Goal: Task Accomplishment & Management: Use online tool/utility

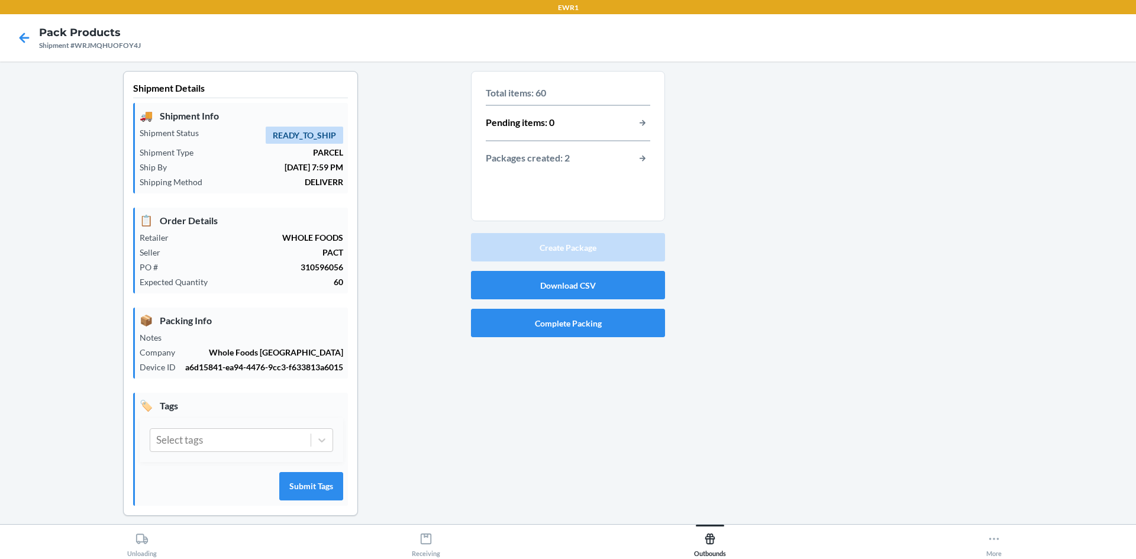
scroll to position [11, 0]
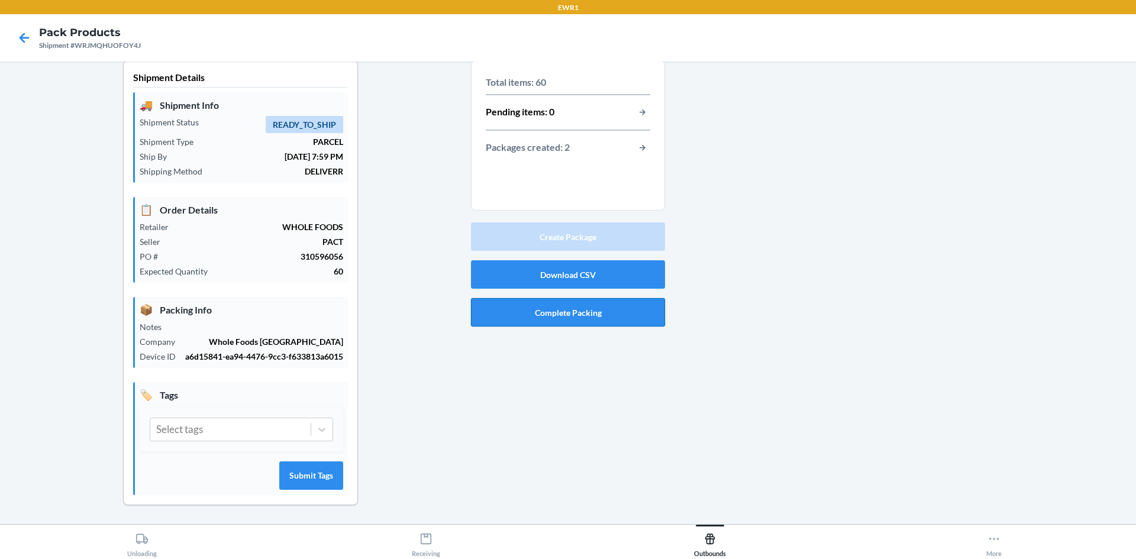
click at [511, 313] on button "Complete Packing" at bounding box center [568, 312] width 194 height 28
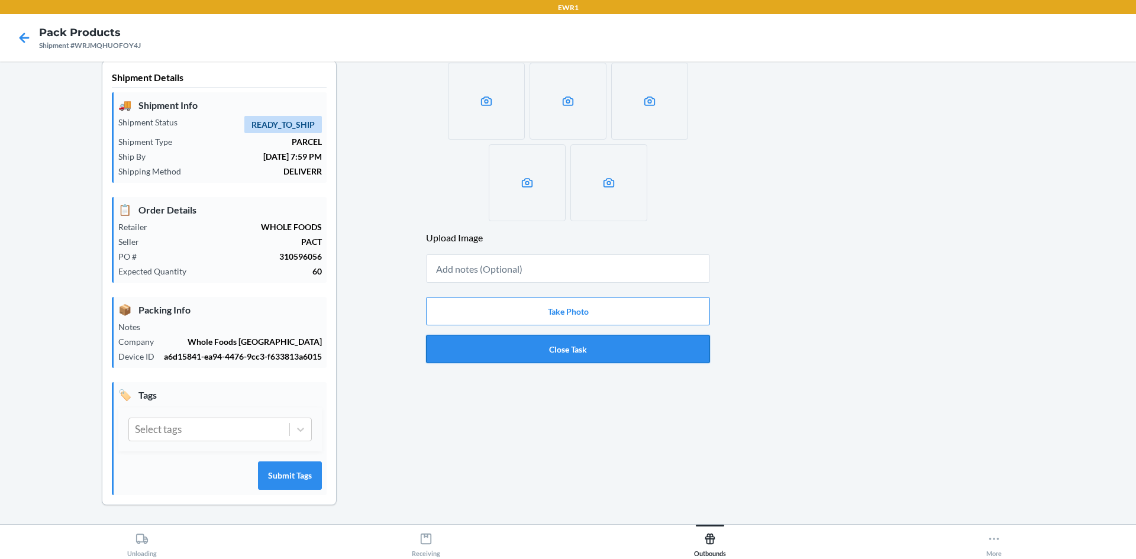
click at [544, 350] on button "Close Task" at bounding box center [568, 349] width 284 height 28
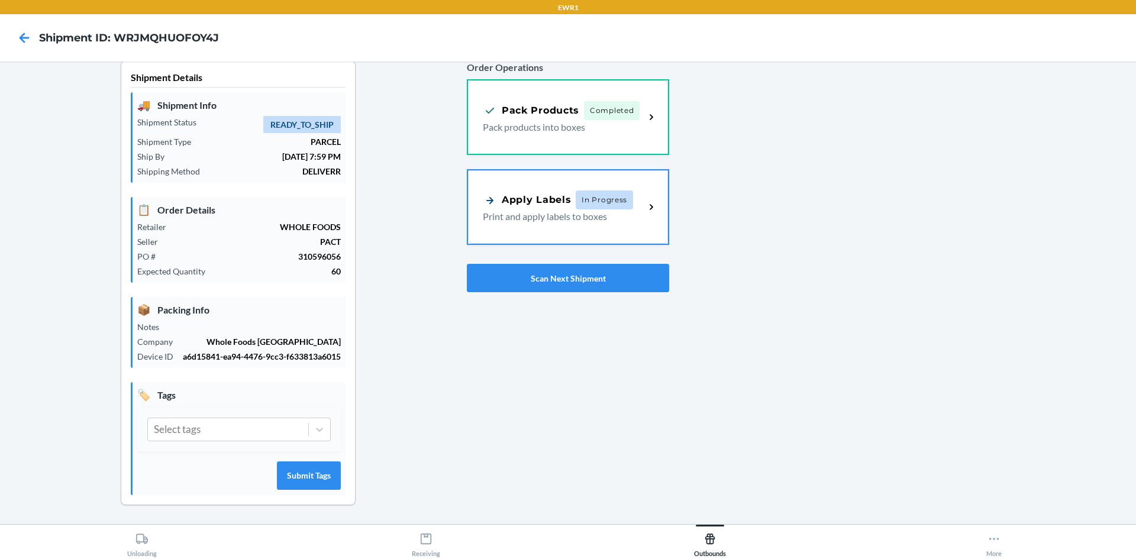
click at [555, 212] on p "Print and apply labels to boxes" at bounding box center [559, 216] width 153 height 14
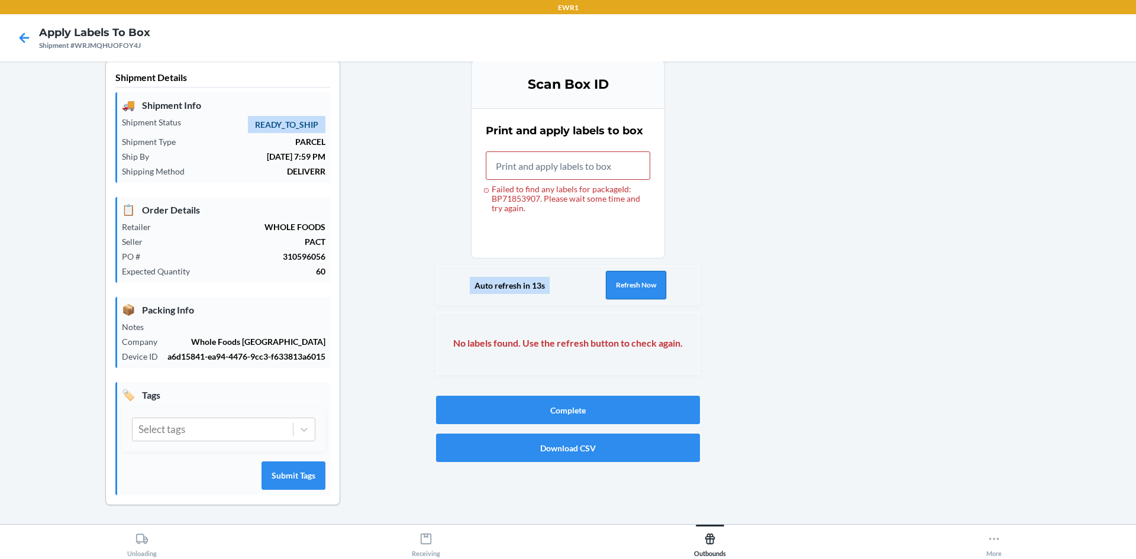
click at [622, 292] on button "Refresh Now" at bounding box center [636, 285] width 60 height 28
click at [635, 282] on button "Refresh Now" at bounding box center [636, 285] width 60 height 28
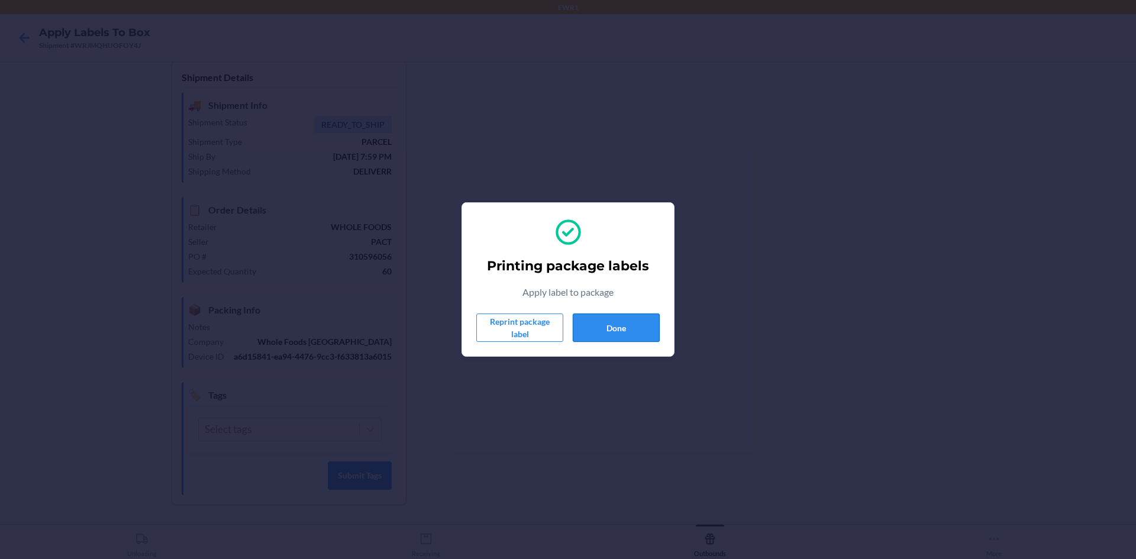
click at [632, 340] on button "Done" at bounding box center [616, 328] width 87 height 28
click at [623, 328] on button "Done" at bounding box center [616, 328] width 87 height 28
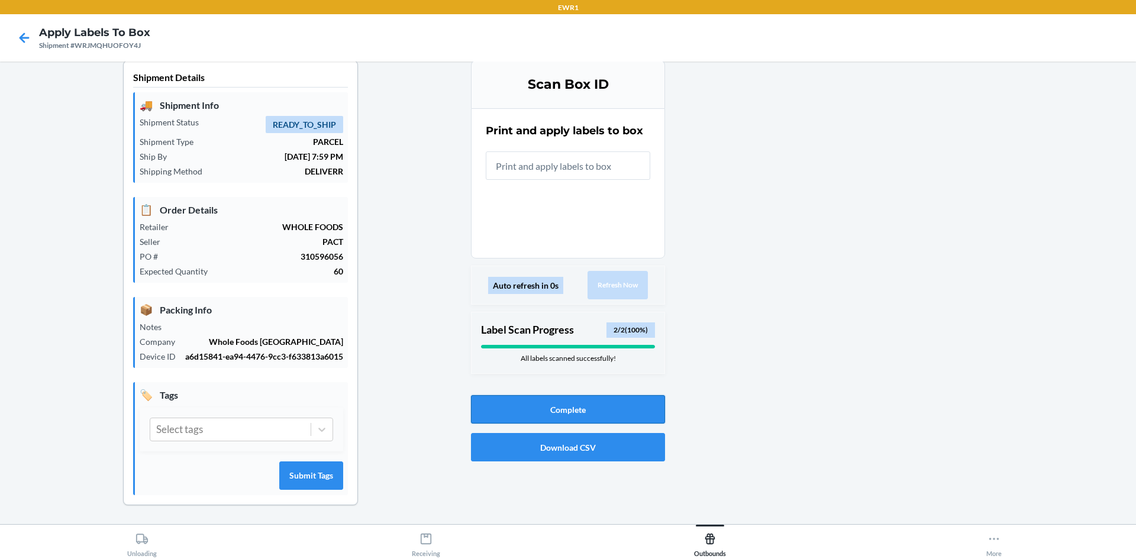
click at [622, 408] on button "Complete" at bounding box center [568, 409] width 194 height 28
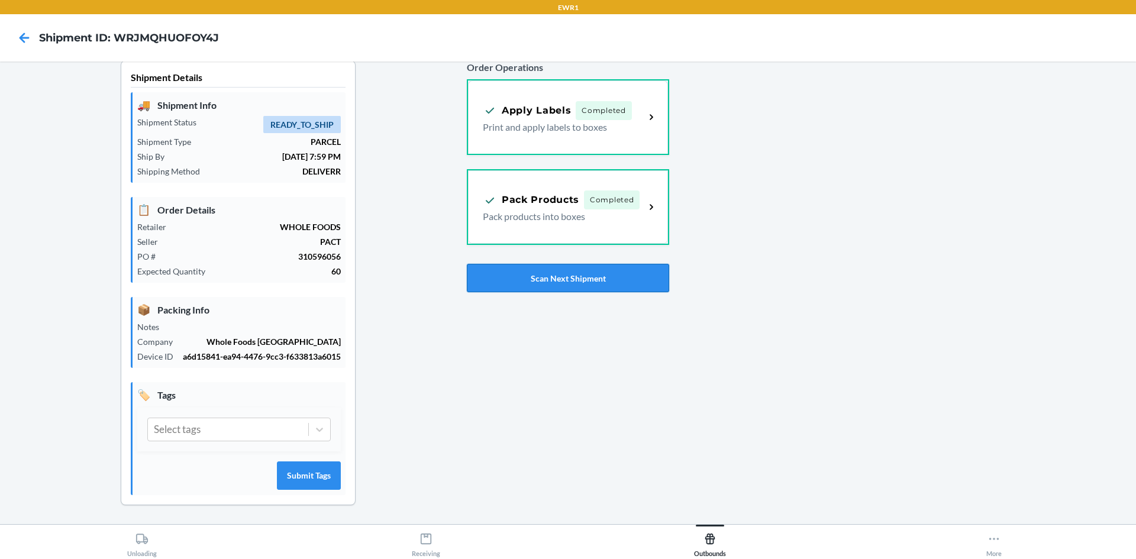
click at [576, 285] on button "Scan Next Shipment" at bounding box center [568, 278] width 202 height 28
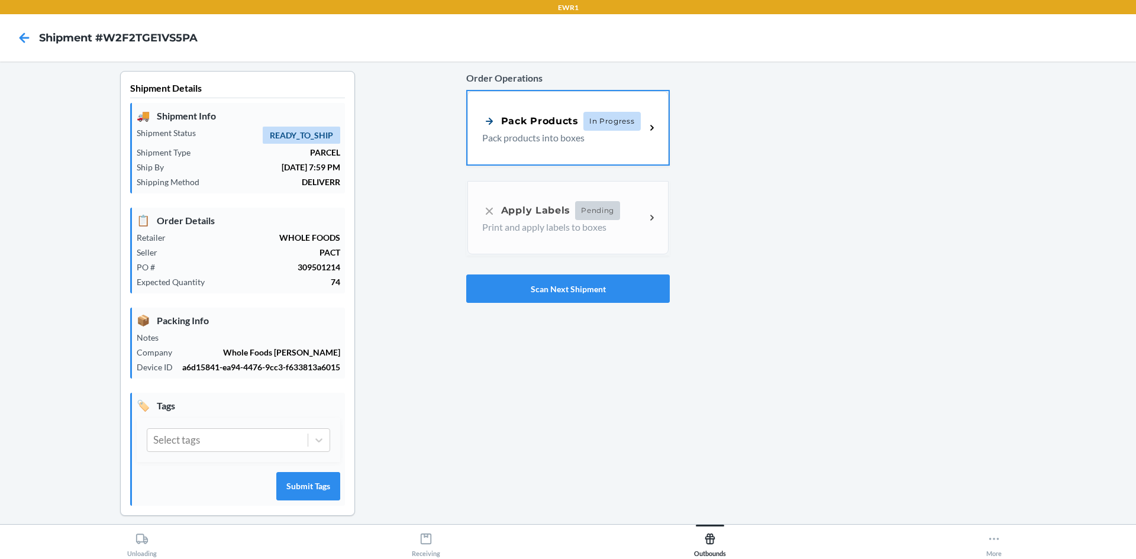
drag, startPoint x: 567, startPoint y: 148, endPoint x: 573, endPoint y: 149, distance: 6.6
click at [569, 149] on div "Pack Products In Progress Pack products into boxes" at bounding box center [567, 127] width 201 height 73
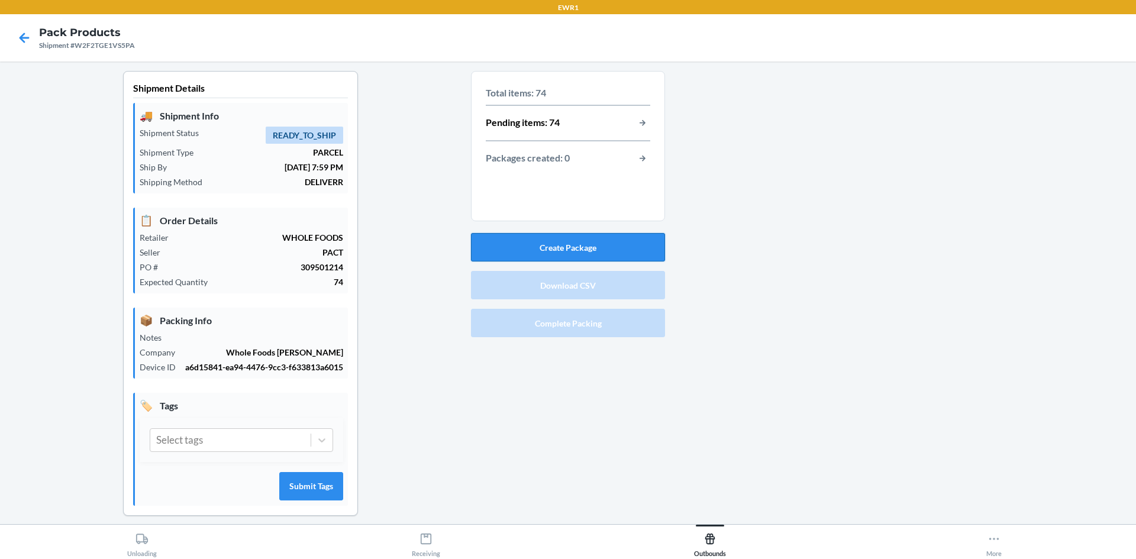
click at [595, 247] on button "Create Package" at bounding box center [568, 247] width 194 height 28
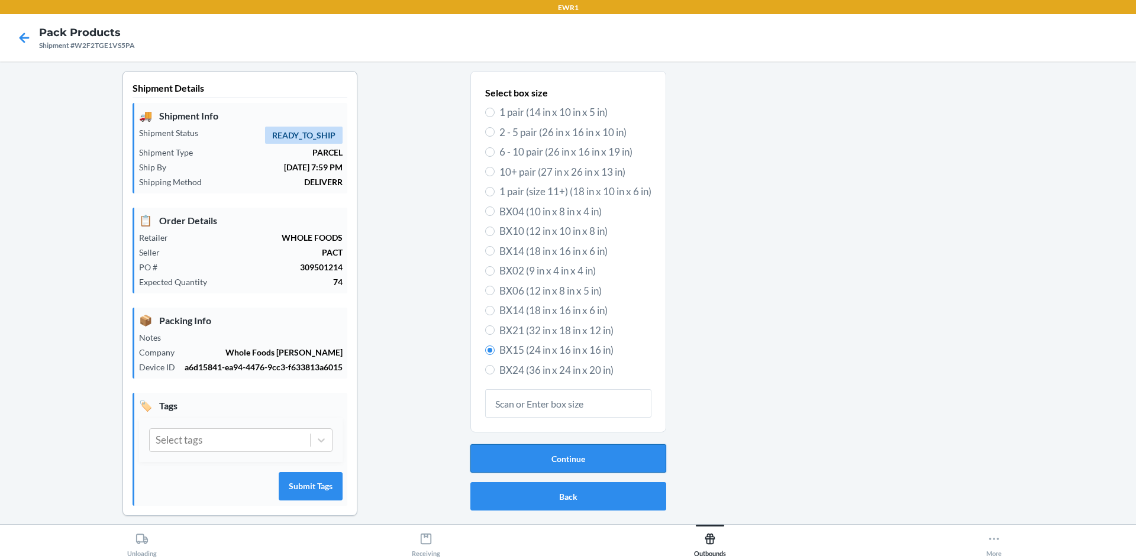
click at [541, 457] on button "Continue" at bounding box center [568, 458] width 196 height 28
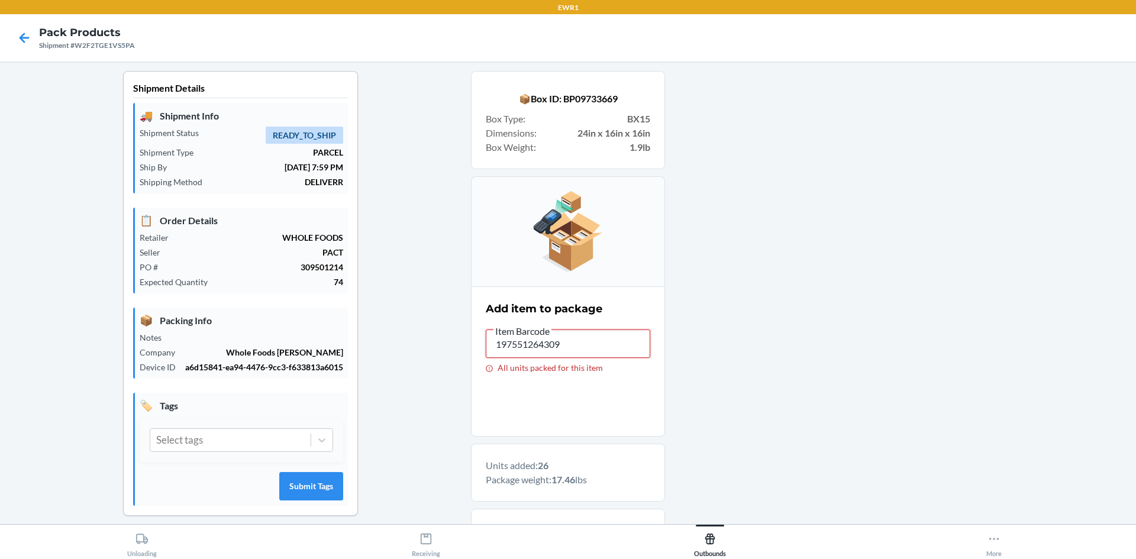
drag, startPoint x: 578, startPoint y: 350, endPoint x: 475, endPoint y: 355, distance: 103.7
click at [475, 355] on section "Add item to package Item Barcode 197551264309 All units packed for this item" at bounding box center [568, 361] width 194 height 150
drag, startPoint x: 567, startPoint y: 346, endPoint x: 459, endPoint y: 354, distance: 108.6
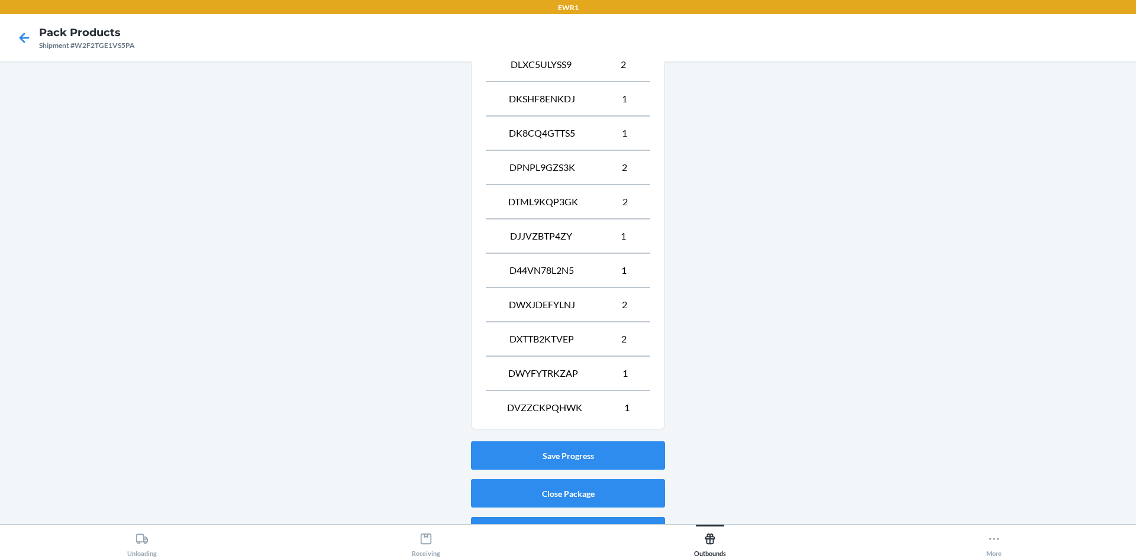
scroll to position [973, 0]
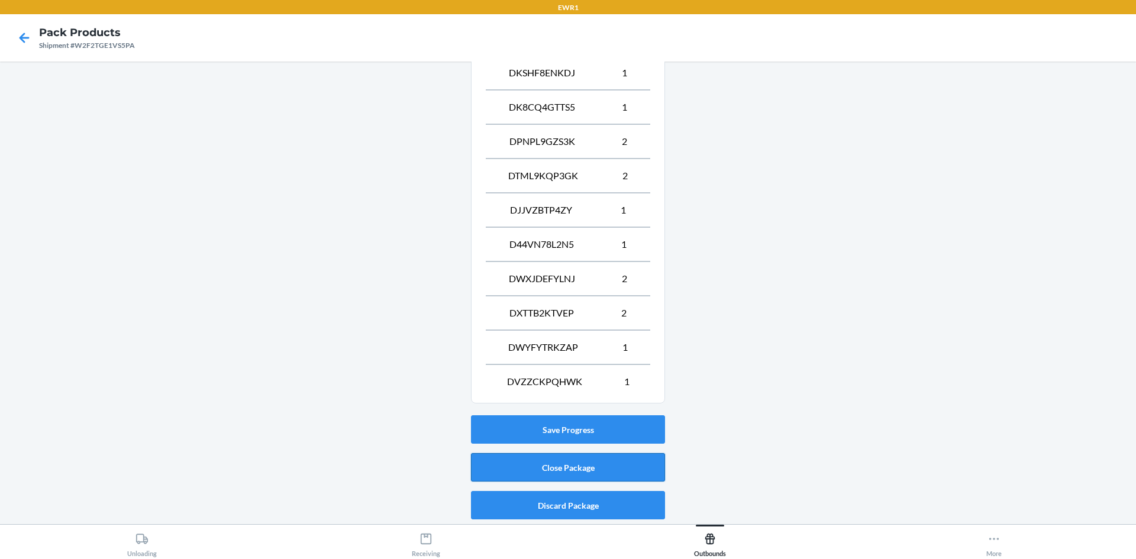
click at [537, 472] on button "Close Package" at bounding box center [568, 467] width 194 height 28
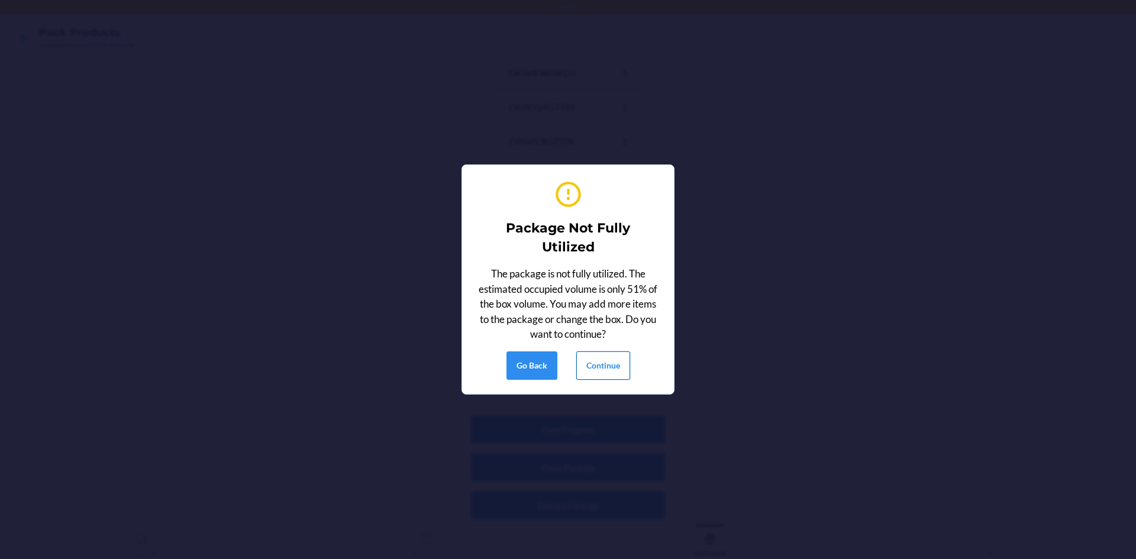
click at [600, 372] on button "Continue" at bounding box center [603, 365] width 54 height 28
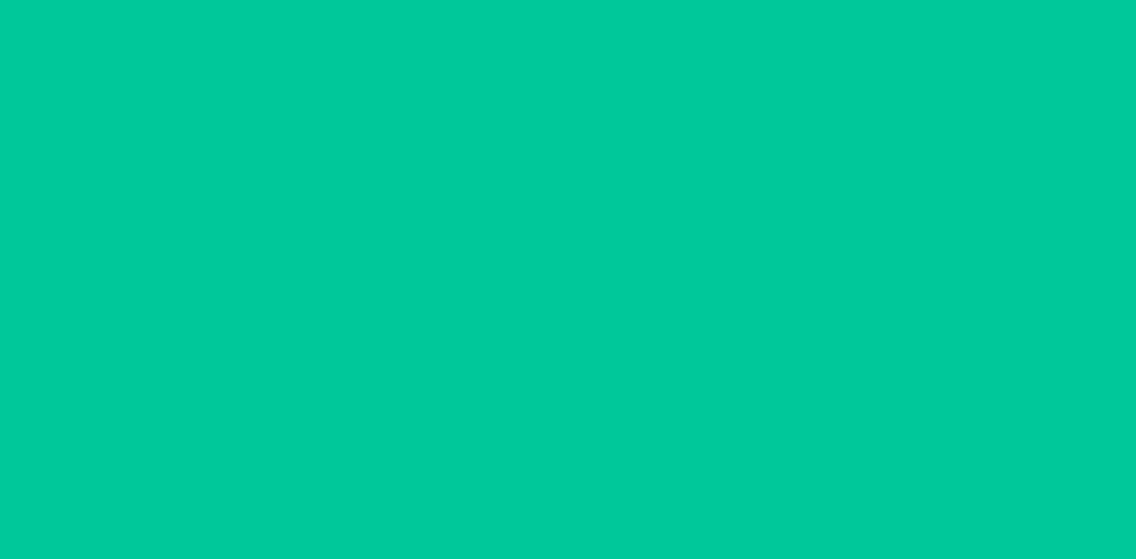
scroll to position [11, 0]
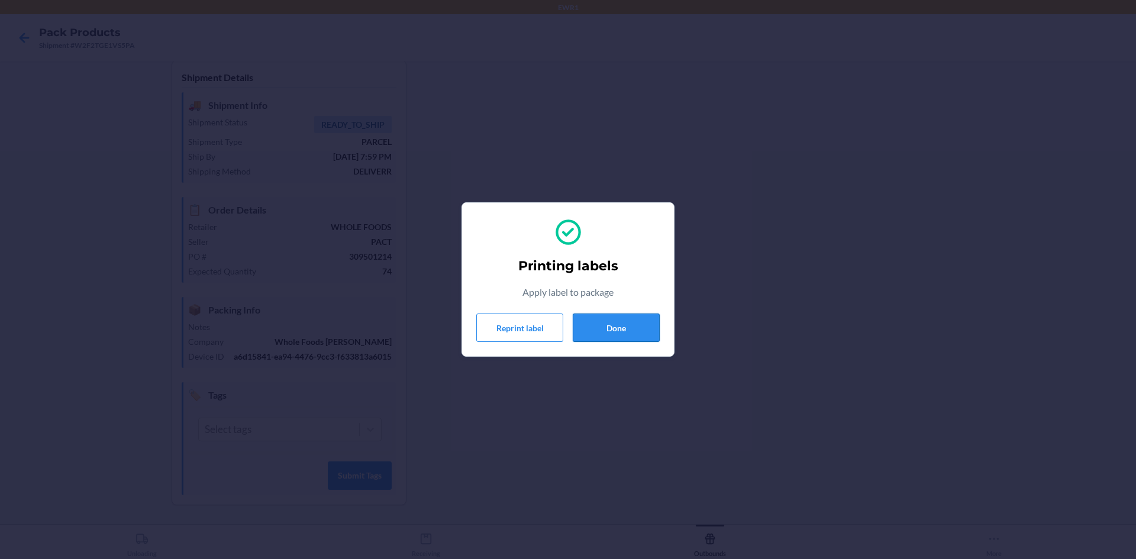
click at [615, 322] on button "Done" at bounding box center [616, 328] width 87 height 28
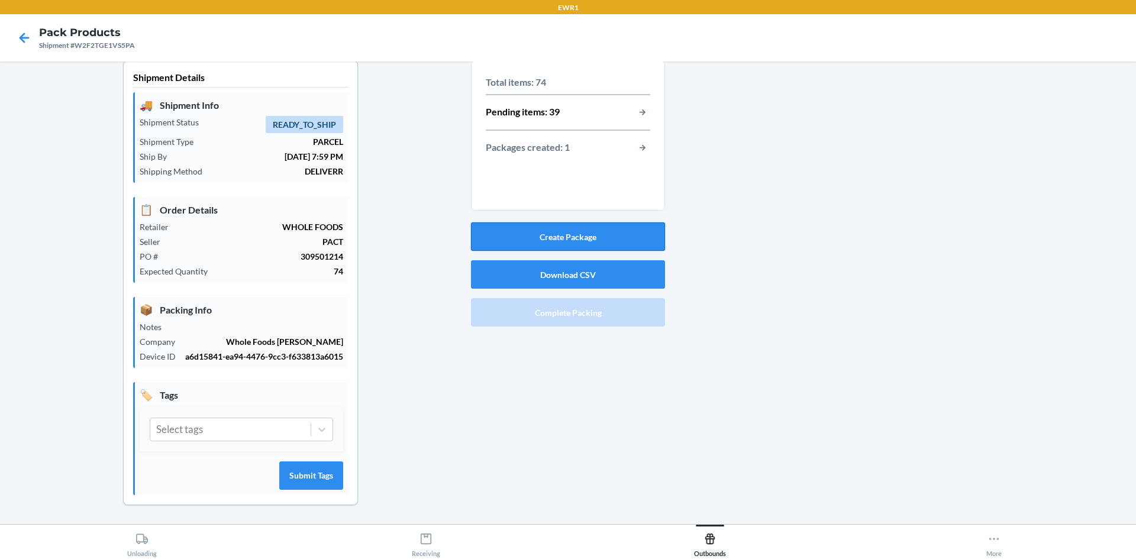
click at [523, 238] on button "Create Package" at bounding box center [568, 236] width 194 height 28
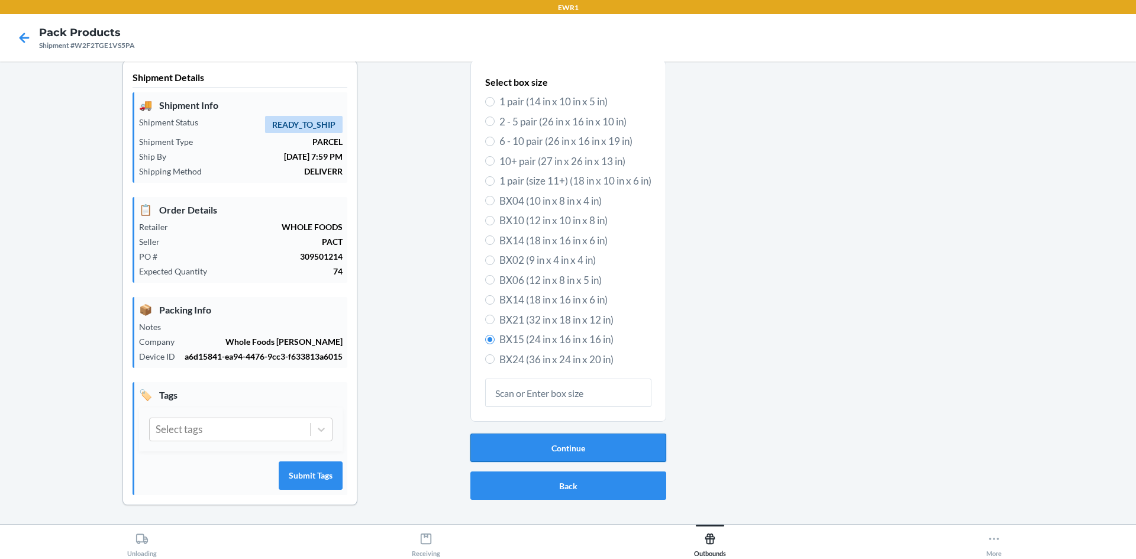
click at [503, 454] on button "Continue" at bounding box center [568, 448] width 196 height 28
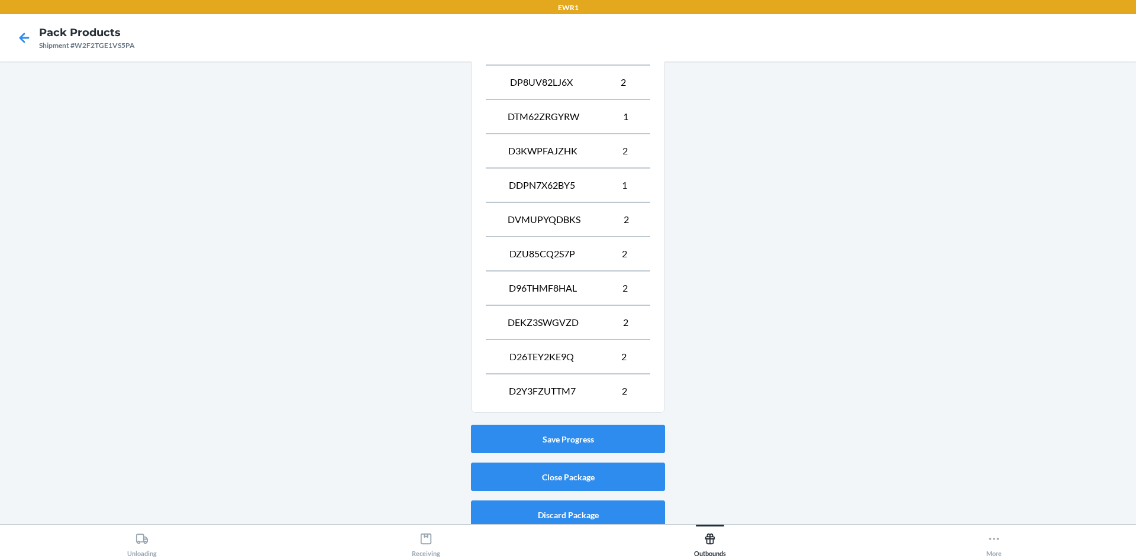
scroll to position [973, 0]
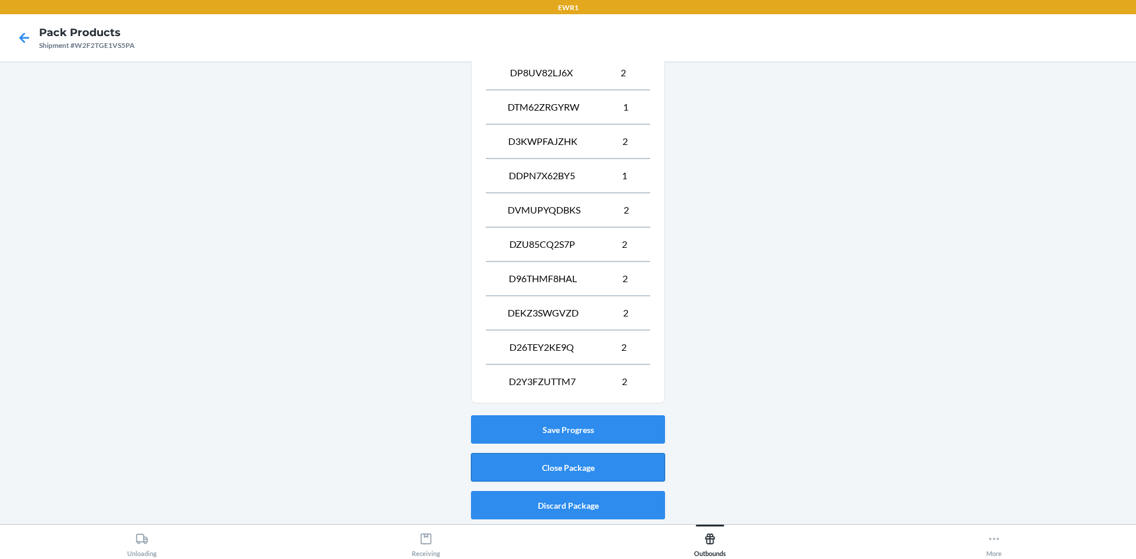
click at [609, 470] on button "Close Package" at bounding box center [568, 467] width 194 height 28
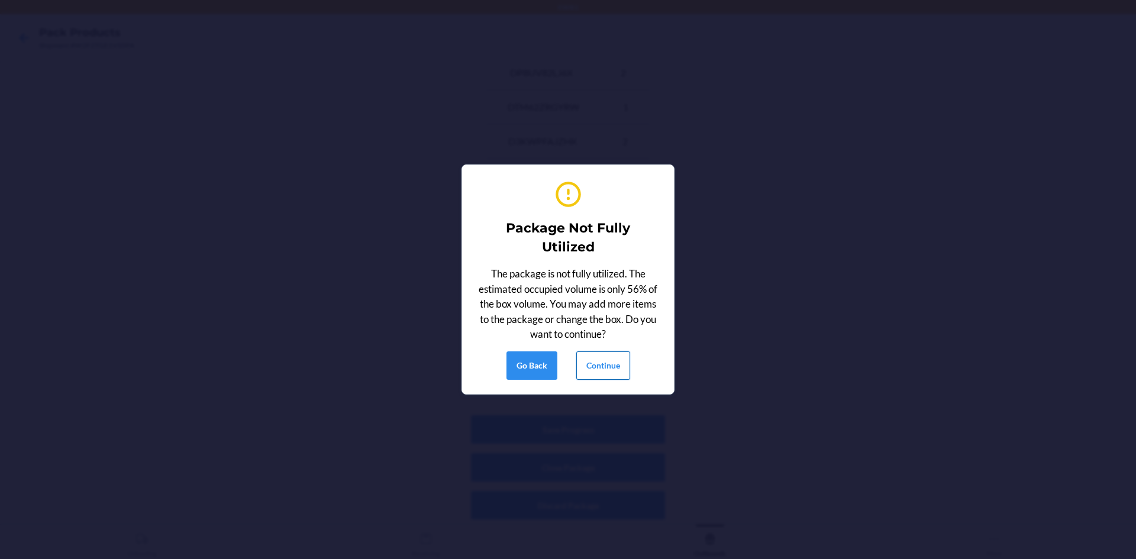
click at [606, 370] on button "Continue" at bounding box center [603, 365] width 54 height 28
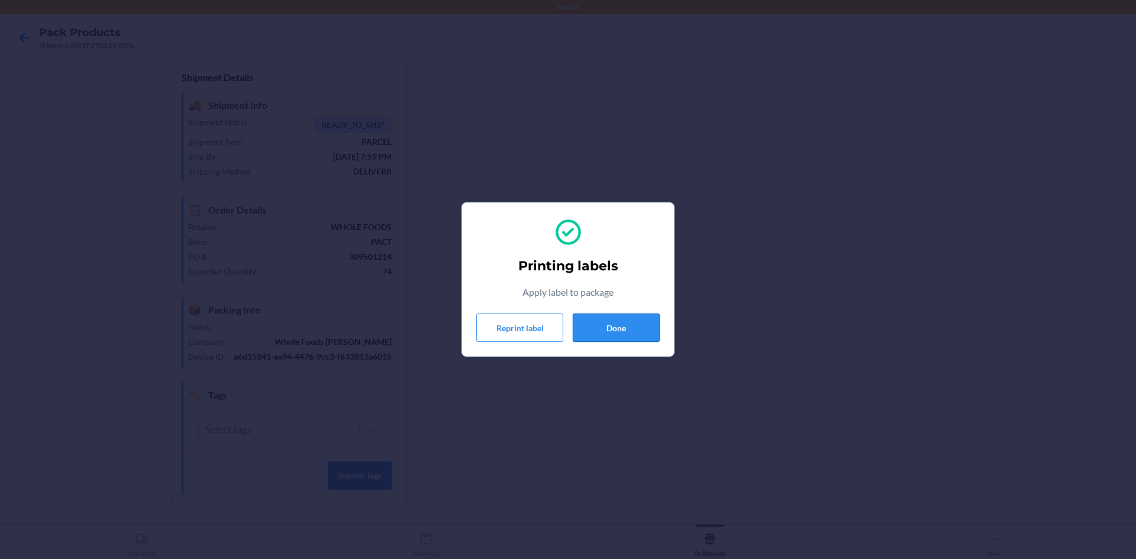
click at [629, 321] on button "Done" at bounding box center [616, 328] width 87 height 28
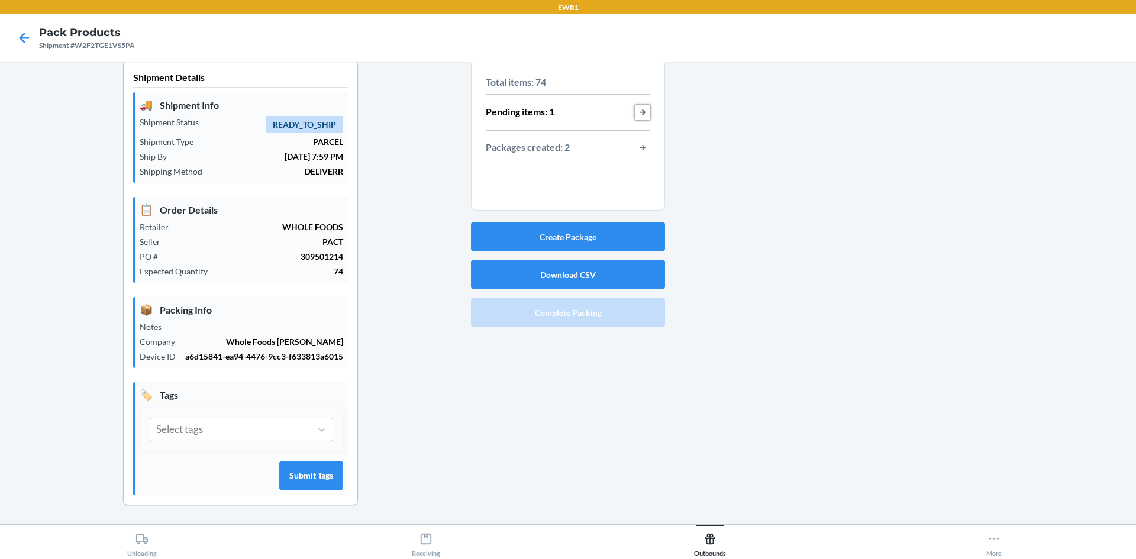
click at [635, 113] on button "button-view-pending-items" at bounding box center [642, 112] width 15 height 15
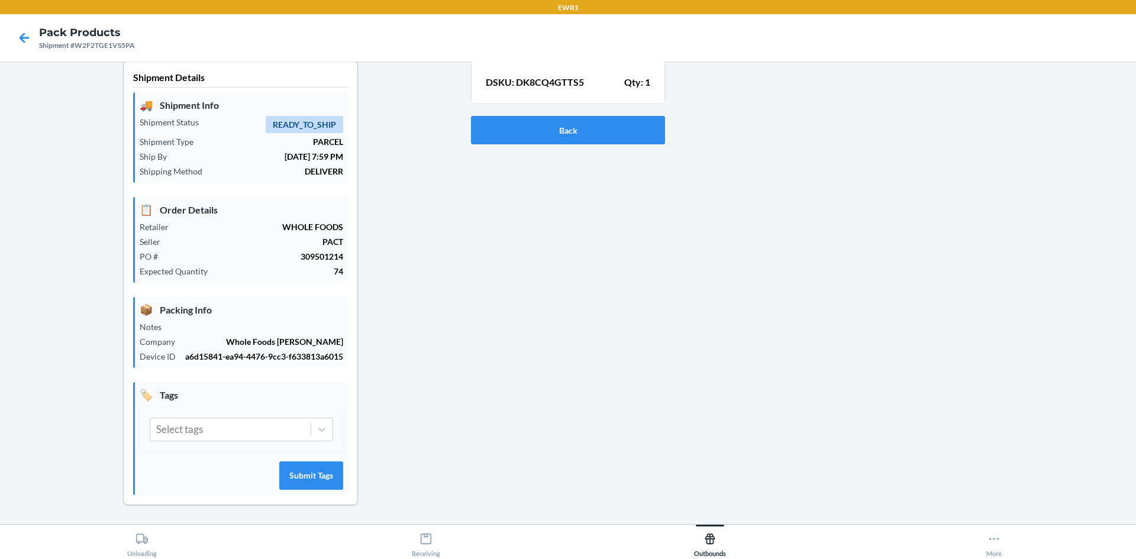
click at [566, 85] on p "DSKU: DK8CQ4GTTS5" at bounding box center [535, 82] width 98 height 14
click at [566, 128] on button "Back" at bounding box center [568, 130] width 194 height 28
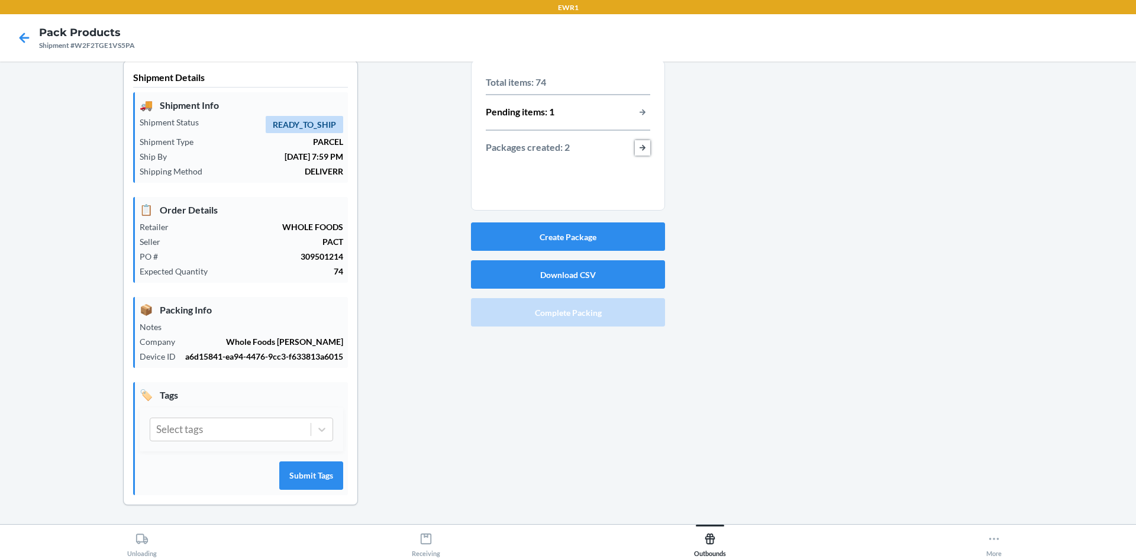
click at [640, 147] on button "button-view-packages-created" at bounding box center [642, 147] width 15 height 15
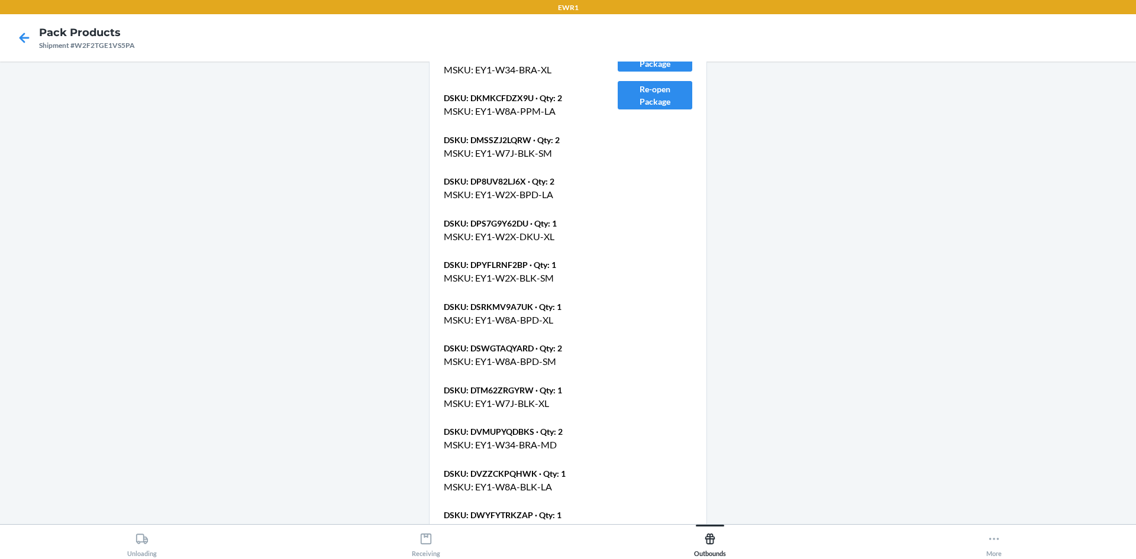
scroll to position [1545, 0]
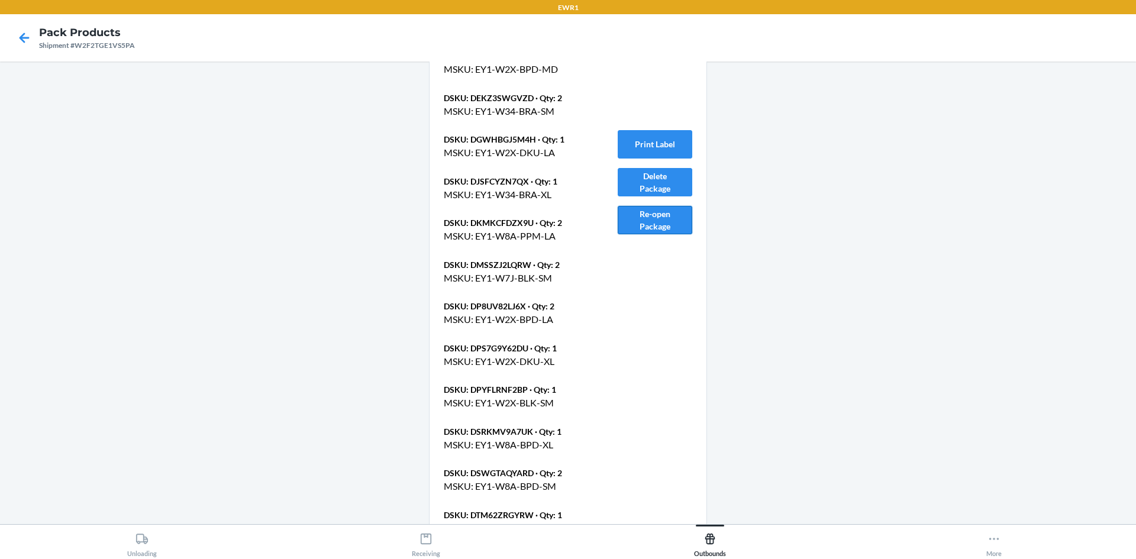
click at [659, 209] on button "Re-open Package" at bounding box center [655, 220] width 75 height 28
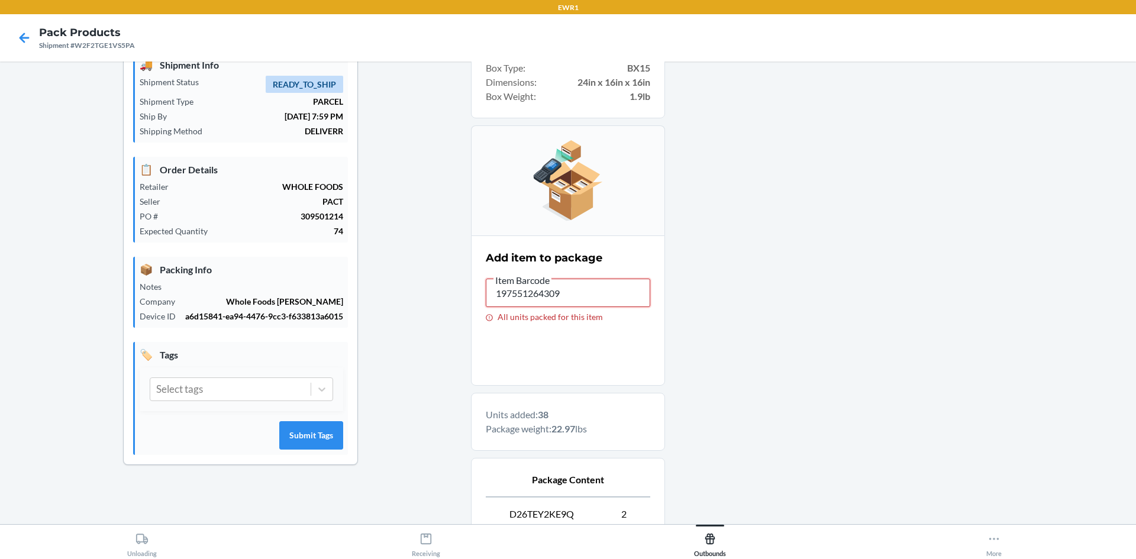
drag, startPoint x: 559, startPoint y: 293, endPoint x: 470, endPoint y: 295, distance: 89.4
click at [471, 295] on section "Add item to package Item Barcode 197551264309 All units packed for this item" at bounding box center [568, 310] width 194 height 150
click at [19, 38] on icon at bounding box center [24, 38] width 20 height 20
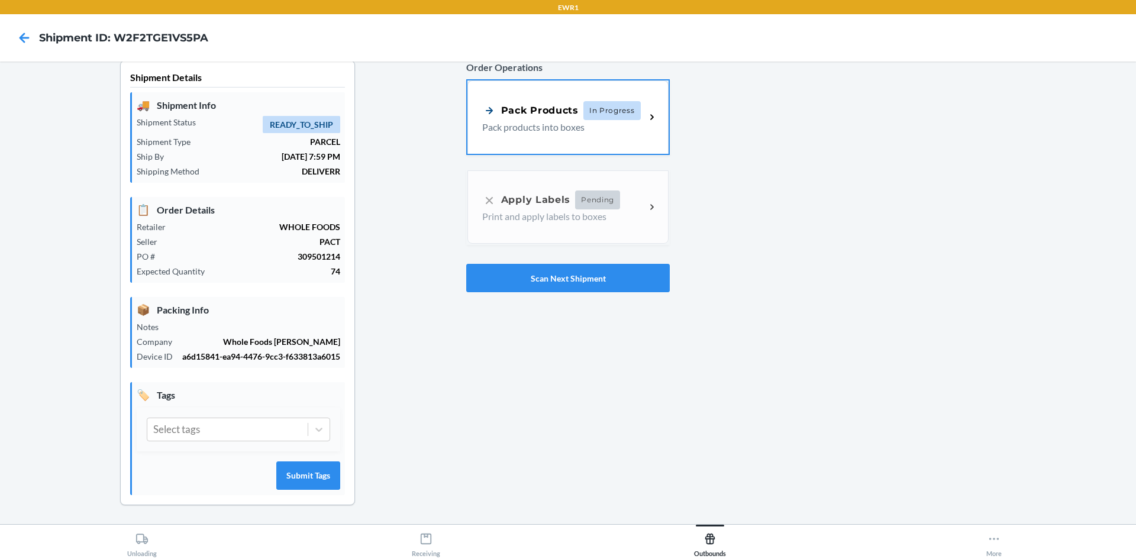
click at [632, 135] on div "Pack Products In Progress Pack products into boxes" at bounding box center [567, 116] width 201 height 73
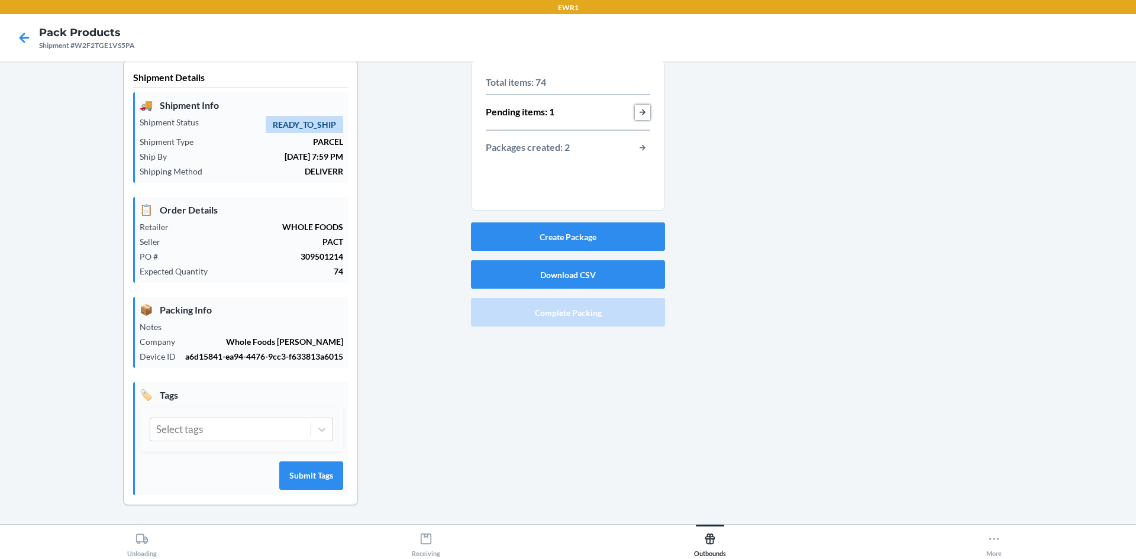
click at [639, 114] on button "button-view-pending-items" at bounding box center [642, 112] width 15 height 15
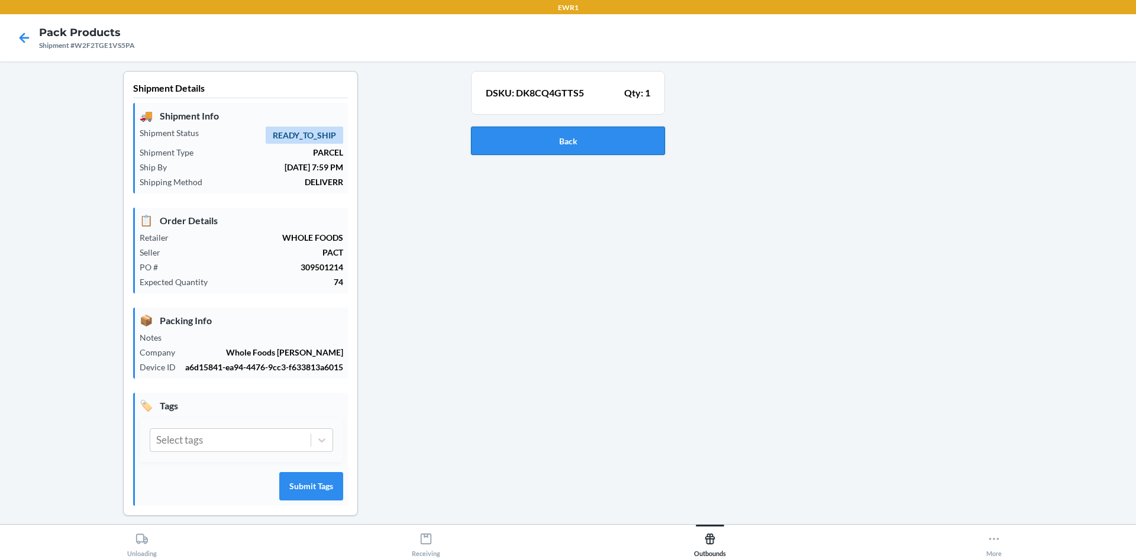
click at [592, 142] on button "Back" at bounding box center [568, 141] width 194 height 28
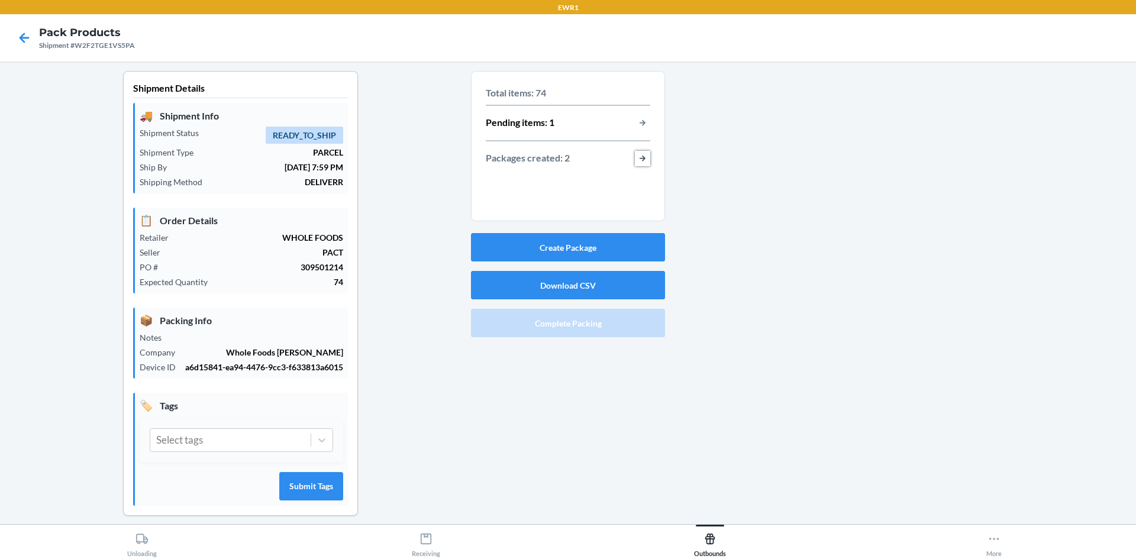
click at [637, 159] on button "button-view-packages-created" at bounding box center [642, 158] width 15 height 15
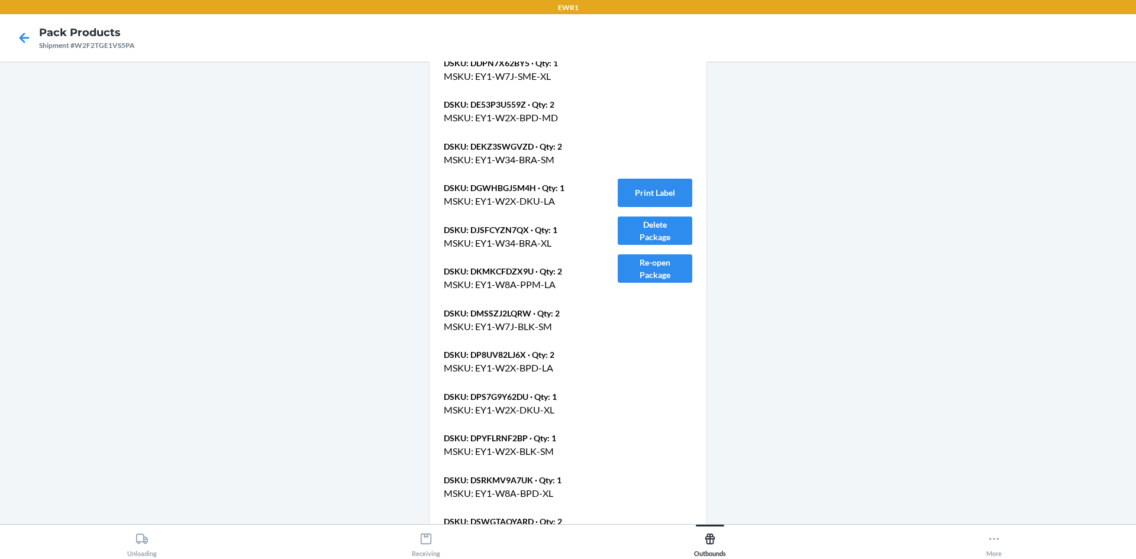
scroll to position [1598, 0]
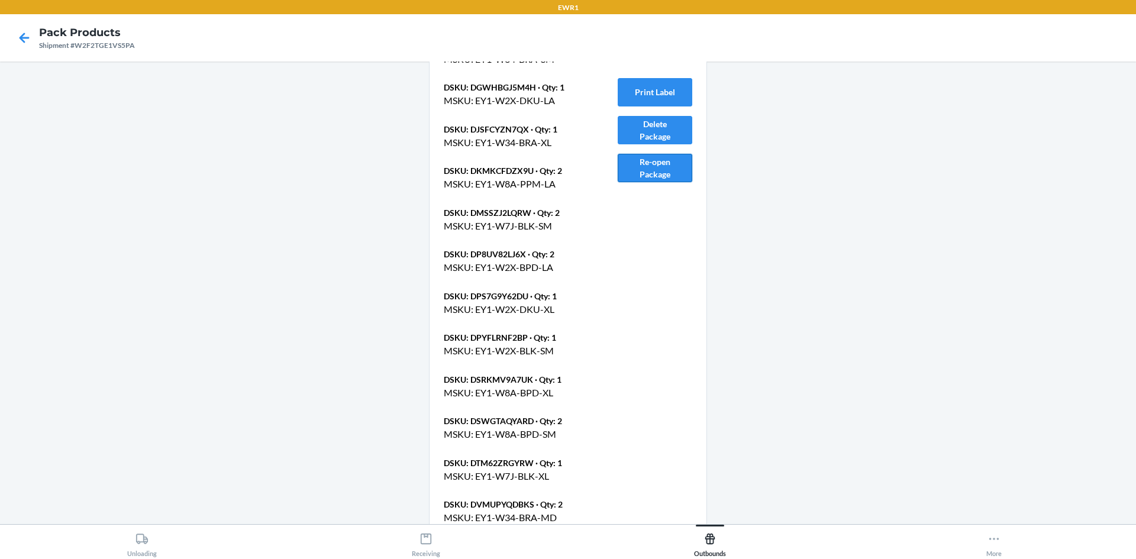
click at [648, 157] on button "Re-open Package" at bounding box center [655, 168] width 75 height 28
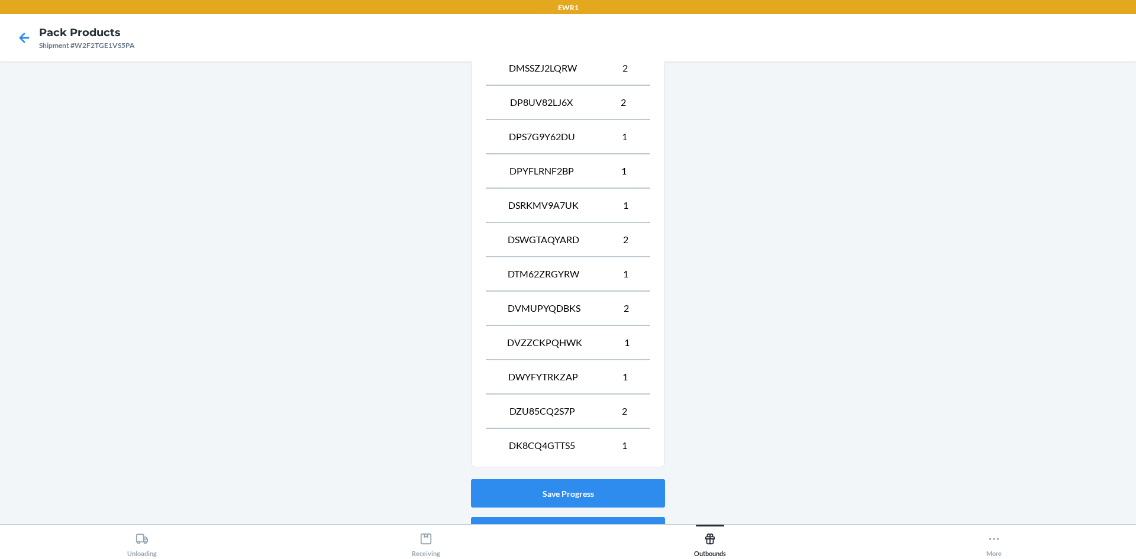
scroll to position [1007, 0]
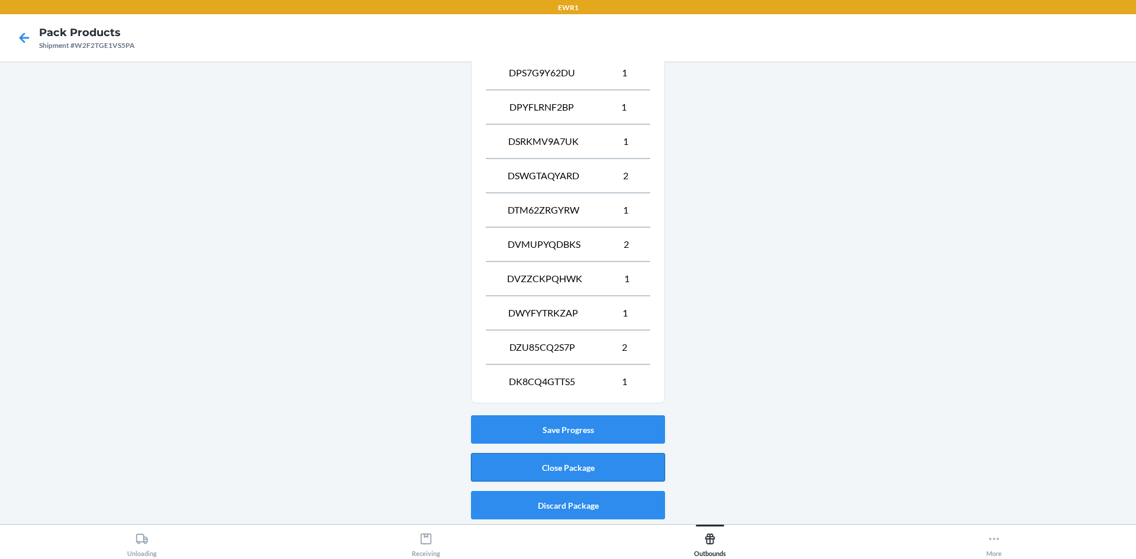
click at [599, 473] on button "Close Package" at bounding box center [568, 467] width 194 height 28
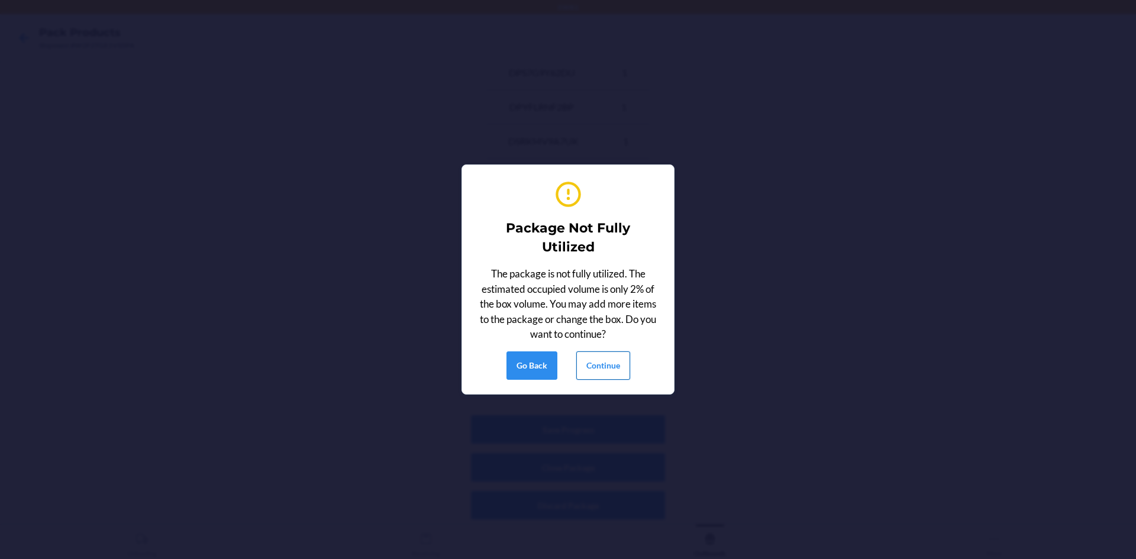
click at [605, 376] on button "Continue" at bounding box center [603, 365] width 54 height 28
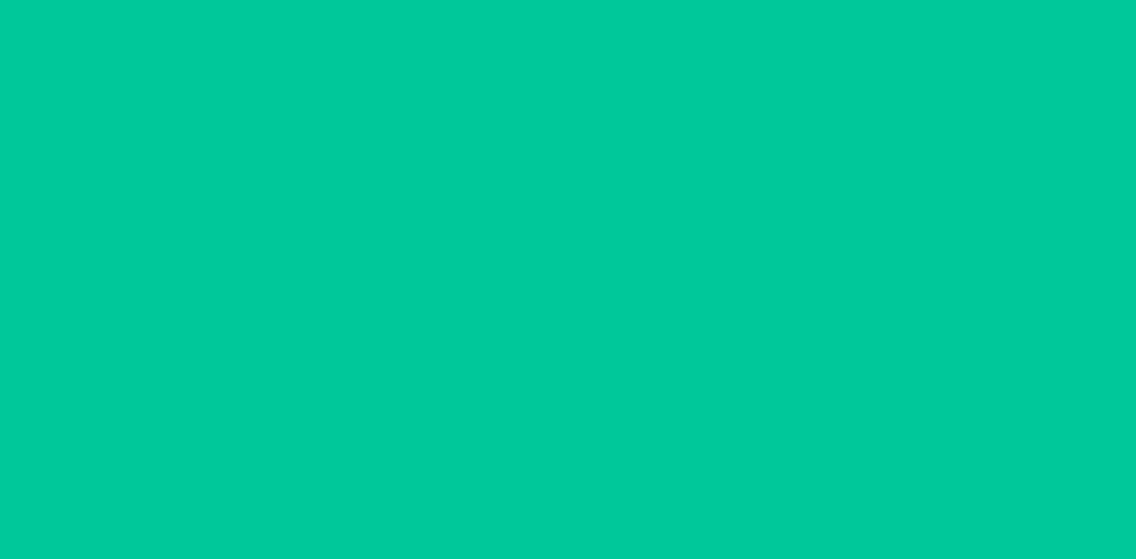
scroll to position [11, 0]
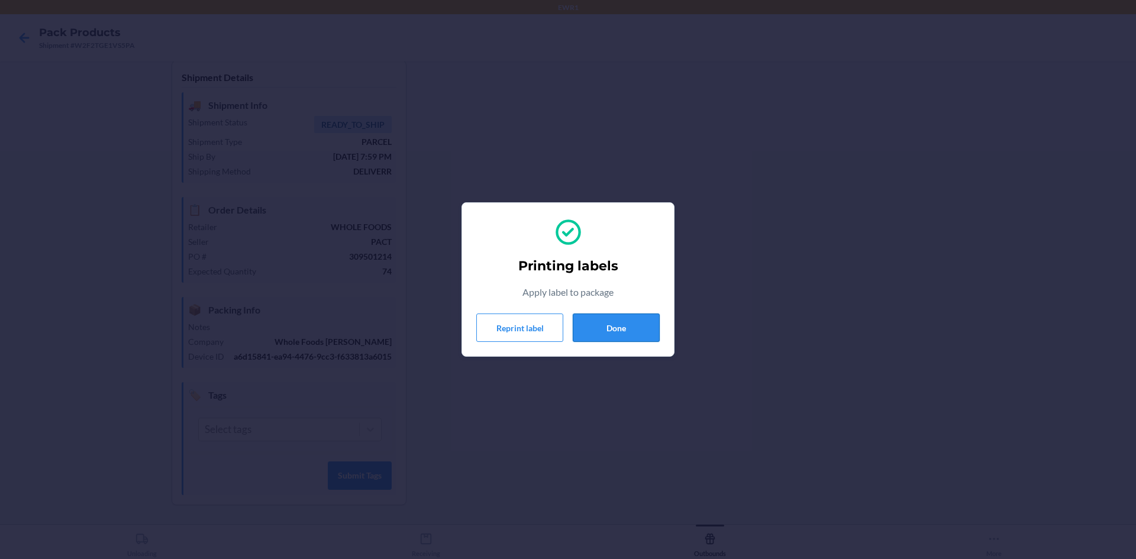
click at [586, 330] on button "Done" at bounding box center [616, 328] width 87 height 28
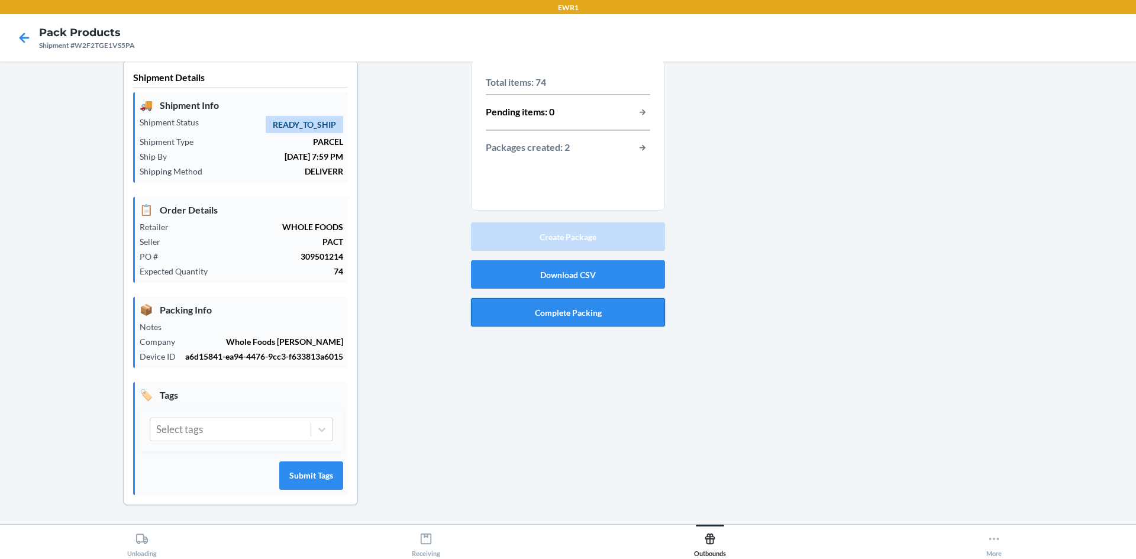
click at [557, 313] on button "Complete Packing" at bounding box center [568, 312] width 194 height 28
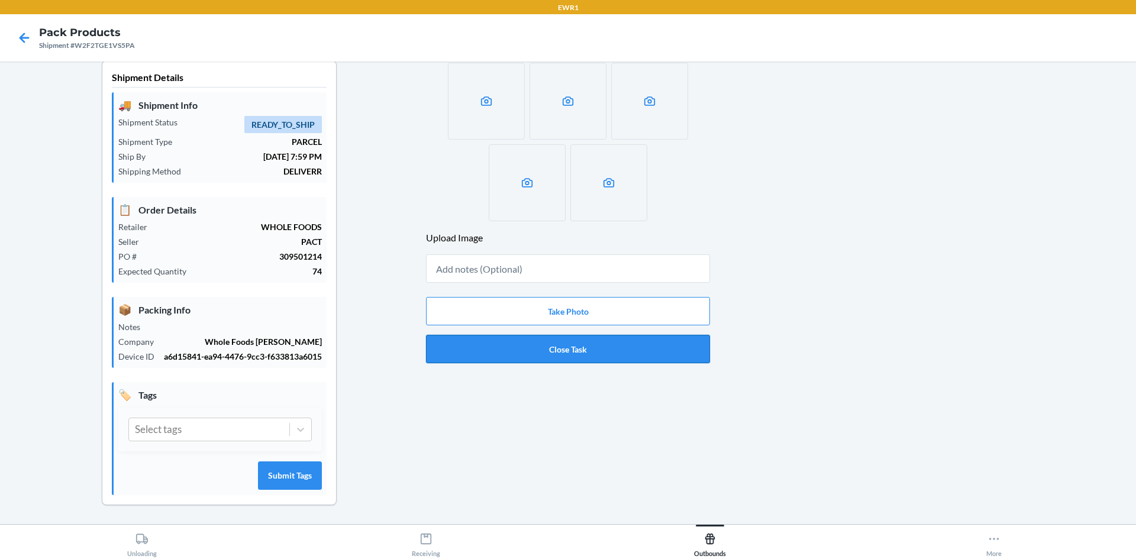
click at [534, 351] on button "Close Task" at bounding box center [568, 349] width 284 height 28
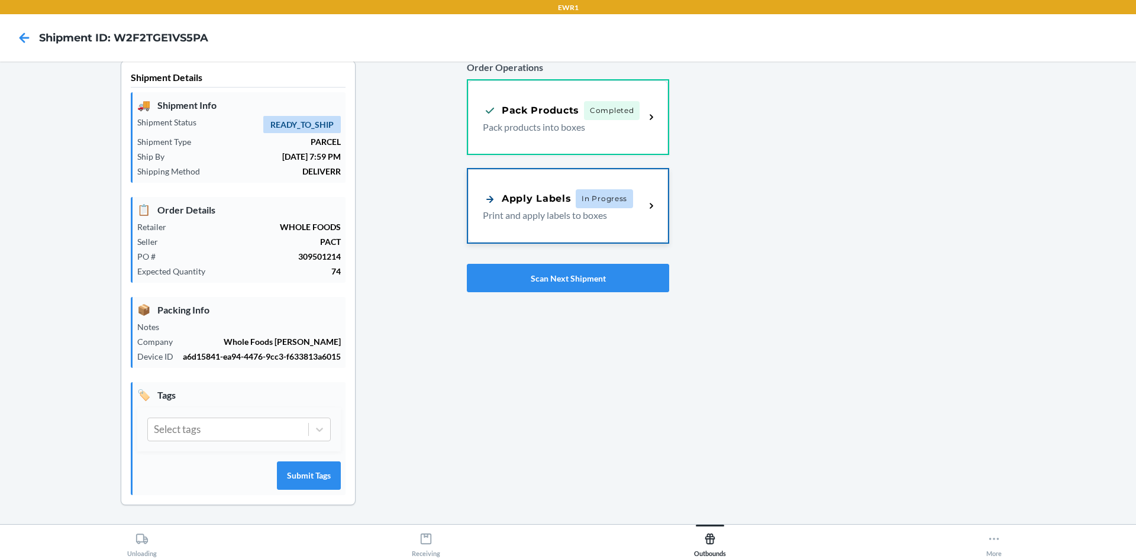
click at [519, 233] on div "Apply Labels In Progress Print and apply labels to boxes" at bounding box center [568, 205] width 200 height 73
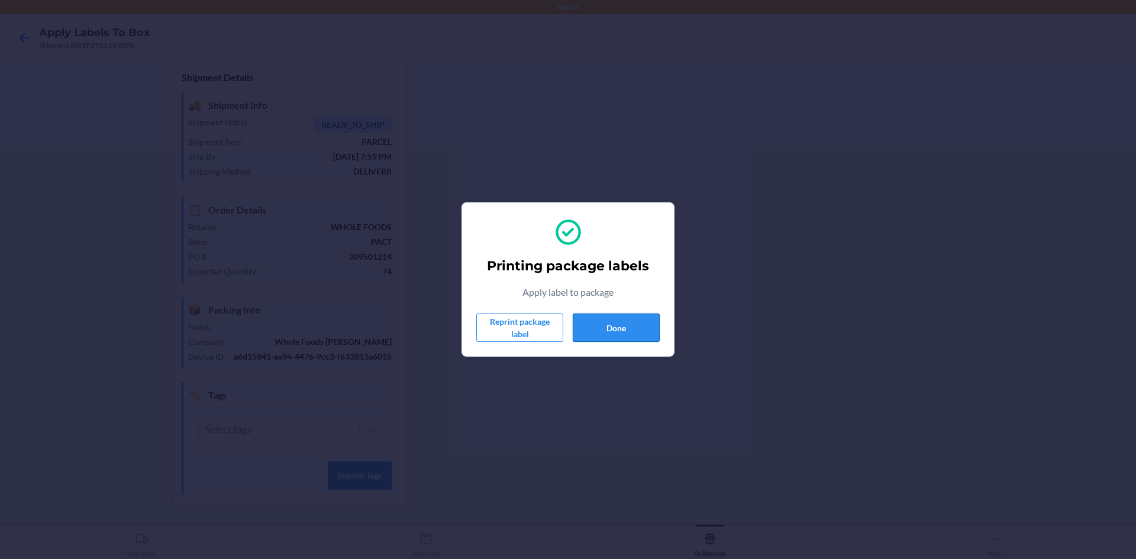
click at [607, 330] on button "Done" at bounding box center [616, 328] width 87 height 28
click at [608, 333] on button "Done" at bounding box center [616, 328] width 87 height 28
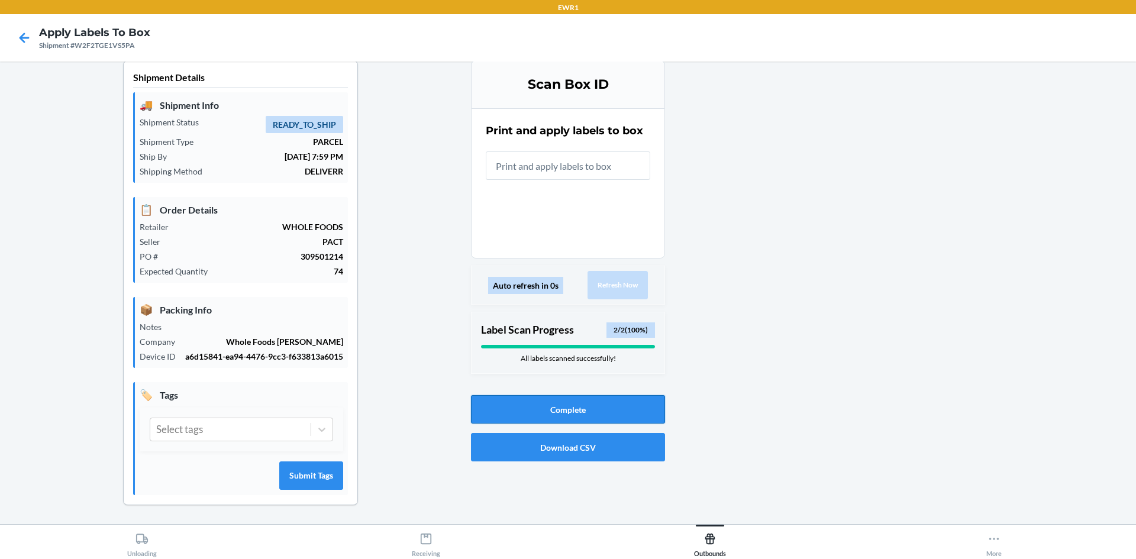
click at [585, 411] on button "Complete" at bounding box center [568, 409] width 194 height 28
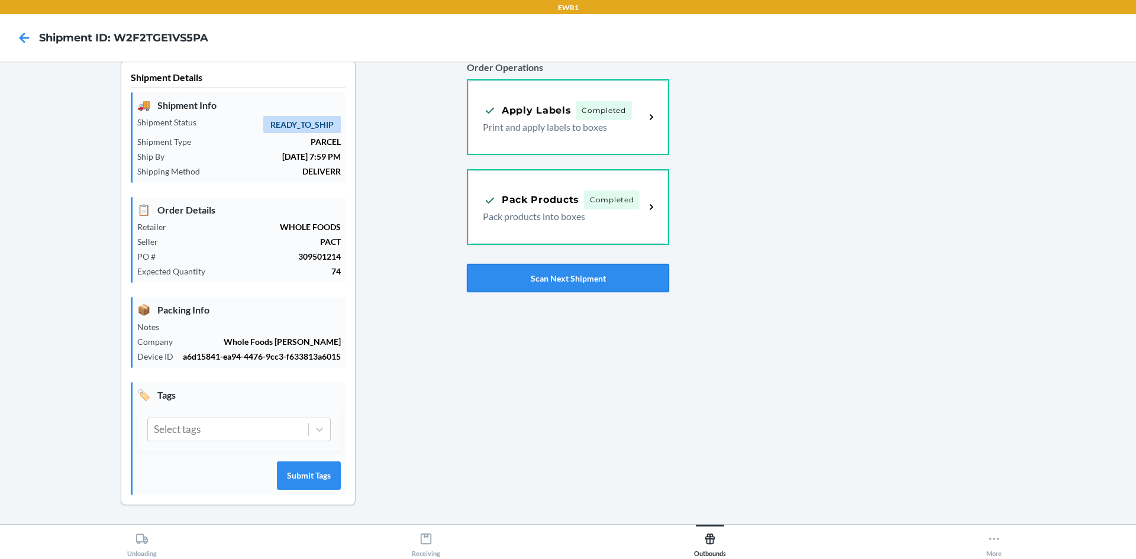
click at [510, 275] on button "Scan Next Shipment" at bounding box center [568, 278] width 202 height 28
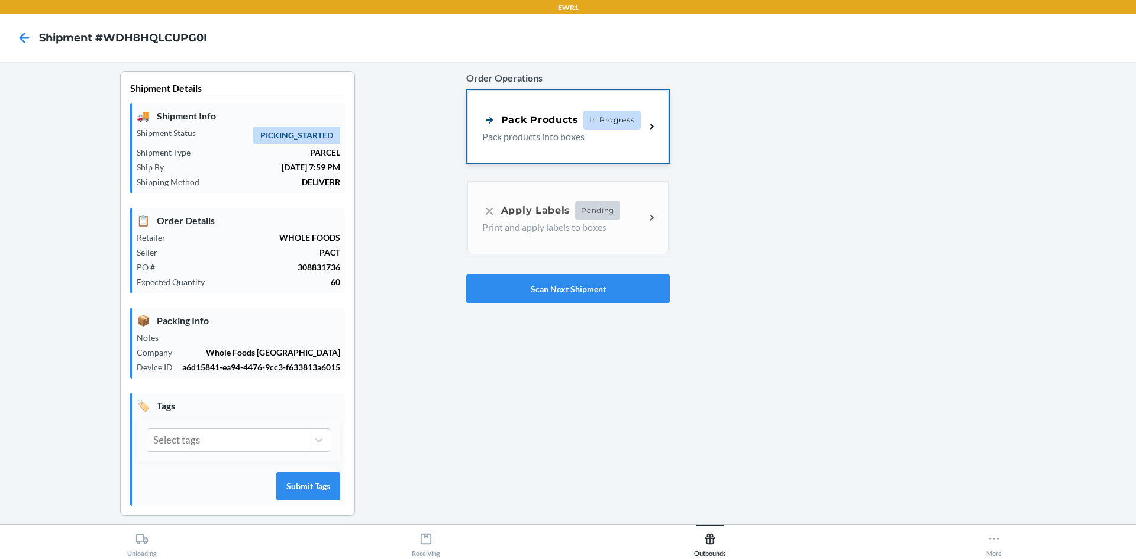
click at [475, 143] on div "Pack Products In Progress Pack products into boxes" at bounding box center [567, 126] width 201 height 73
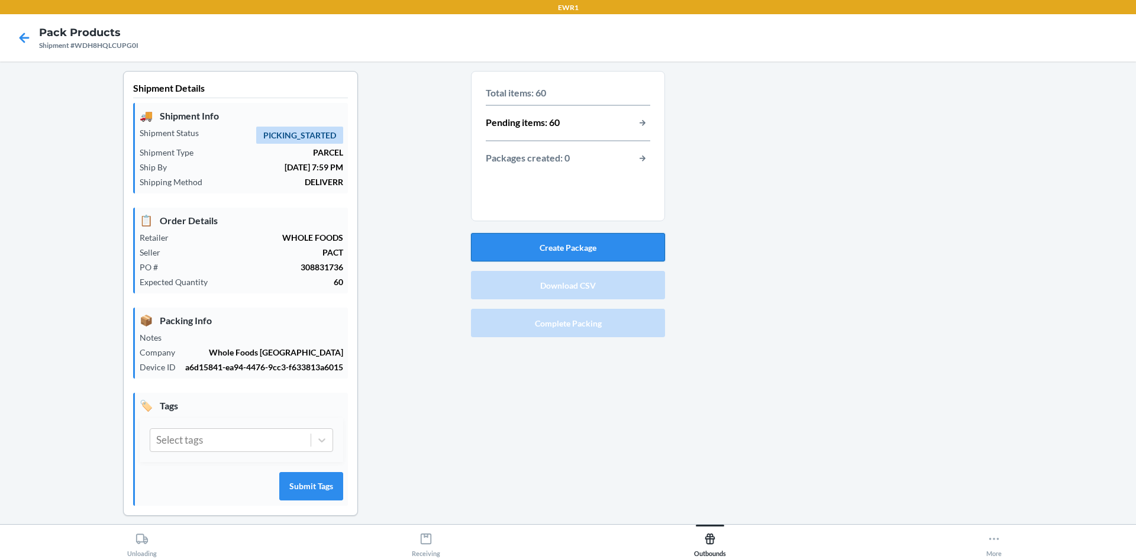
click at [561, 247] on button "Create Package" at bounding box center [568, 247] width 194 height 28
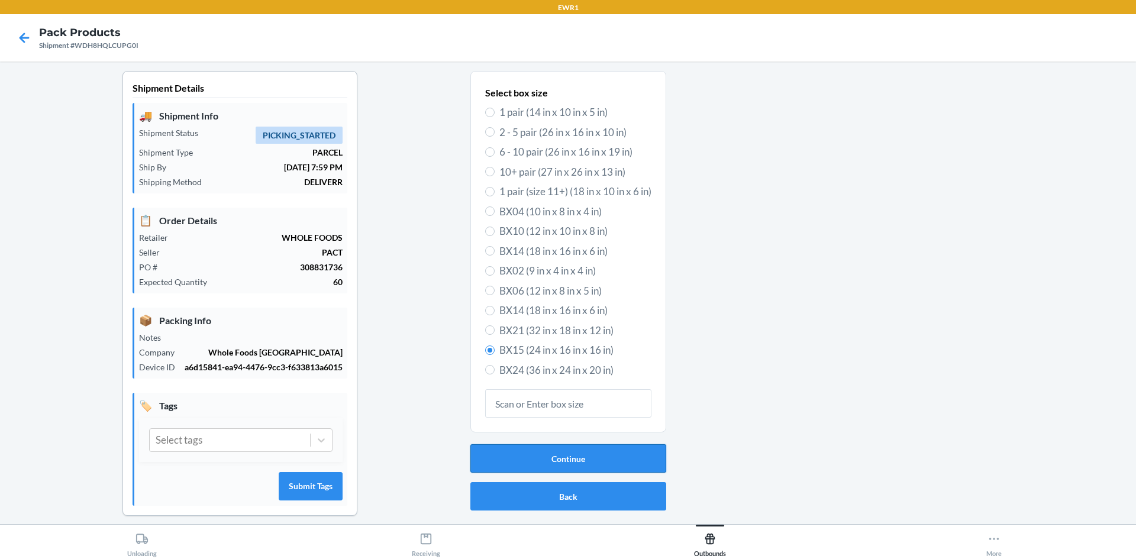
click at [579, 463] on button "Continue" at bounding box center [568, 458] width 196 height 28
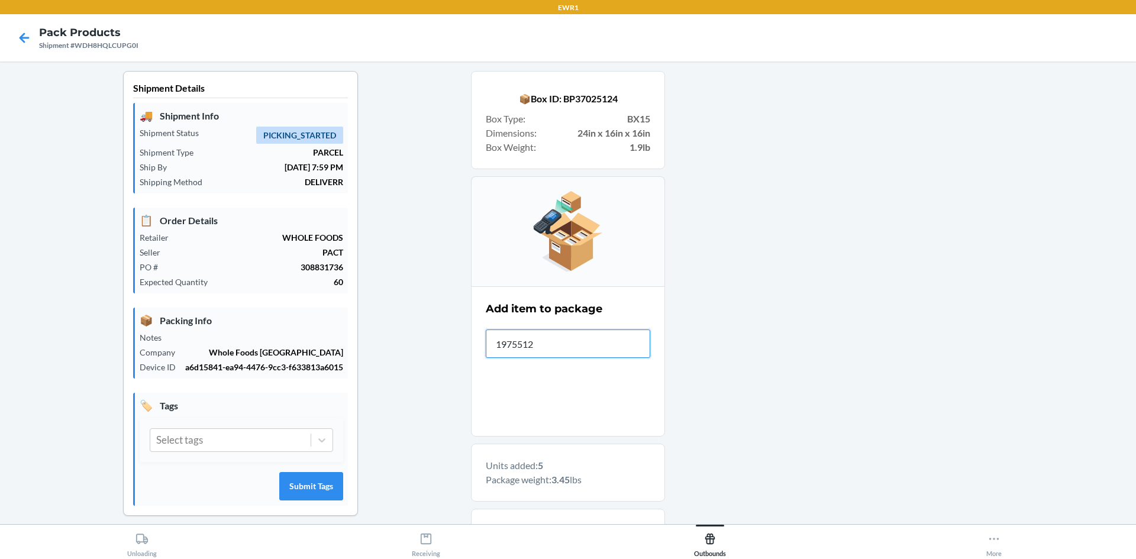
type input "19755126"
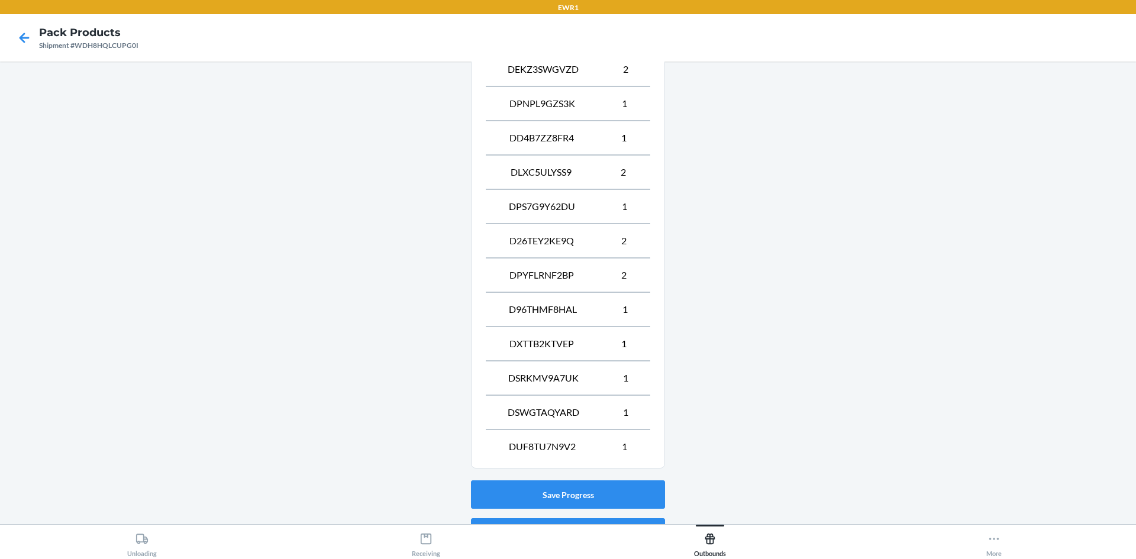
scroll to position [904, 0]
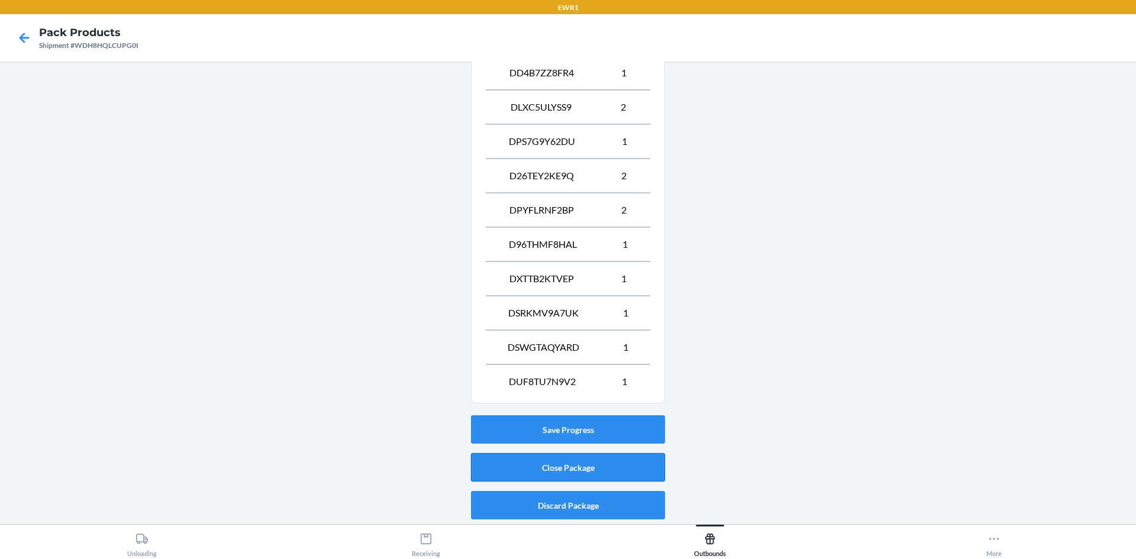
click at [503, 466] on button "Close Package" at bounding box center [568, 467] width 194 height 28
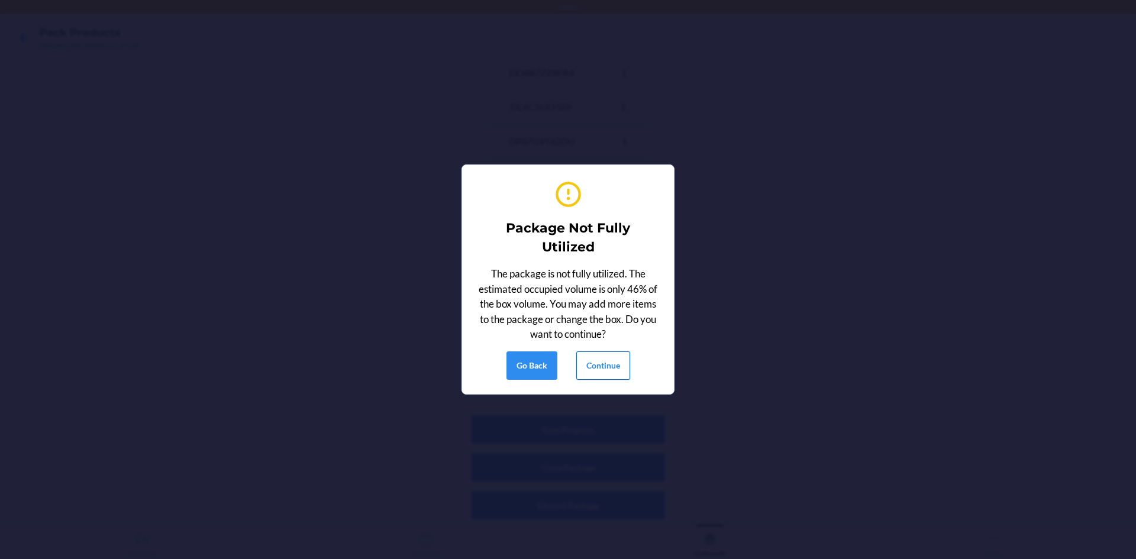
click at [592, 366] on button "Continue" at bounding box center [603, 365] width 54 height 28
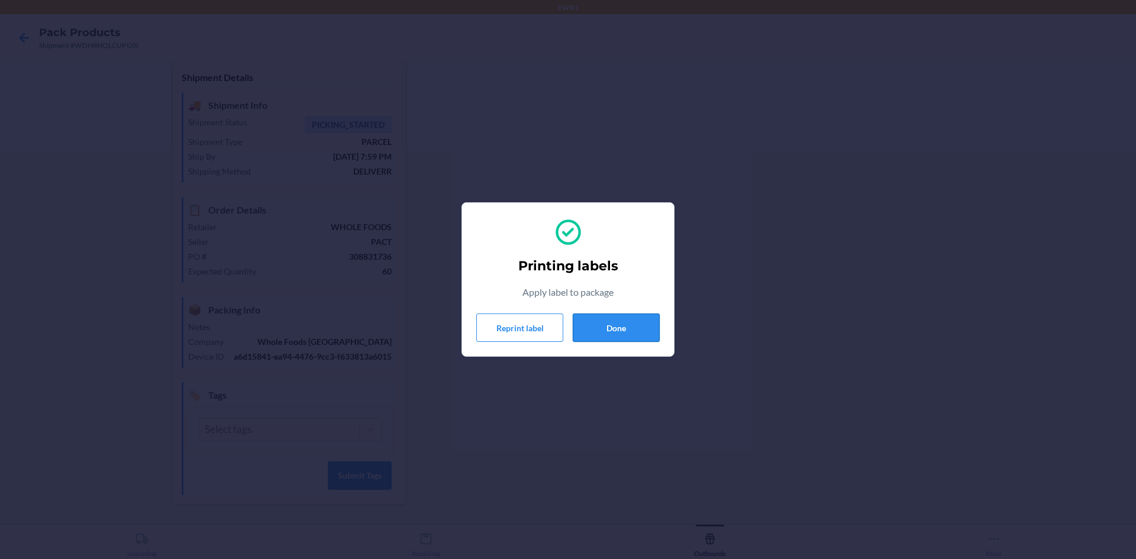
click at [629, 327] on button "Done" at bounding box center [616, 328] width 87 height 28
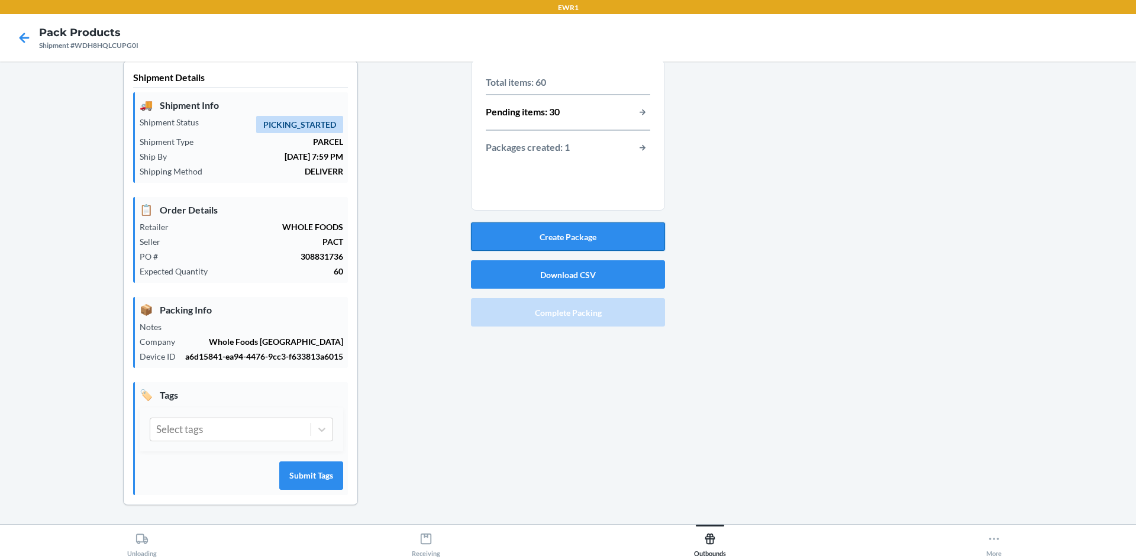
click at [567, 236] on button "Create Package" at bounding box center [568, 236] width 194 height 28
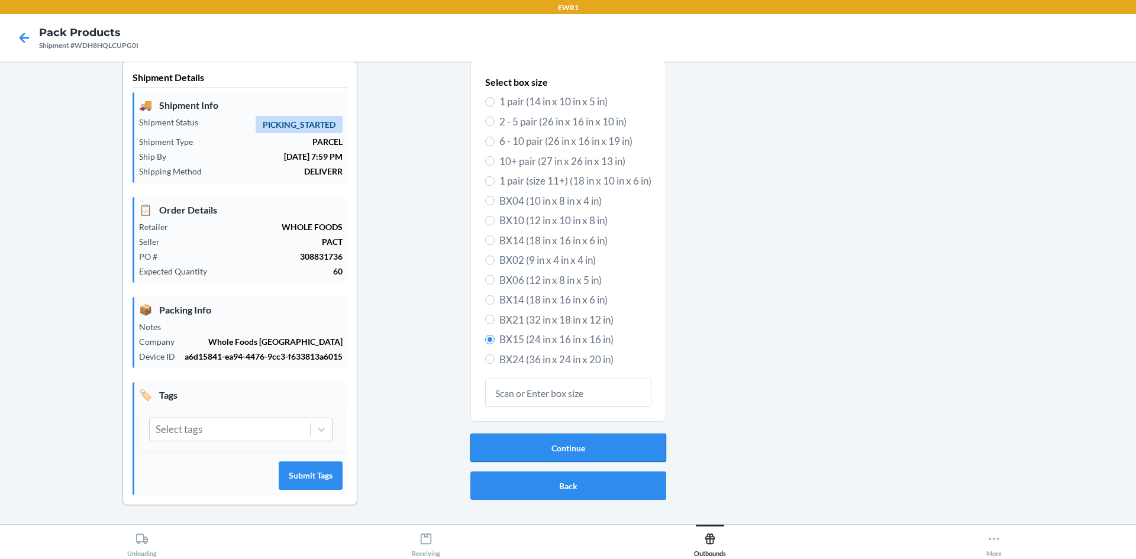
click at [577, 450] on button "Continue" at bounding box center [568, 448] width 196 height 28
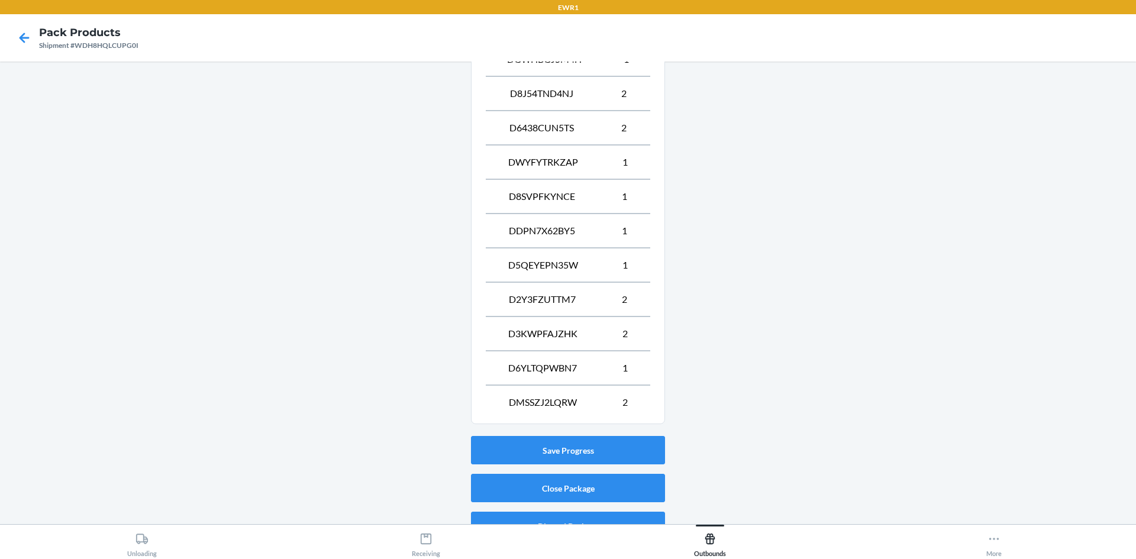
scroll to position [904, 0]
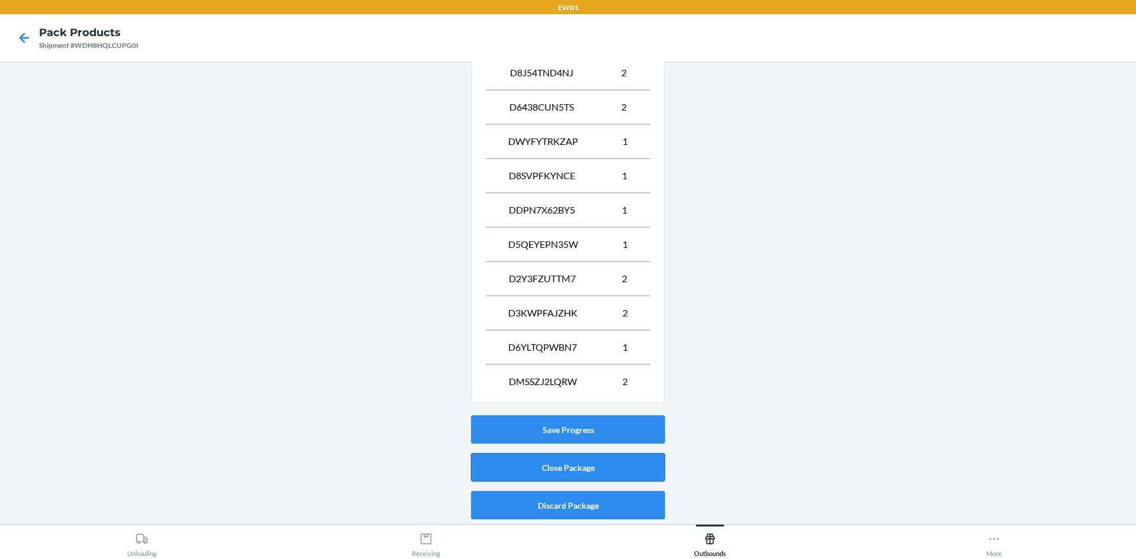
click at [573, 472] on button "Close Package" at bounding box center [568, 467] width 194 height 28
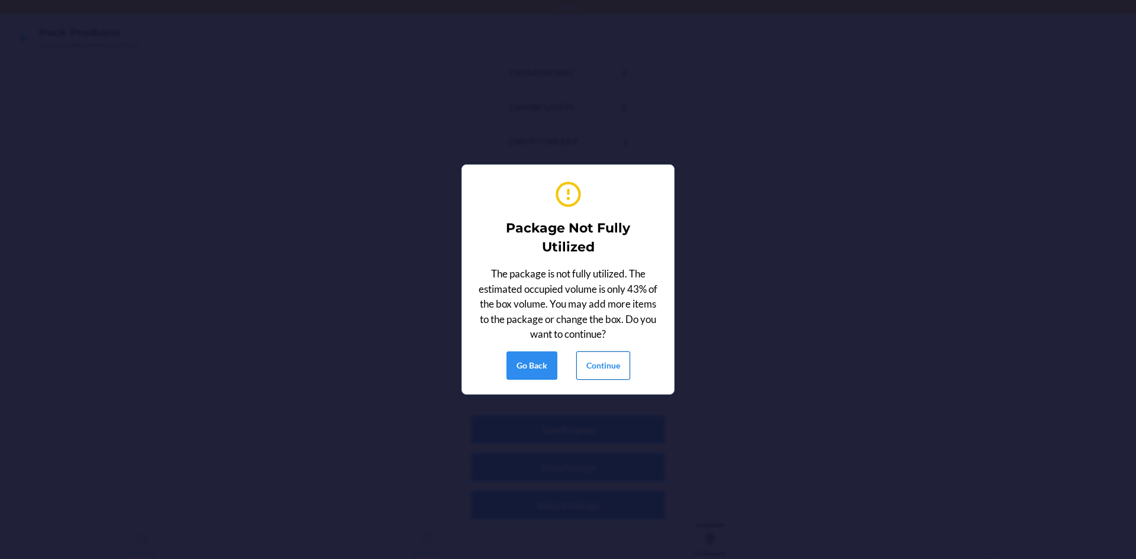
click at [601, 364] on button "Continue" at bounding box center [603, 365] width 54 height 28
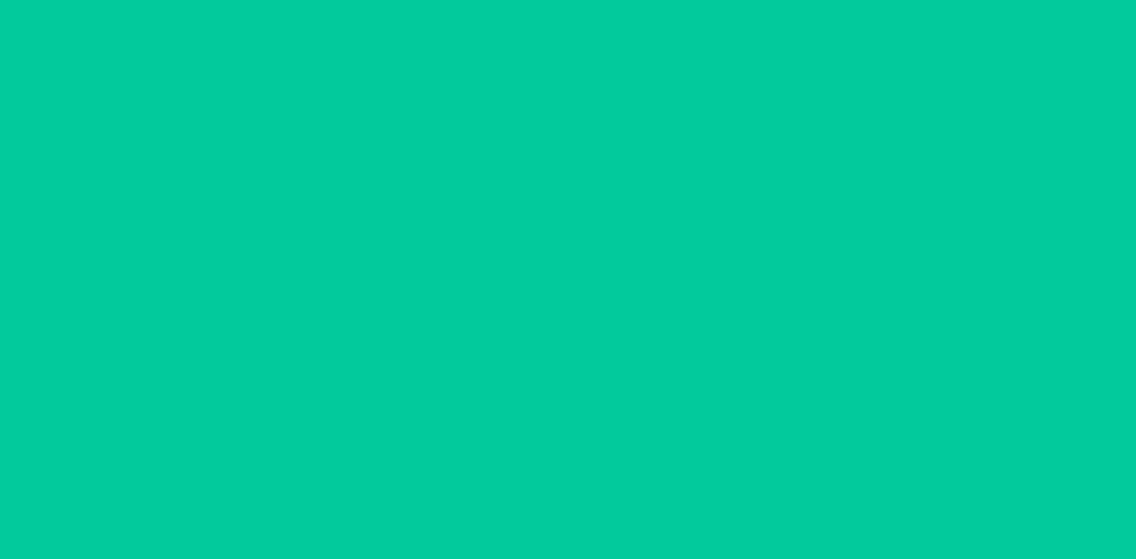
scroll to position [11, 0]
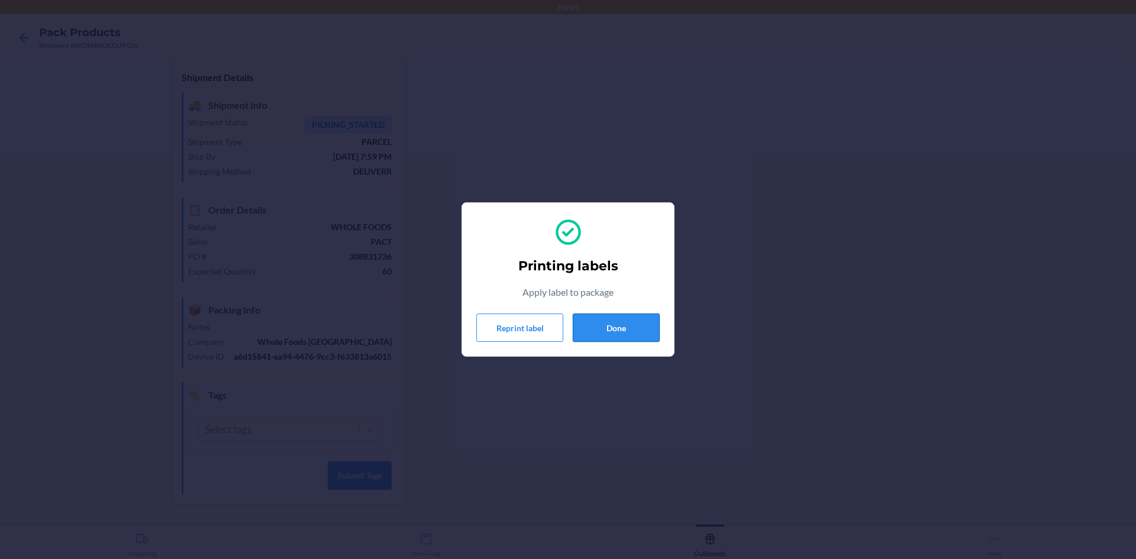
click at [635, 325] on button "Done" at bounding box center [616, 328] width 87 height 28
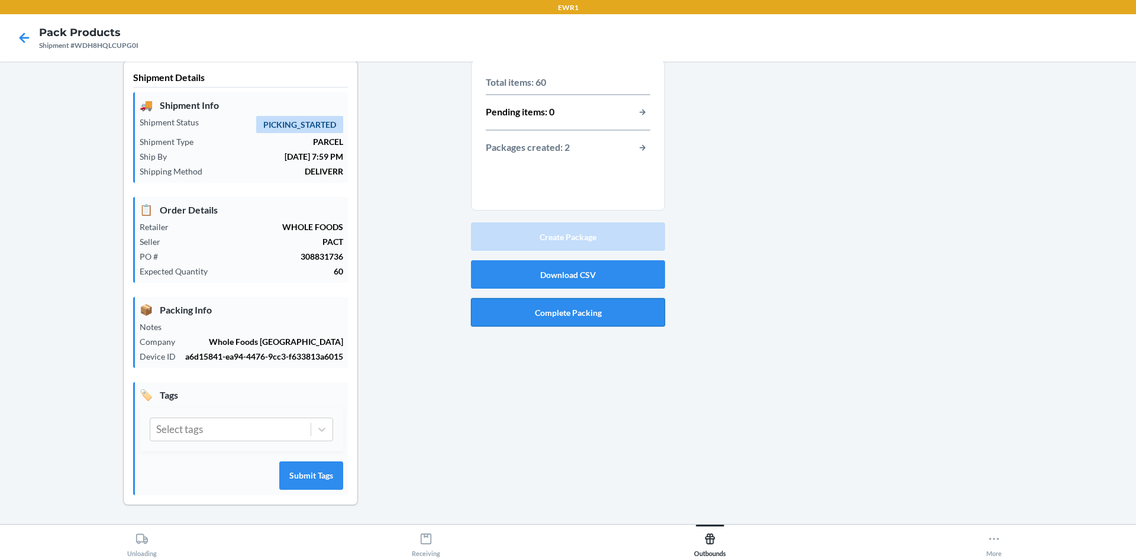
click at [557, 317] on button "Complete Packing" at bounding box center [568, 312] width 194 height 28
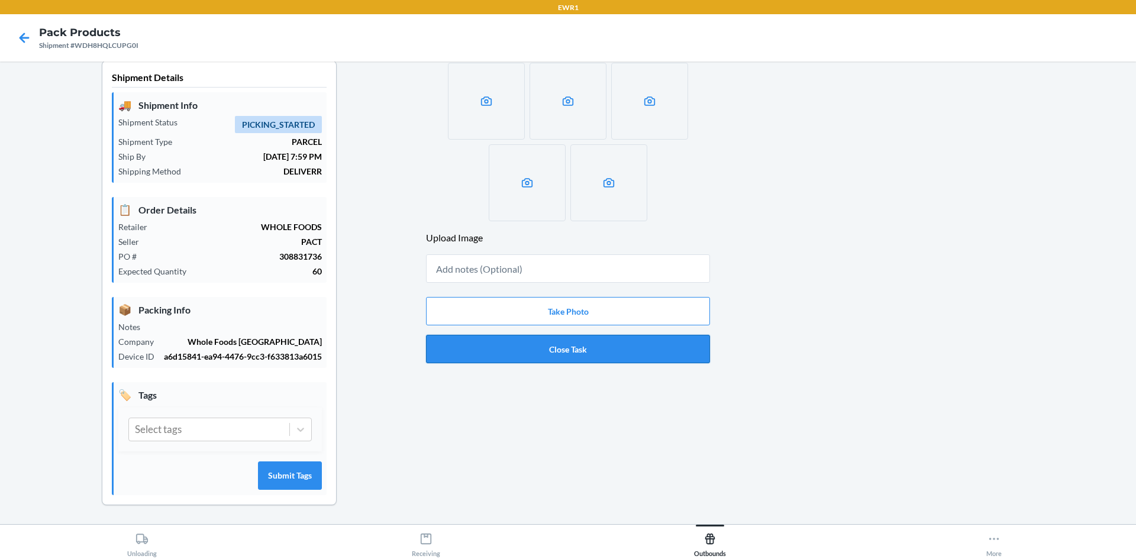
click at [509, 347] on button "Close Task" at bounding box center [568, 349] width 284 height 28
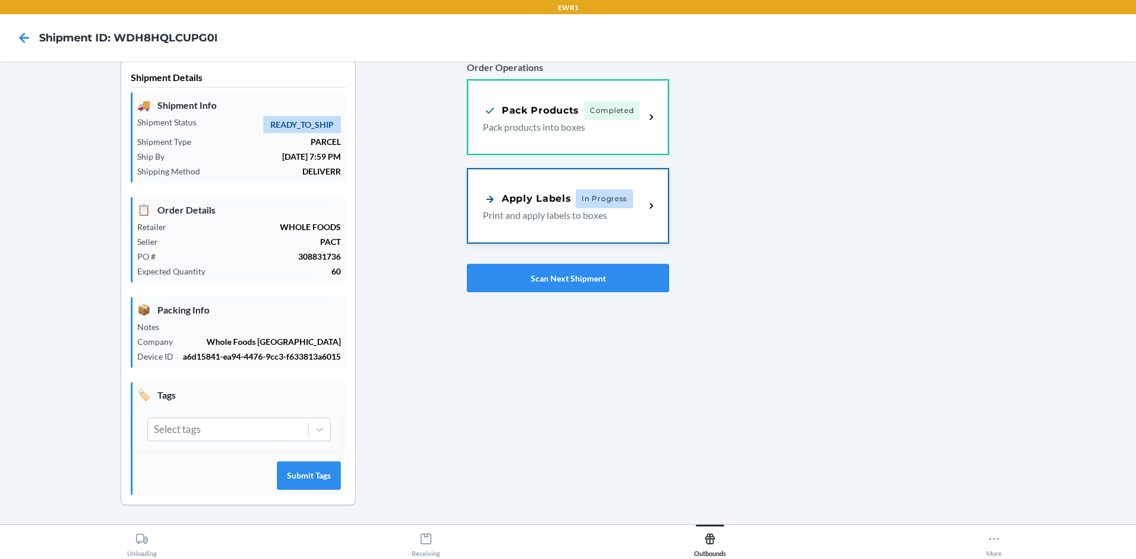
click at [545, 221] on p "Print and apply labels to boxes" at bounding box center [559, 215] width 153 height 14
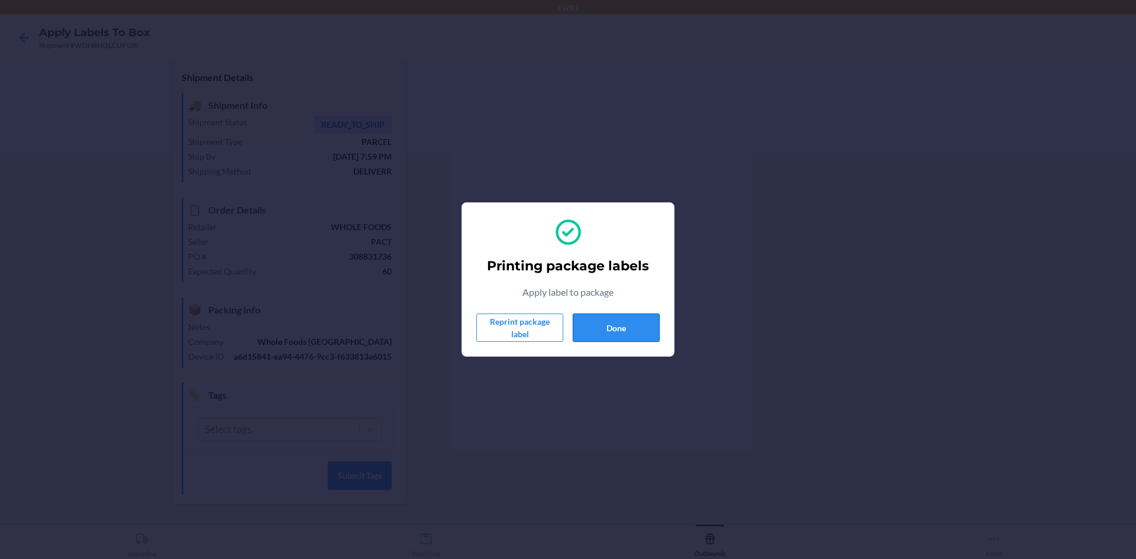
click at [585, 333] on button "Done" at bounding box center [616, 328] width 87 height 28
click at [621, 328] on button "Done" at bounding box center [616, 328] width 87 height 28
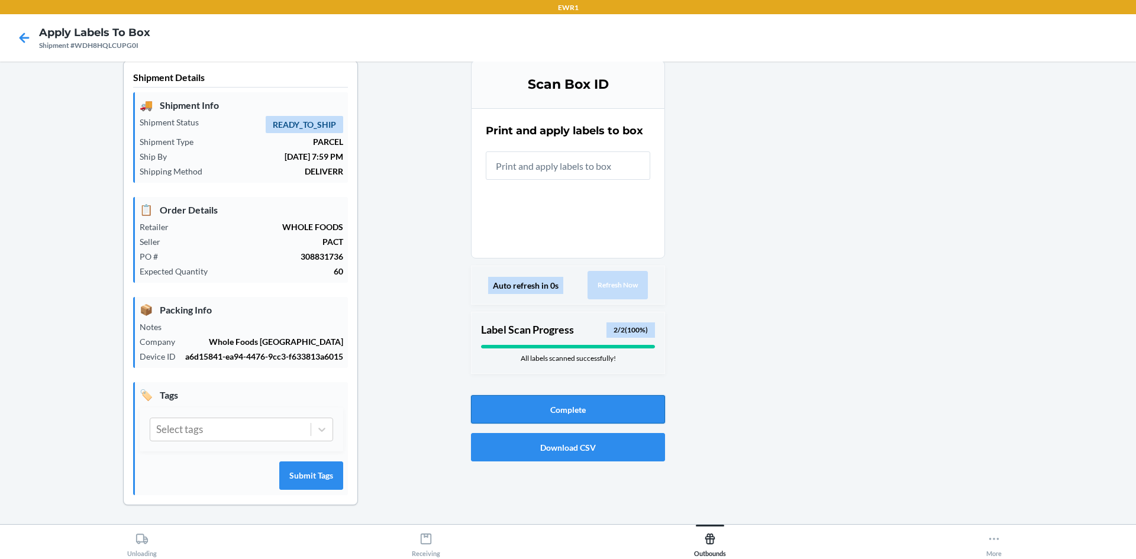
click at [577, 409] on button "Complete" at bounding box center [568, 409] width 194 height 28
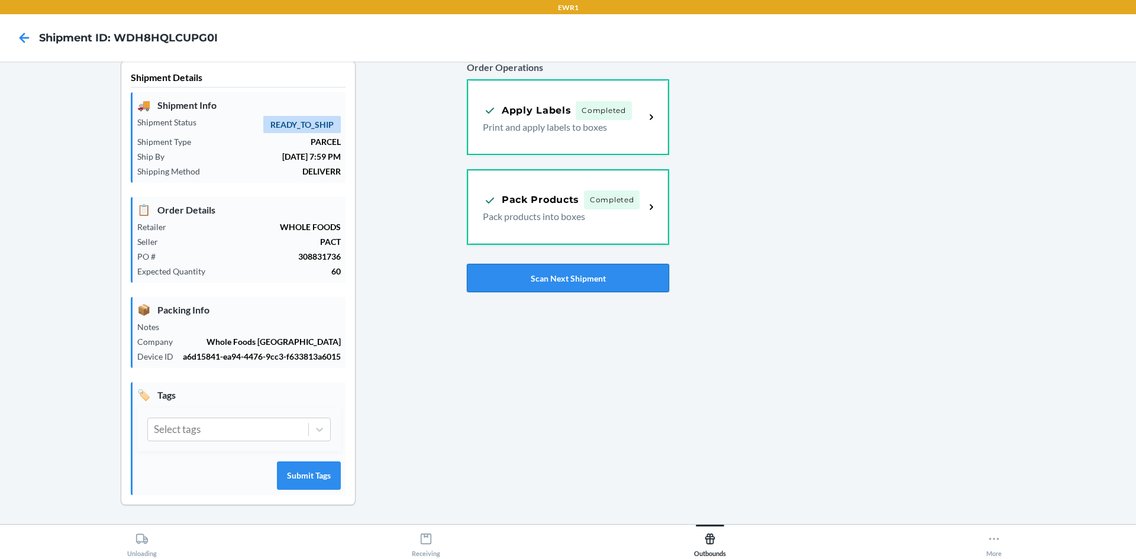
click at [534, 283] on button "Scan Next Shipment" at bounding box center [568, 278] width 202 height 28
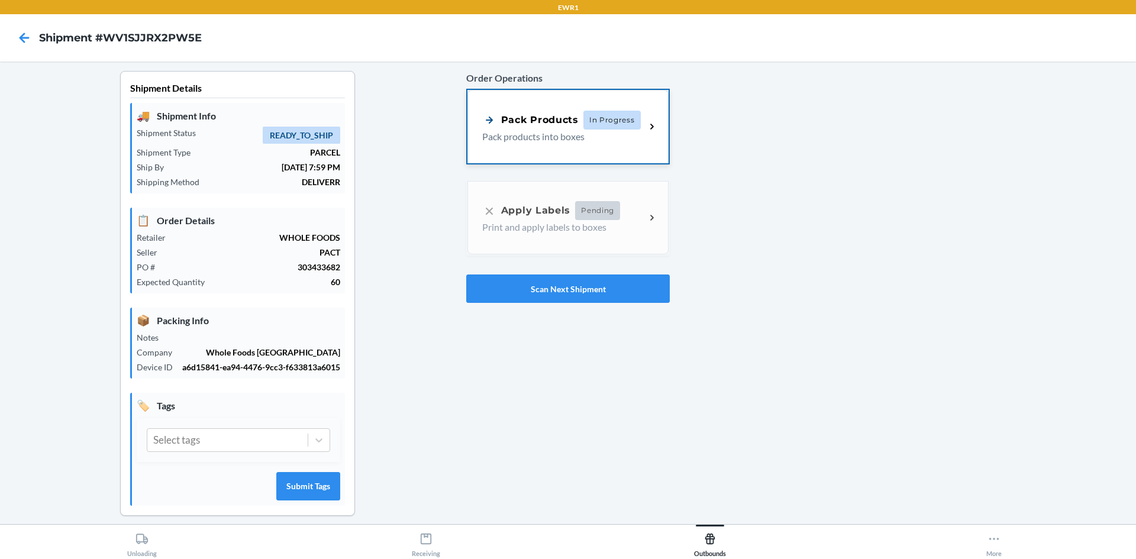
click at [560, 154] on div "Pack Products In Progress Pack products into boxes" at bounding box center [567, 126] width 201 height 73
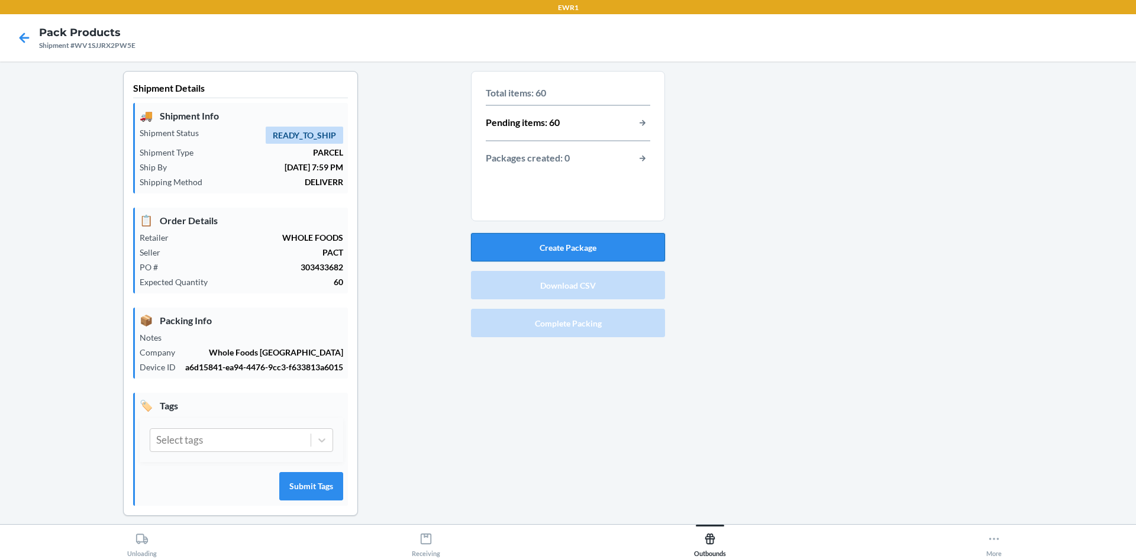
click at [560, 246] on button "Create Package" at bounding box center [568, 247] width 194 height 28
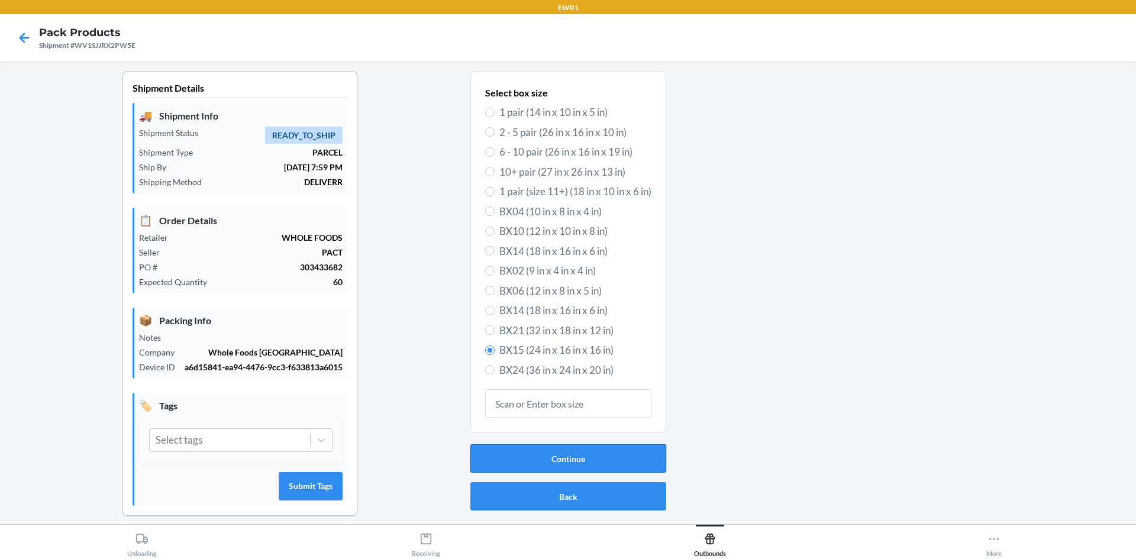
click at [561, 457] on button "Continue" at bounding box center [568, 458] width 196 height 28
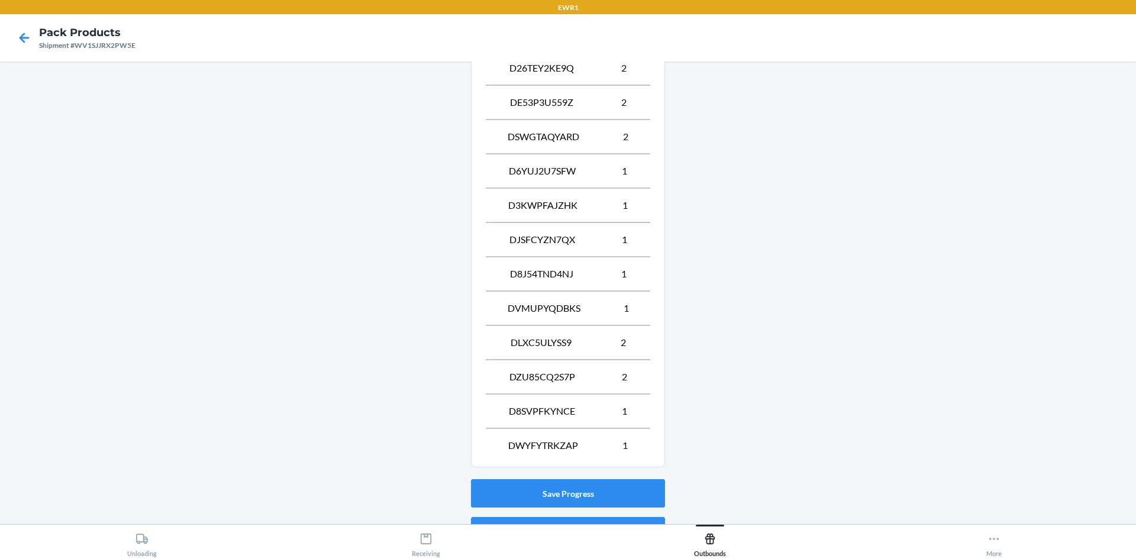
scroll to position [835, 0]
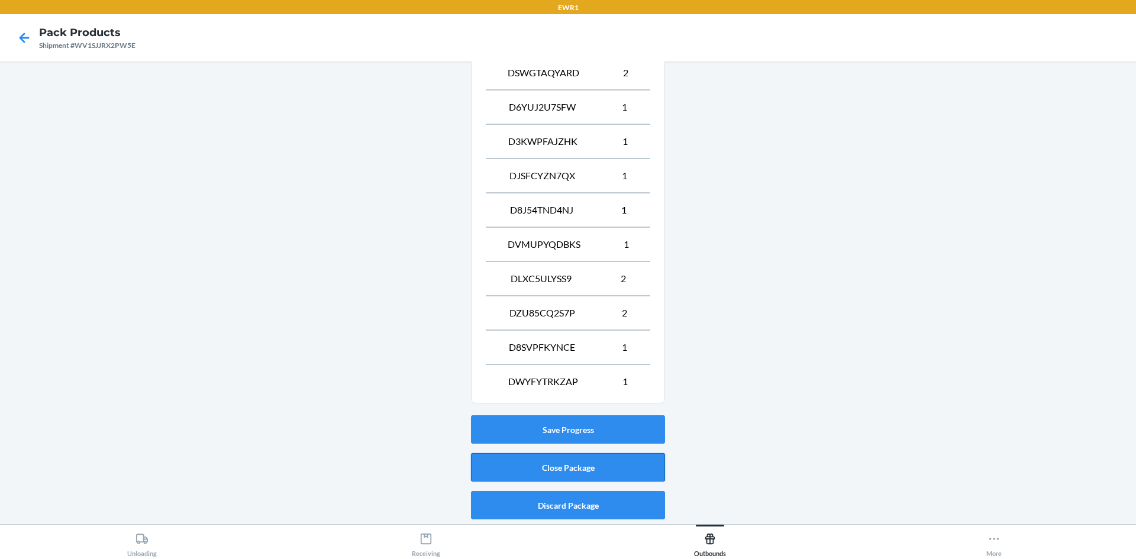
click at [598, 470] on button "Close Package" at bounding box center [568, 467] width 194 height 28
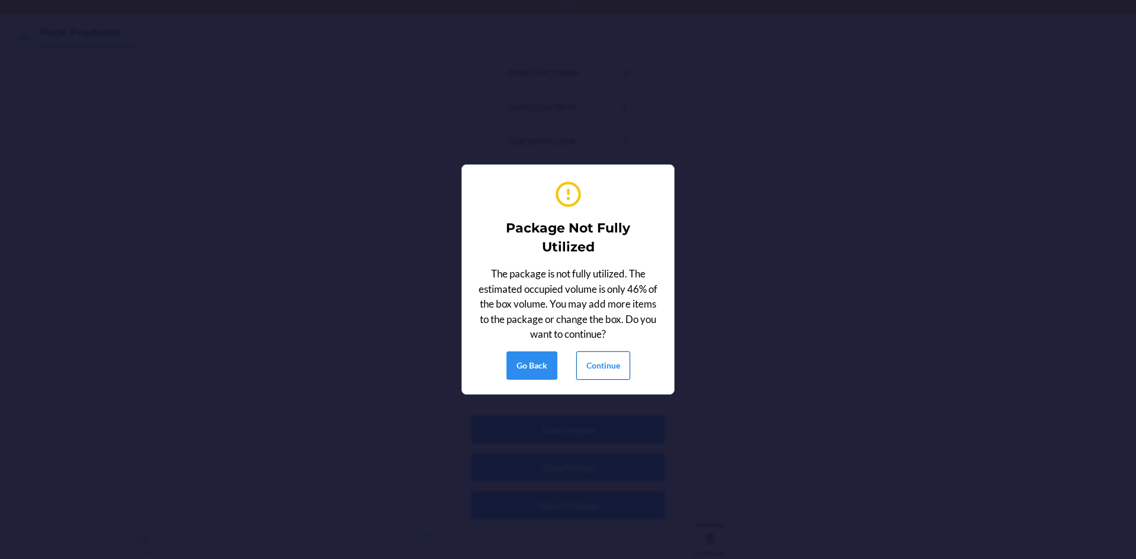
click at [594, 367] on button "Continue" at bounding box center [603, 365] width 54 height 28
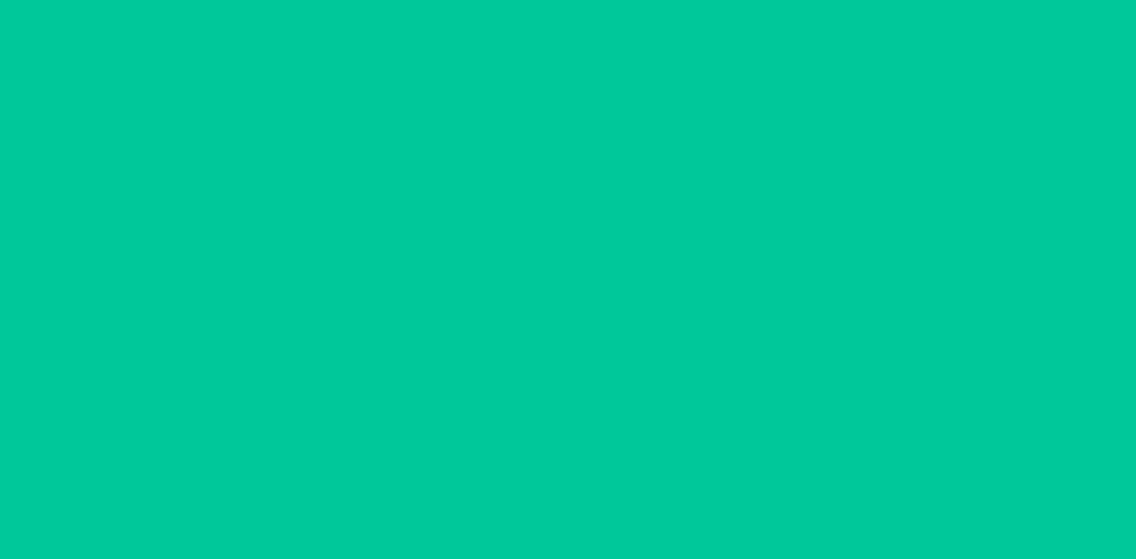
scroll to position [11, 0]
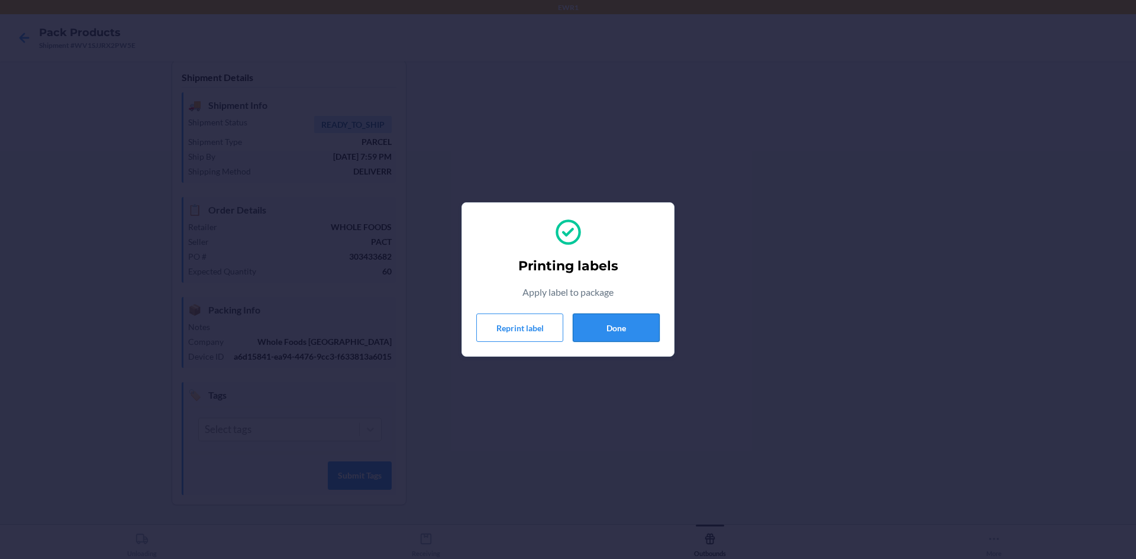
click at [643, 328] on button "Done" at bounding box center [616, 328] width 87 height 28
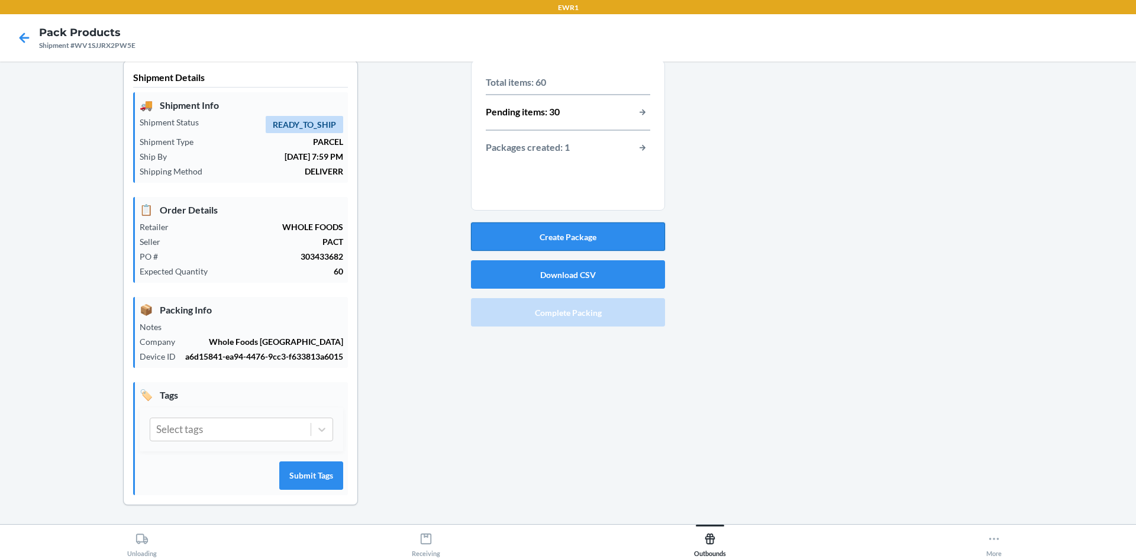
click at [532, 241] on button "Create Package" at bounding box center [568, 236] width 194 height 28
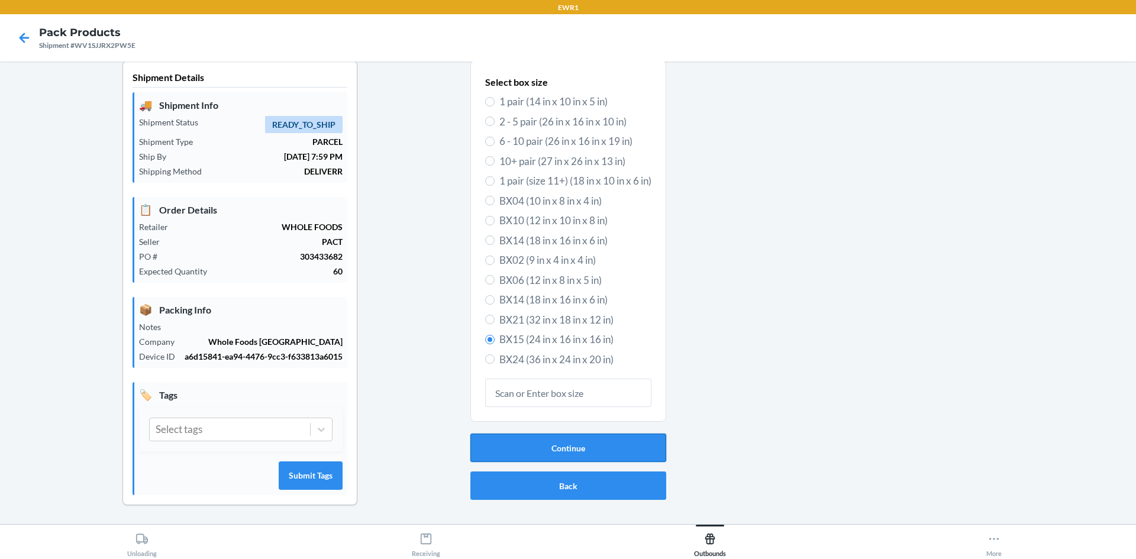
click at [557, 454] on button "Continue" at bounding box center [568, 448] width 196 height 28
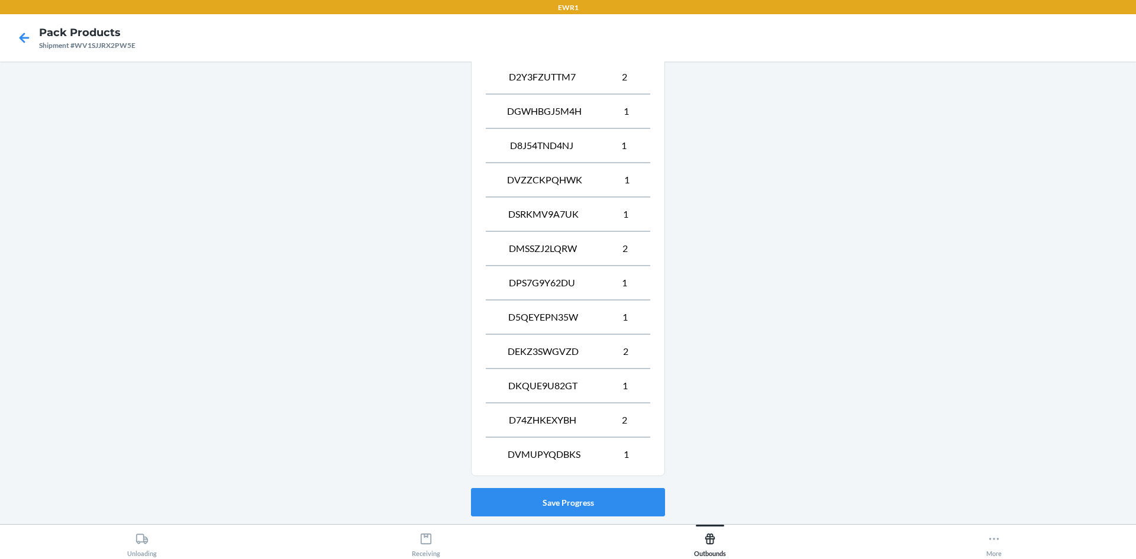
scroll to position [938, 0]
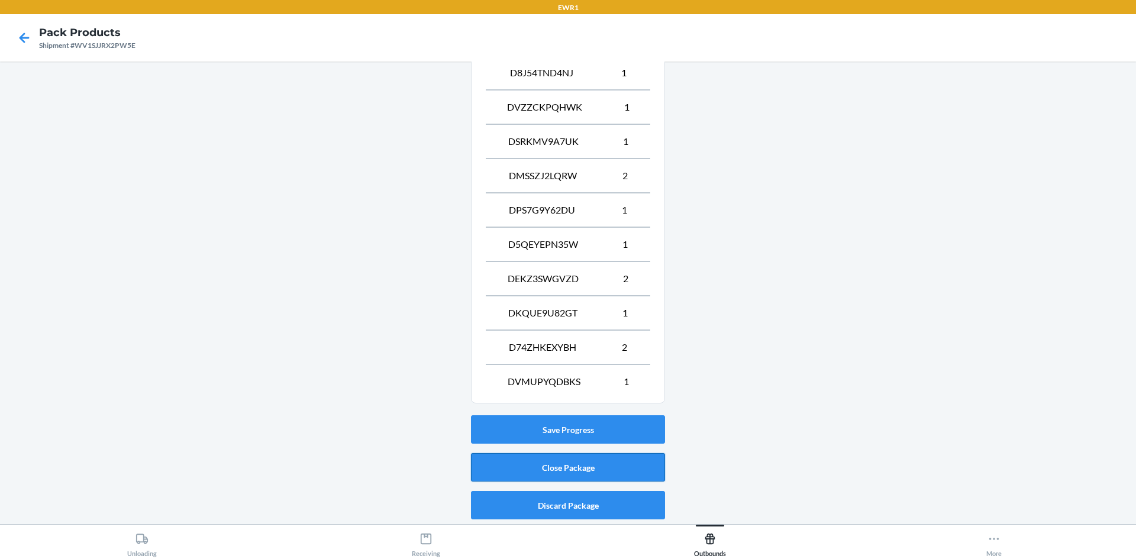
click at [622, 466] on button "Close Package" at bounding box center [568, 467] width 194 height 28
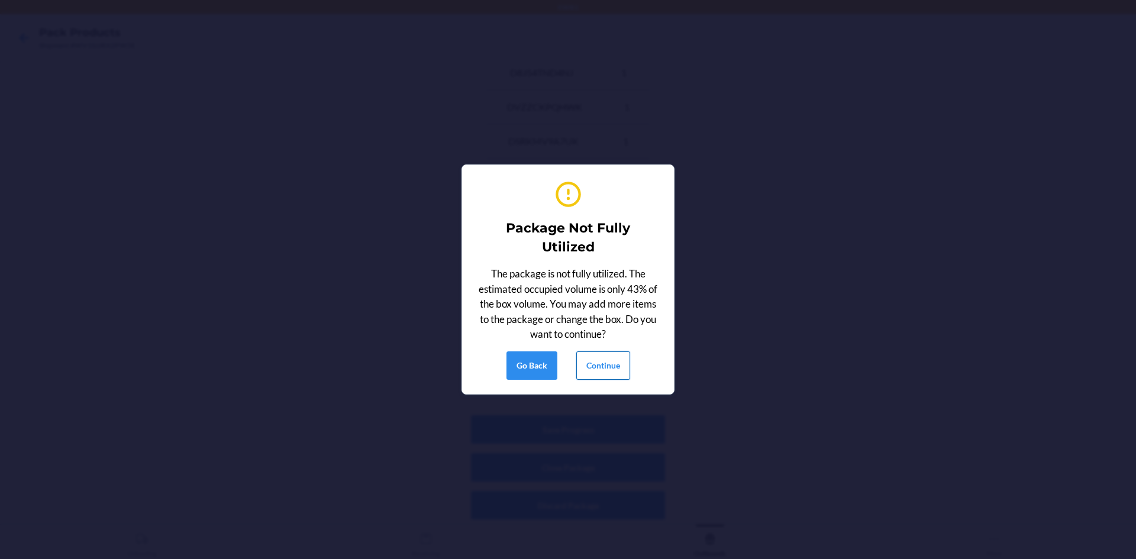
click at [620, 368] on button "Continue" at bounding box center [603, 365] width 54 height 28
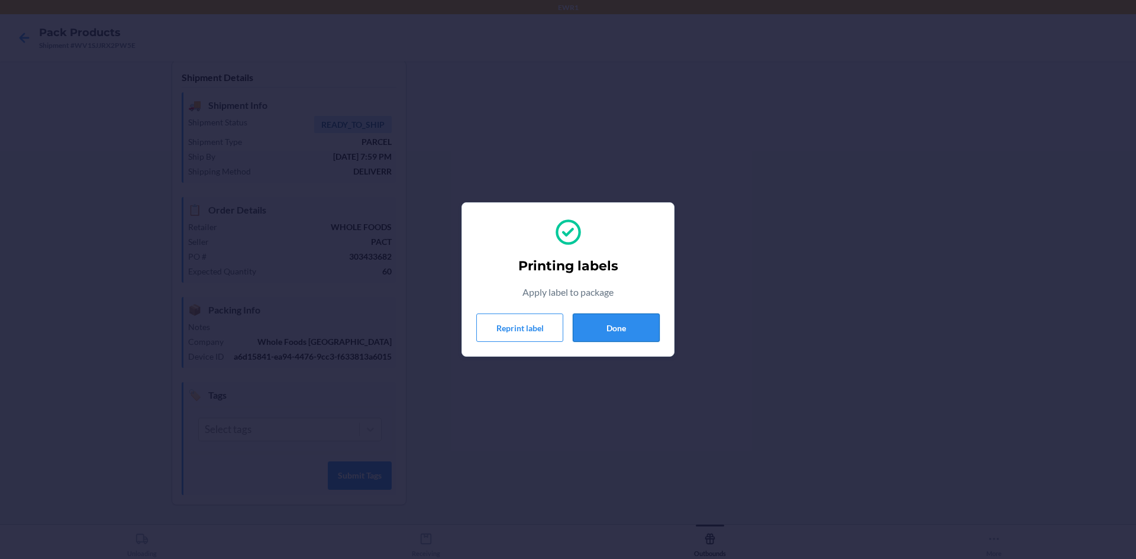
click at [650, 334] on button "Done" at bounding box center [616, 328] width 87 height 28
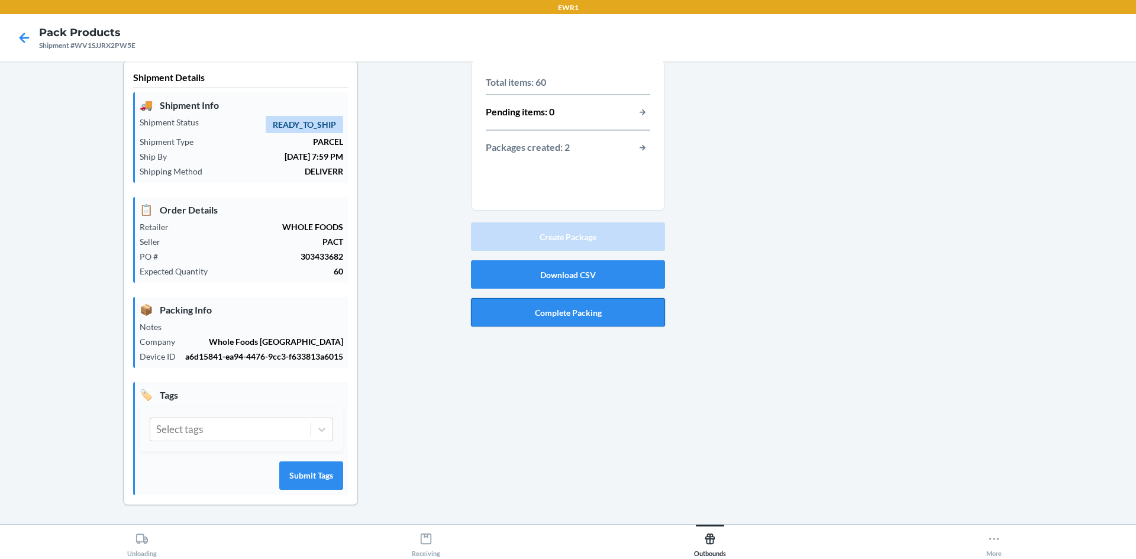
click at [549, 318] on button "Complete Packing" at bounding box center [568, 312] width 194 height 28
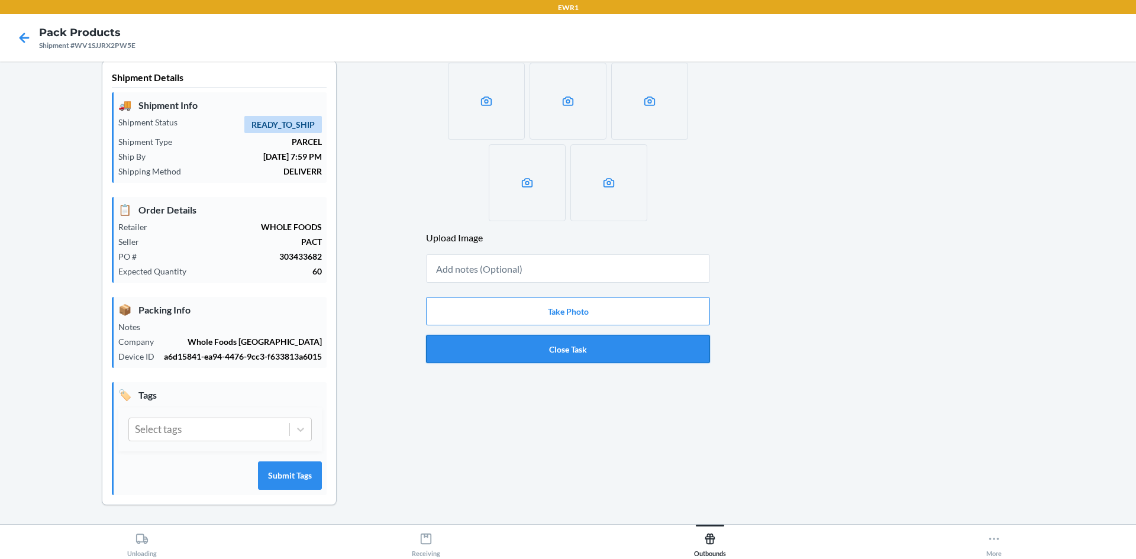
click at [562, 350] on button "Close Task" at bounding box center [568, 349] width 284 height 28
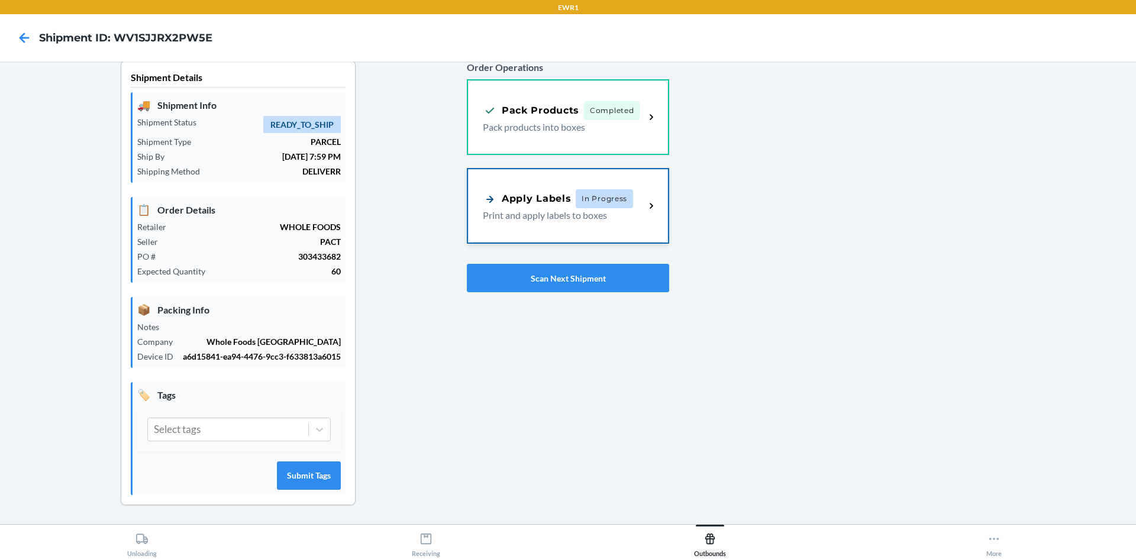
click at [560, 220] on p "Print and apply labels to boxes" at bounding box center [559, 215] width 153 height 14
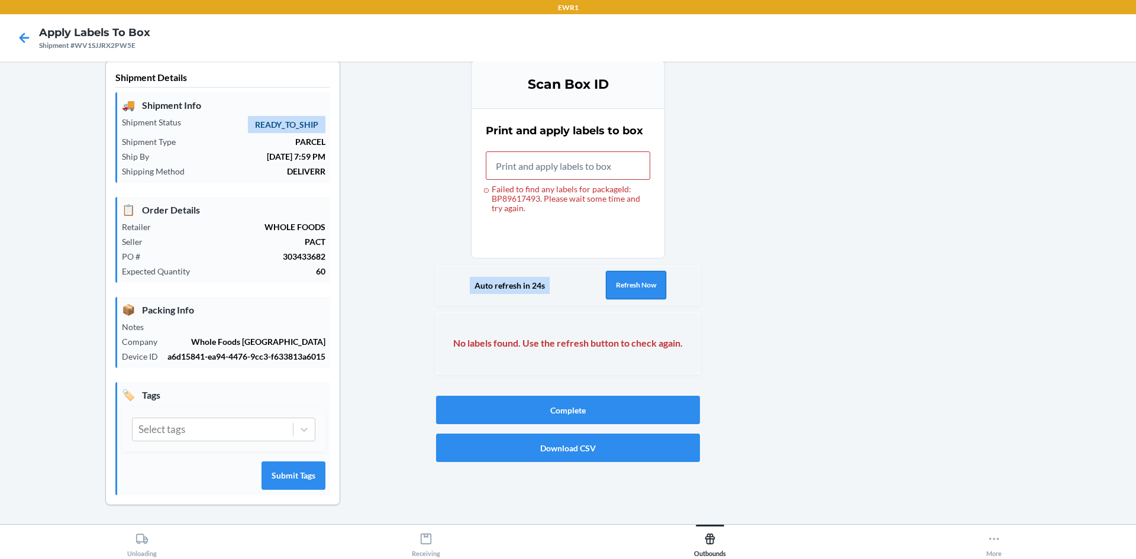
click at [653, 291] on button "Refresh Now" at bounding box center [636, 285] width 60 height 28
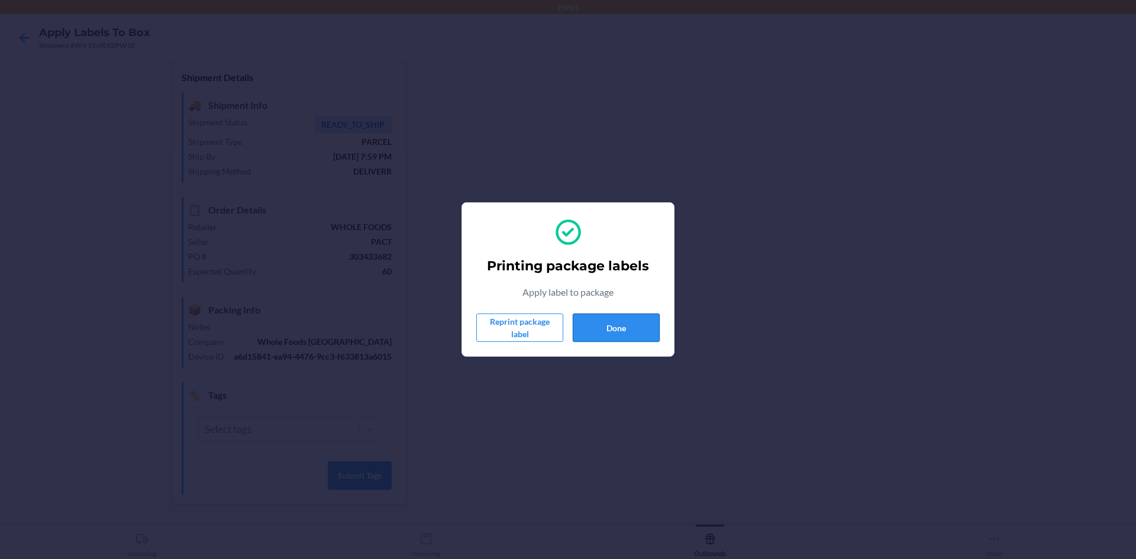
click at [624, 341] on button "Done" at bounding box center [616, 328] width 87 height 28
click at [638, 327] on button "Done" at bounding box center [616, 328] width 87 height 28
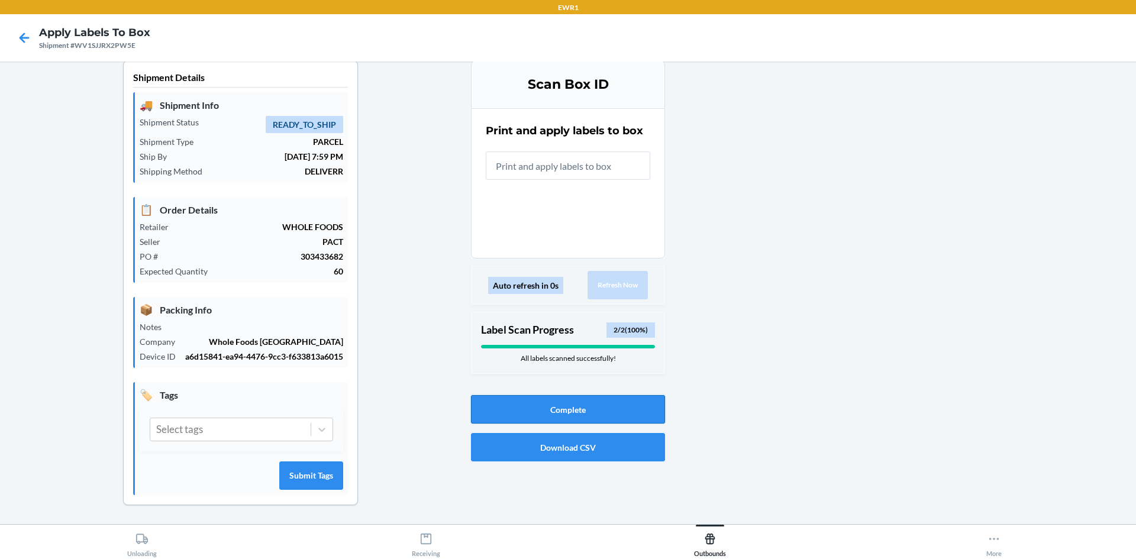
click at [641, 416] on button "Complete" at bounding box center [568, 409] width 194 height 28
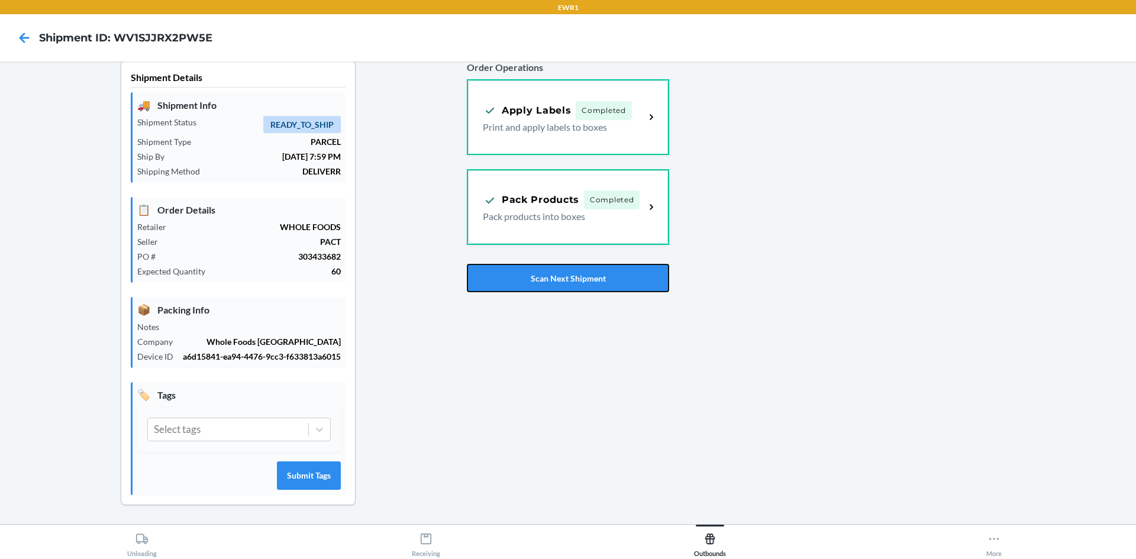
click at [601, 280] on button "Scan Next Shipment" at bounding box center [568, 278] width 202 height 28
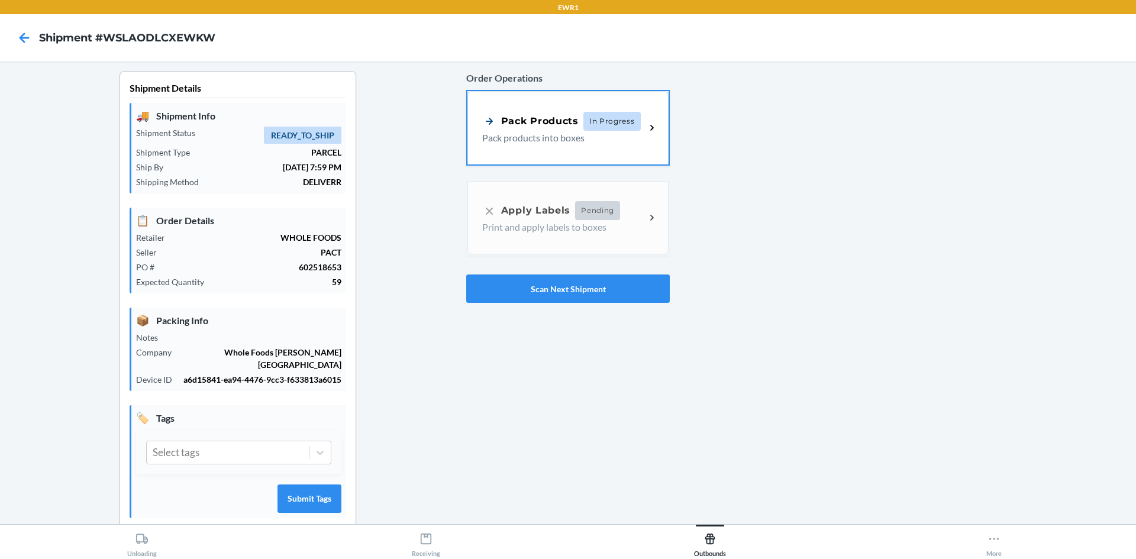
click at [605, 141] on p "Pack products into boxes" at bounding box center [559, 138] width 154 height 14
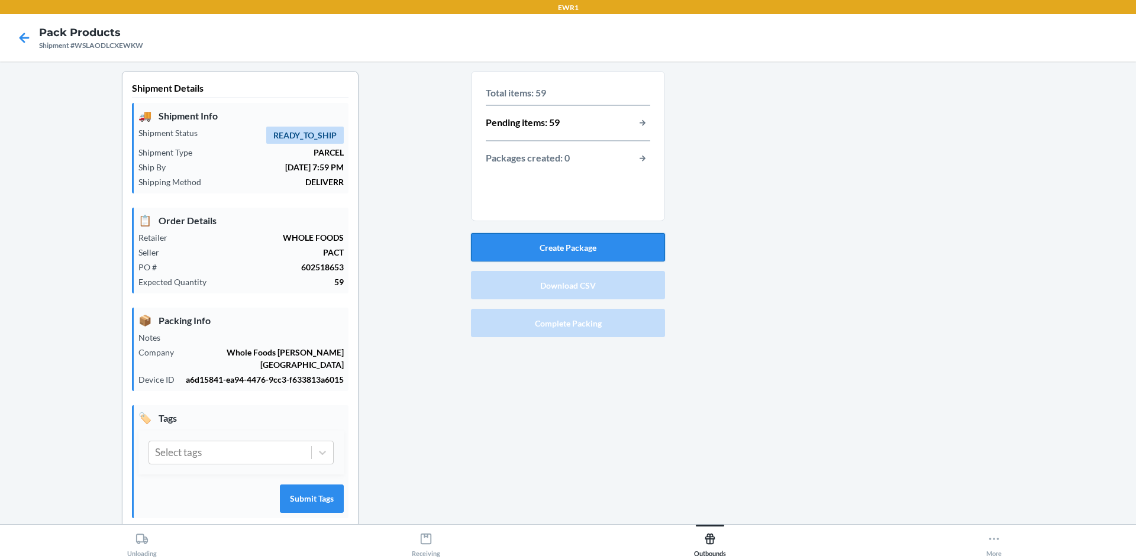
click at [577, 246] on button "Create Package" at bounding box center [568, 247] width 194 height 28
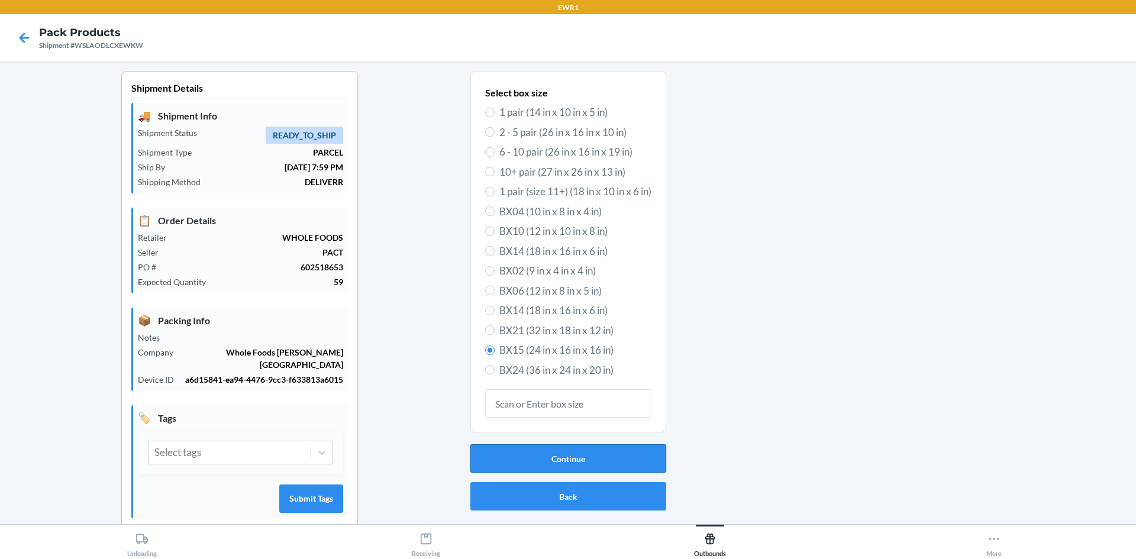
click at [572, 462] on button "Continue" at bounding box center [568, 458] width 196 height 28
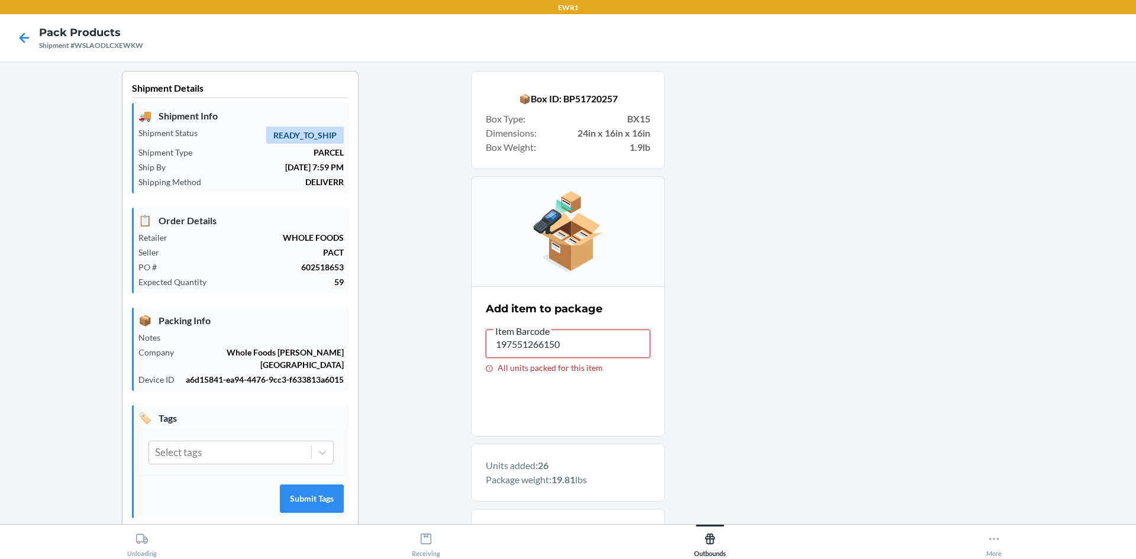
drag, startPoint x: 571, startPoint y: 347, endPoint x: 488, endPoint y: 347, distance: 83.4
click at [488, 347] on input "197551266150" at bounding box center [568, 344] width 164 height 28
drag, startPoint x: 570, startPoint y: 347, endPoint x: 475, endPoint y: 331, distance: 96.0
click at [475, 331] on section "Add item to package Item Barcode 197551266167 All units packed for this item" at bounding box center [568, 361] width 194 height 150
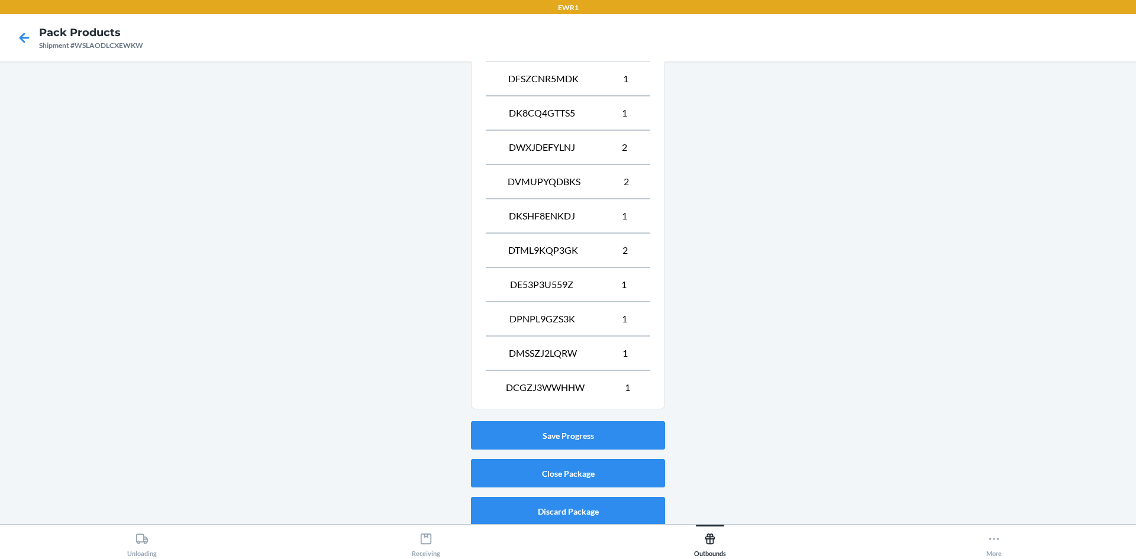
scroll to position [904, 0]
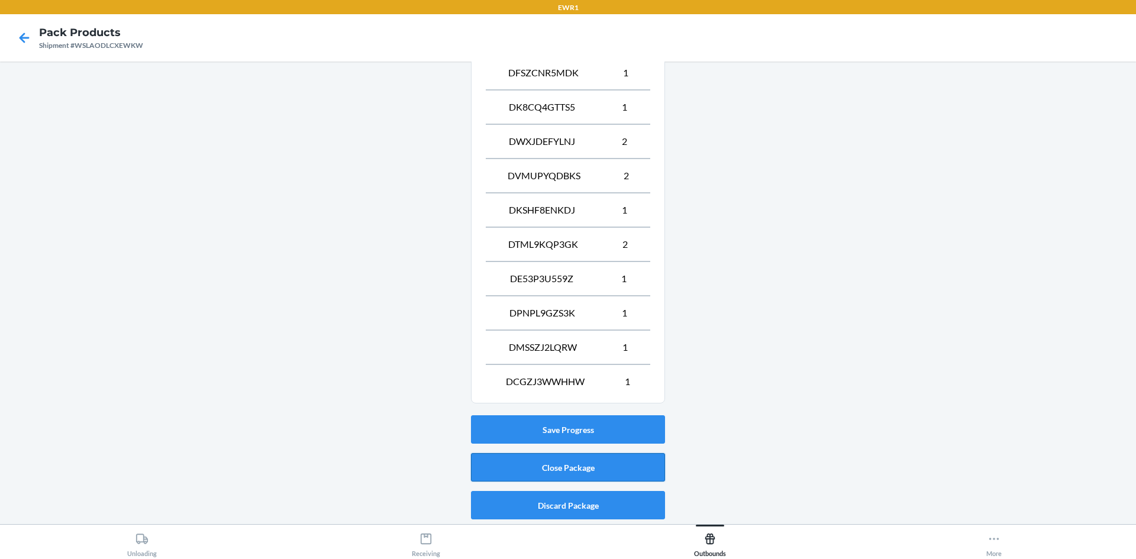
click at [609, 467] on button "Close Package" at bounding box center [568, 467] width 194 height 28
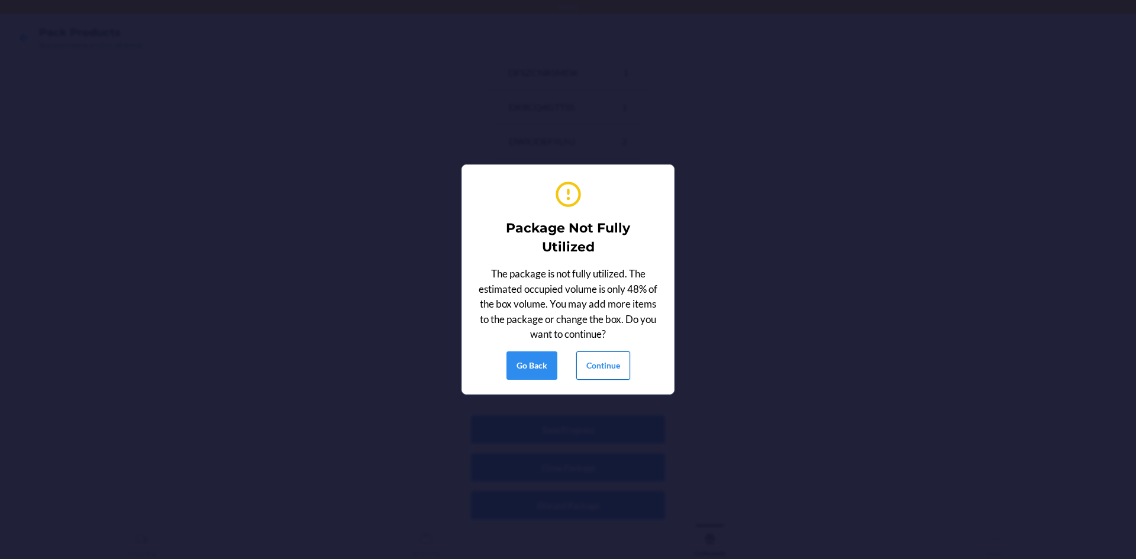
click at [596, 372] on button "Continue" at bounding box center [603, 365] width 54 height 28
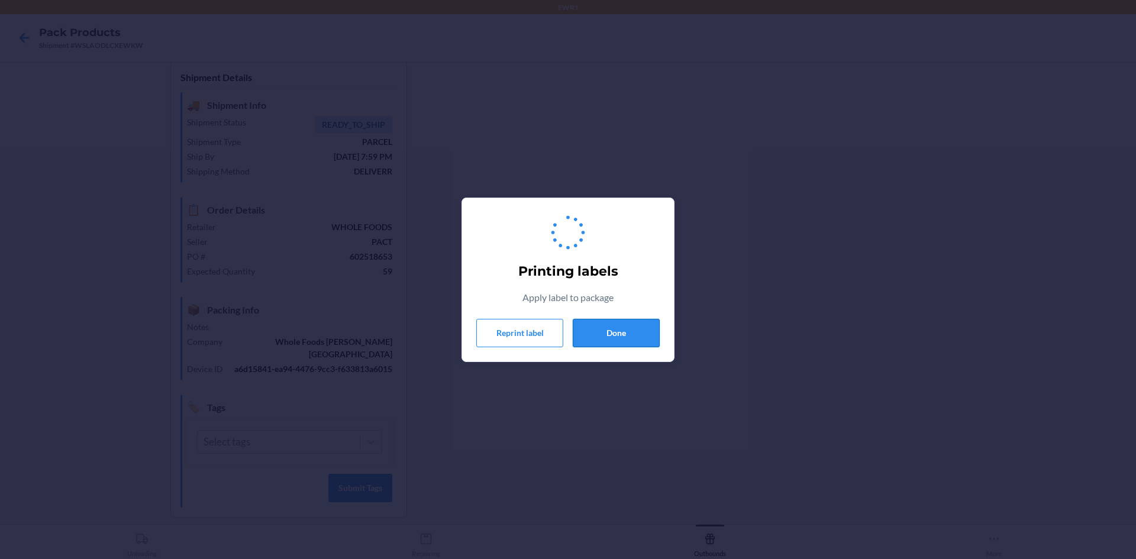
click at [606, 335] on button "Done" at bounding box center [616, 333] width 87 height 28
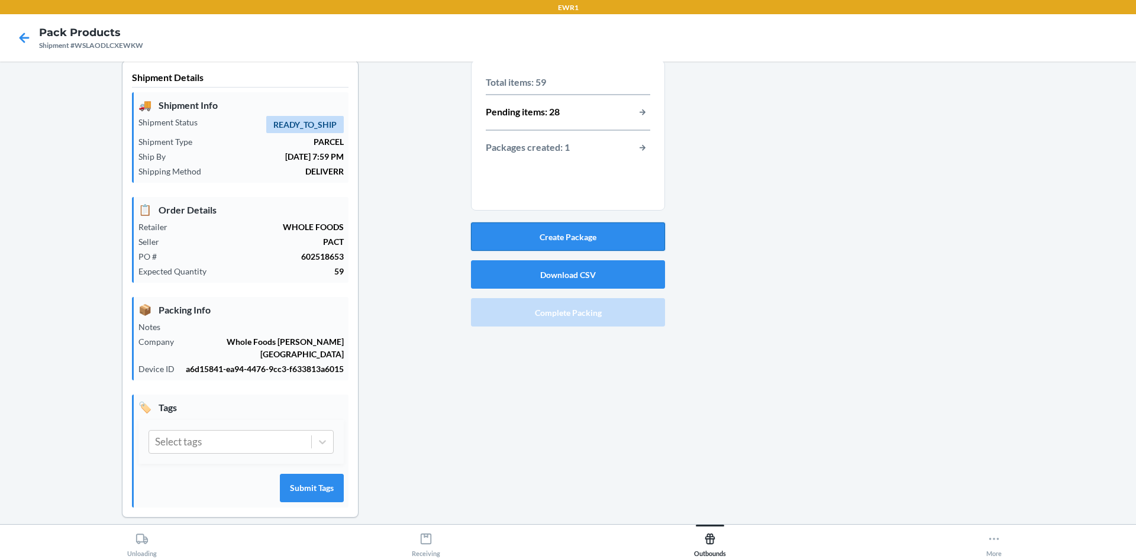
click at [519, 235] on button "Create Package" at bounding box center [568, 236] width 194 height 28
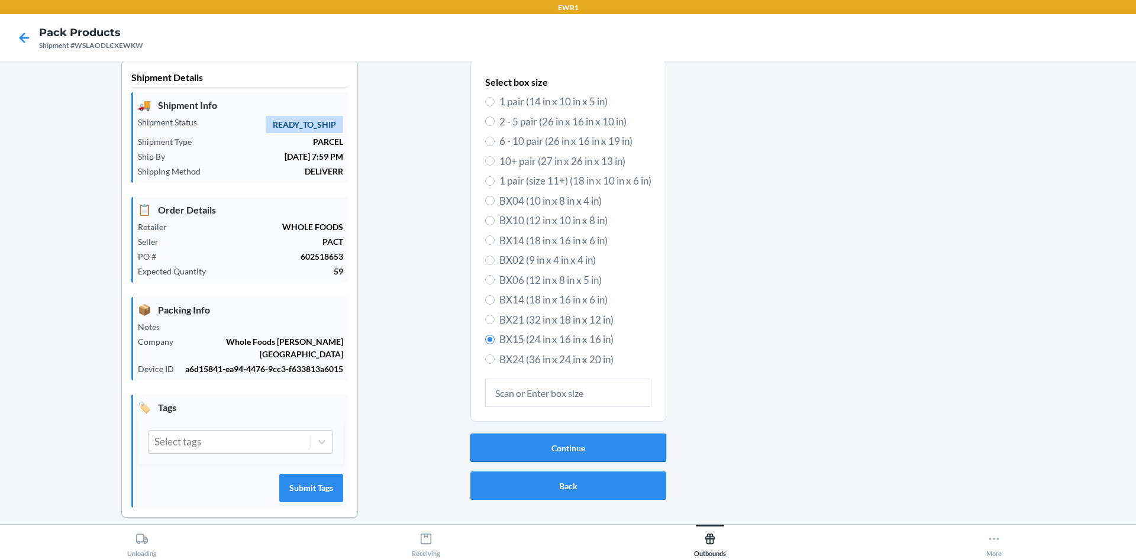
click at [598, 453] on button "Continue" at bounding box center [568, 448] width 196 height 28
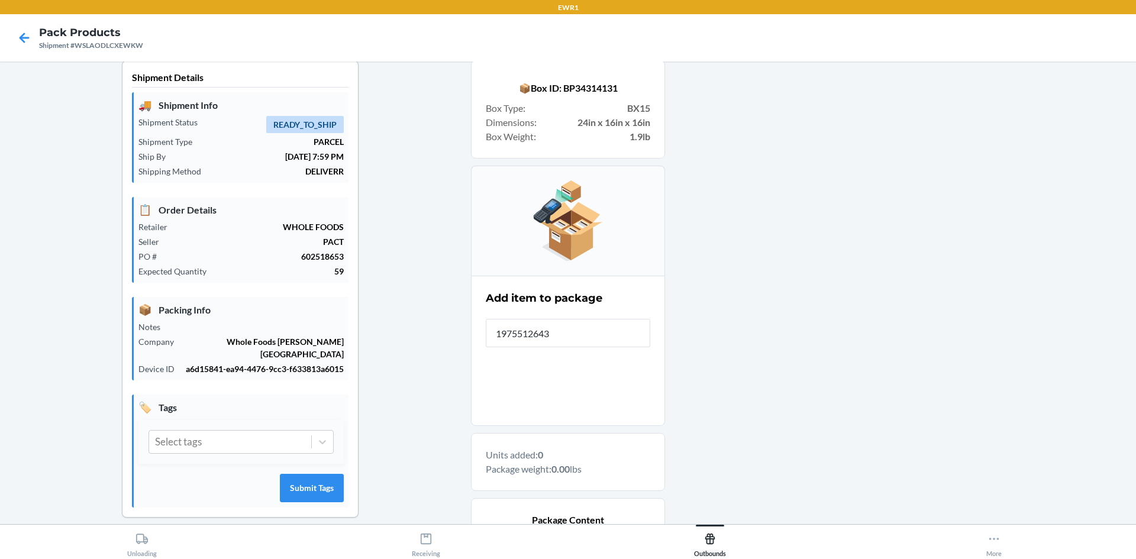
type input "19755126430"
drag, startPoint x: 563, startPoint y: 333, endPoint x: 432, endPoint y: 306, distance: 134.1
click at [433, 305] on div "Shipment Details 🚚 Shipment Info Shipment Status READY_TO_SHIP Shipment Type PA…" at bounding box center [567, 366] width 1117 height 613
drag, startPoint x: 567, startPoint y: 335, endPoint x: 489, endPoint y: 330, distance: 78.8
click at [489, 330] on input "197551264309" at bounding box center [568, 333] width 164 height 28
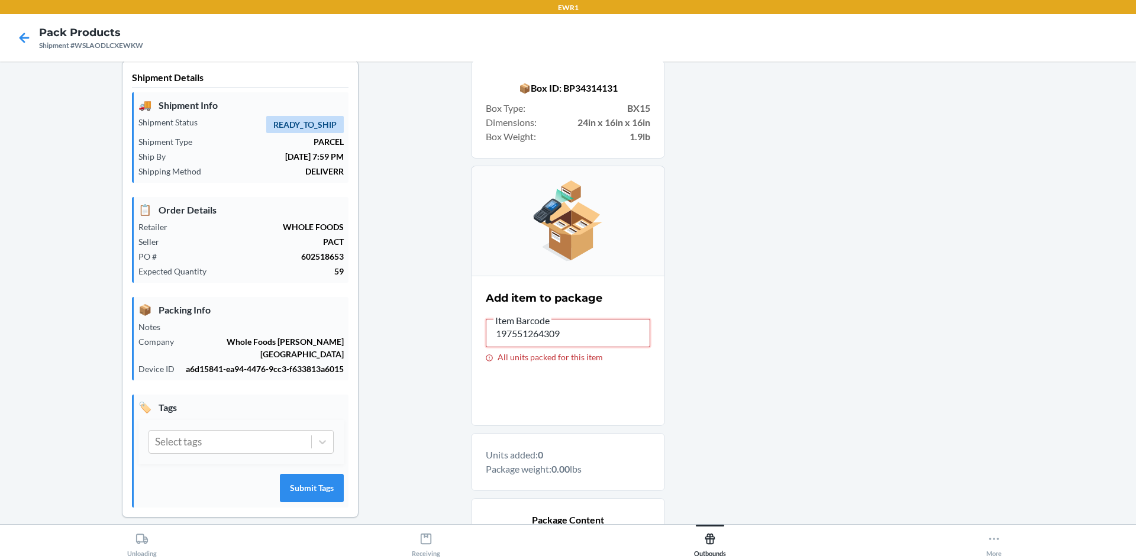
drag, startPoint x: 559, startPoint y: 333, endPoint x: 464, endPoint y: 299, distance: 100.5
click at [464, 299] on div "Shipment Details 🚚 Shipment Info Shipment Status READY_TO_SHIP Shipment Type PA…" at bounding box center [567, 366] width 1117 height 613
drag, startPoint x: 579, startPoint y: 339, endPoint x: 485, endPoint y: 328, distance: 94.2
click at [486, 328] on input "197551264774" at bounding box center [568, 333] width 164 height 28
drag, startPoint x: 561, startPoint y: 334, endPoint x: 480, endPoint y: 327, distance: 80.8
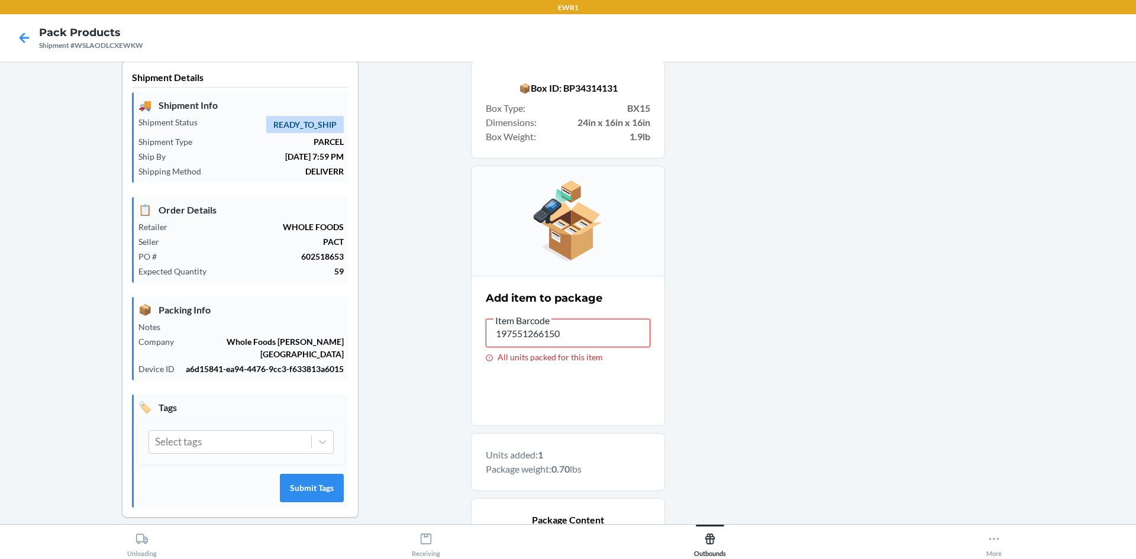
click at [480, 327] on section "Add item to package Item Barcode 197551266150 All units packed for this item" at bounding box center [568, 351] width 194 height 150
drag, startPoint x: 567, startPoint y: 333, endPoint x: 484, endPoint y: 329, distance: 83.5
click at [486, 329] on input "197551264651" at bounding box center [568, 333] width 164 height 28
drag, startPoint x: 576, startPoint y: 334, endPoint x: 491, endPoint y: 325, distance: 85.7
click at [491, 325] on label "Item Barcode 197551264675 All units packed for this item" at bounding box center [568, 337] width 164 height 49
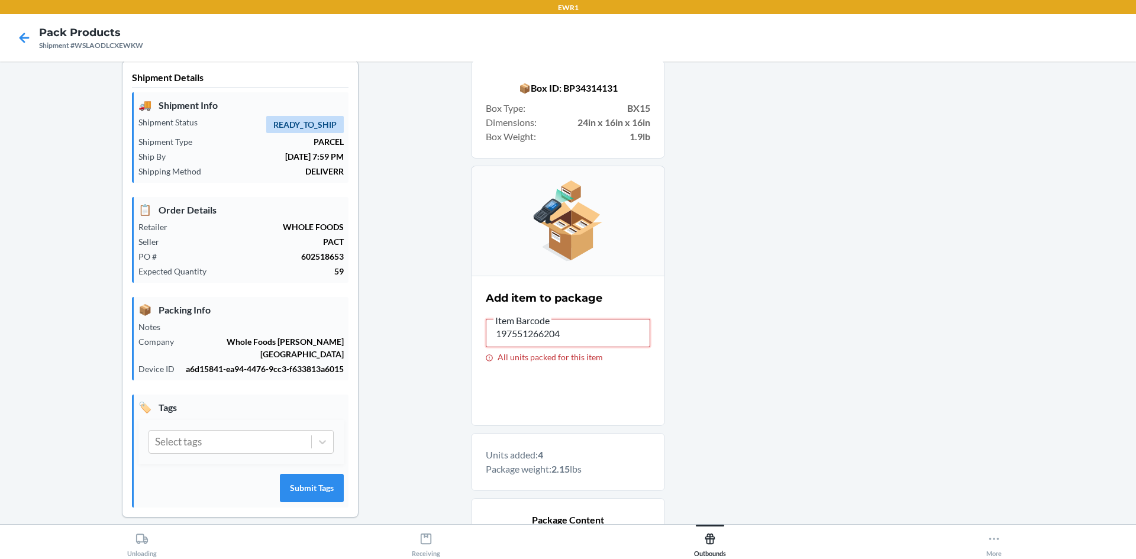
drag, startPoint x: 570, startPoint y: 327, endPoint x: 472, endPoint y: 322, distance: 97.7
click at [472, 322] on section "Add item to package Item Barcode 197551266204 All units packed for this item" at bounding box center [568, 351] width 194 height 150
drag, startPoint x: 565, startPoint y: 333, endPoint x: 486, endPoint y: 333, distance: 79.3
click at [486, 335] on input "197551264651" at bounding box center [568, 333] width 164 height 28
drag, startPoint x: 562, startPoint y: 344, endPoint x: 482, endPoint y: 335, distance: 80.9
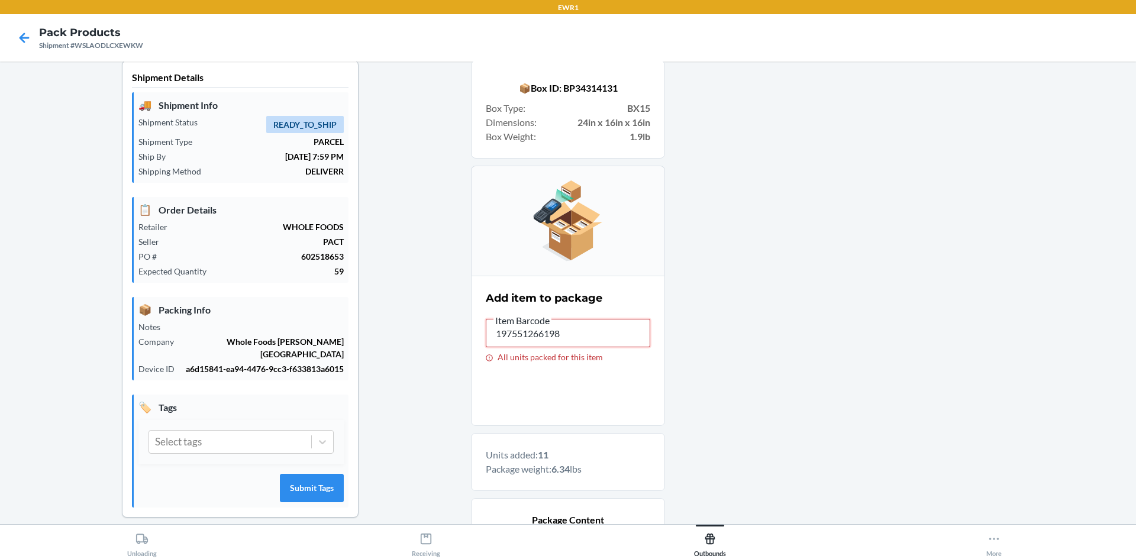
click at [486, 335] on input "197551266198" at bounding box center [568, 333] width 164 height 28
drag, startPoint x: 560, startPoint y: 332, endPoint x: 486, endPoint y: 324, distance: 75.0
click at [486, 324] on input "197551266198" at bounding box center [568, 333] width 164 height 28
type input "197551266204"
drag, startPoint x: 562, startPoint y: 333, endPoint x: 482, endPoint y: 324, distance: 80.3
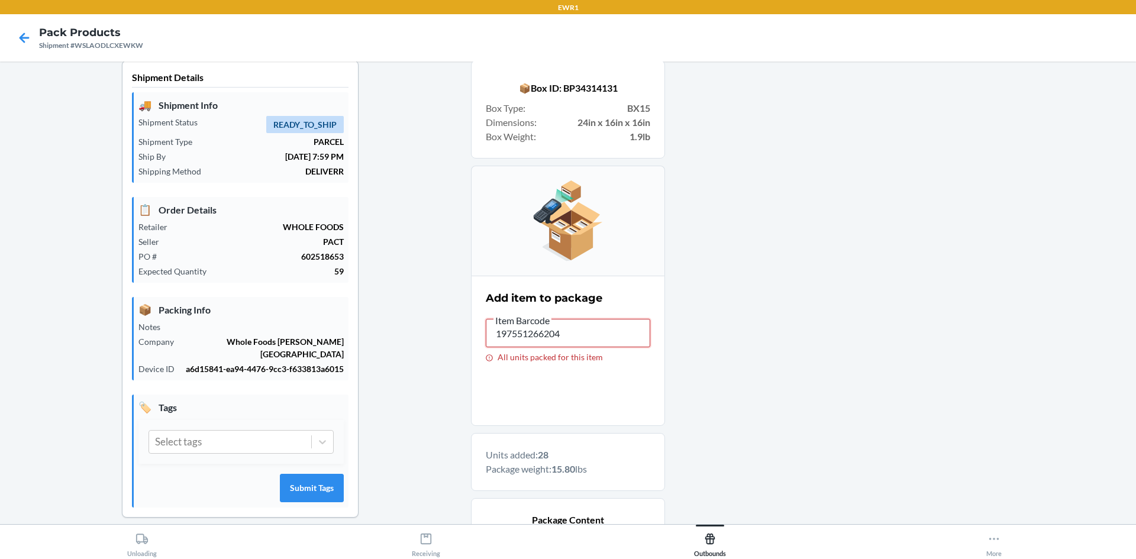
click at [486, 324] on input "197551266204" at bounding box center [568, 333] width 164 height 28
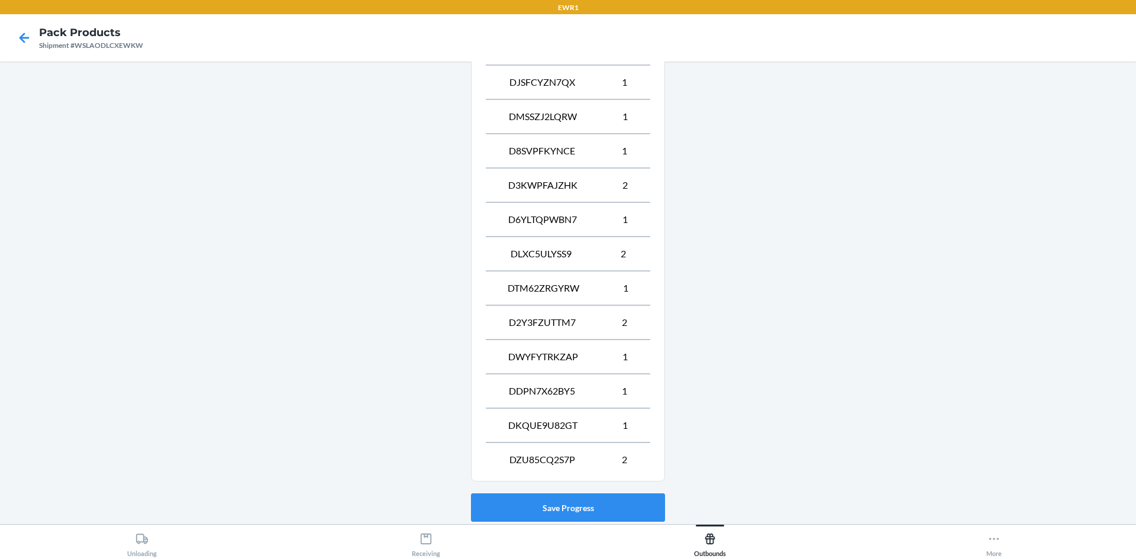
scroll to position [835, 0]
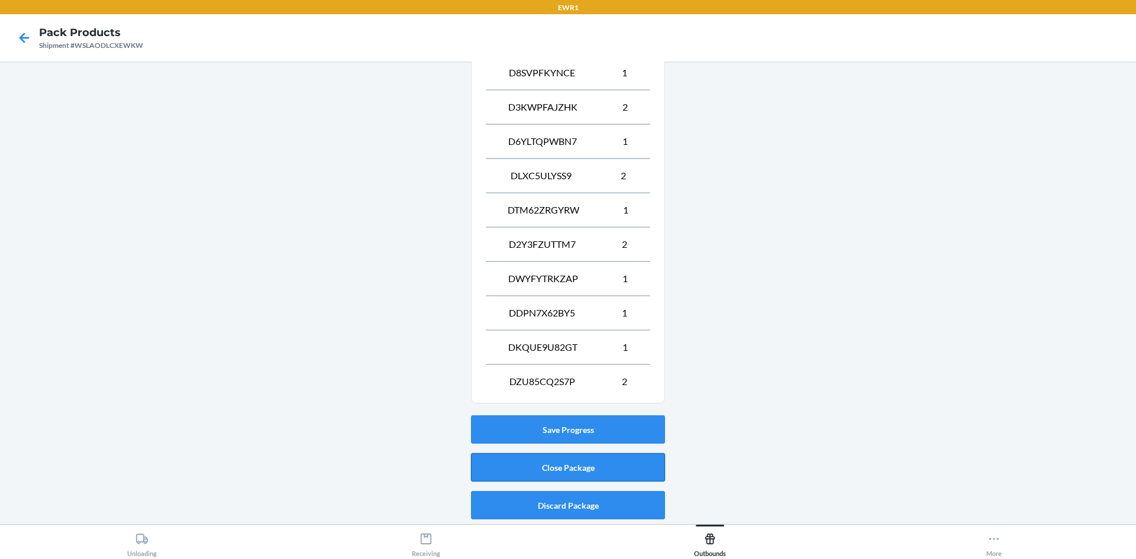
click at [554, 466] on button "Close Package" at bounding box center [568, 467] width 194 height 28
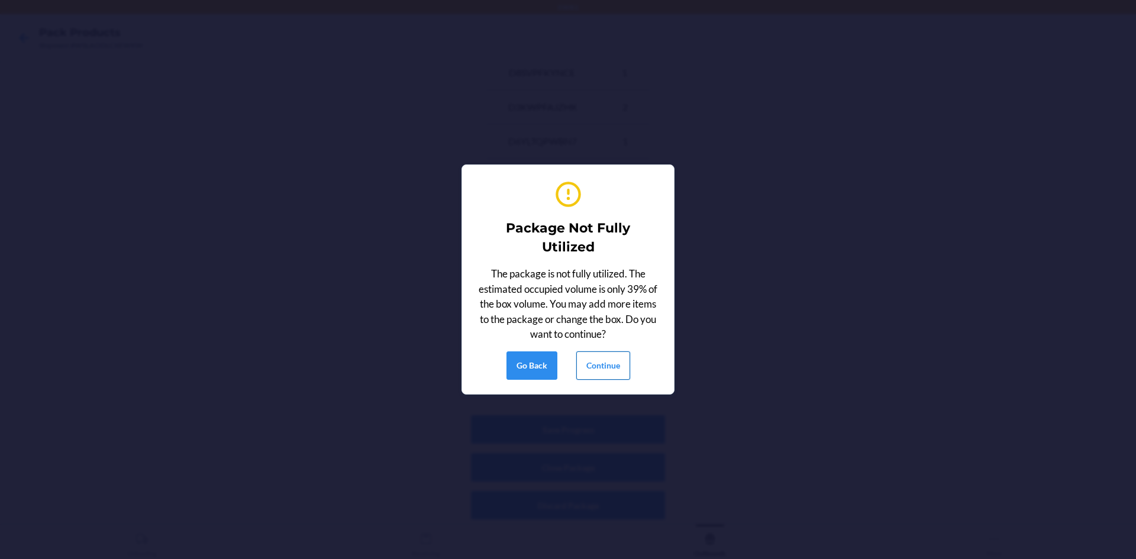
click at [606, 372] on button "Continue" at bounding box center [603, 365] width 54 height 28
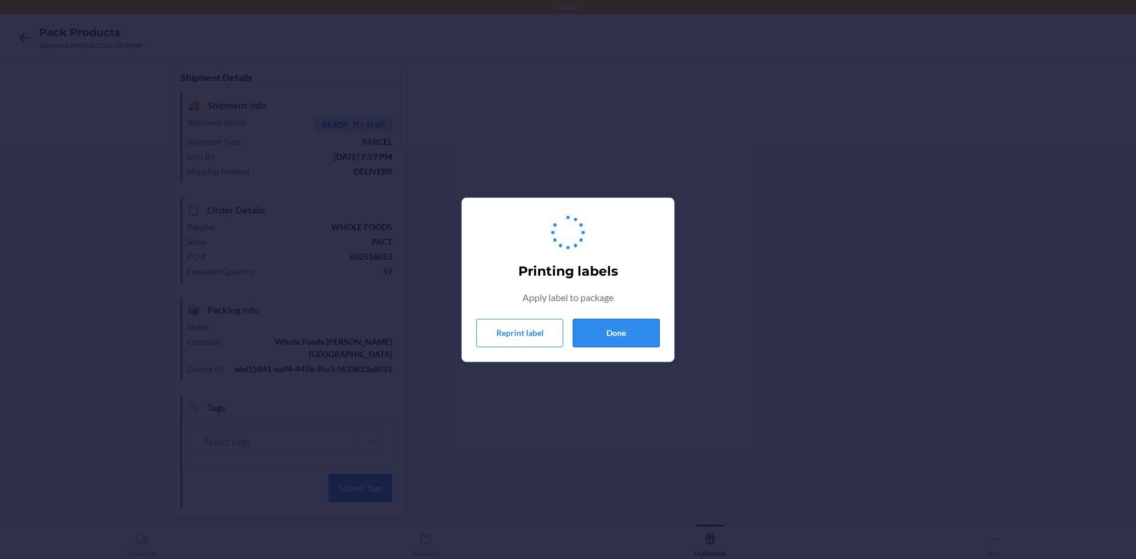
click at [617, 337] on button "Done" at bounding box center [616, 333] width 87 height 28
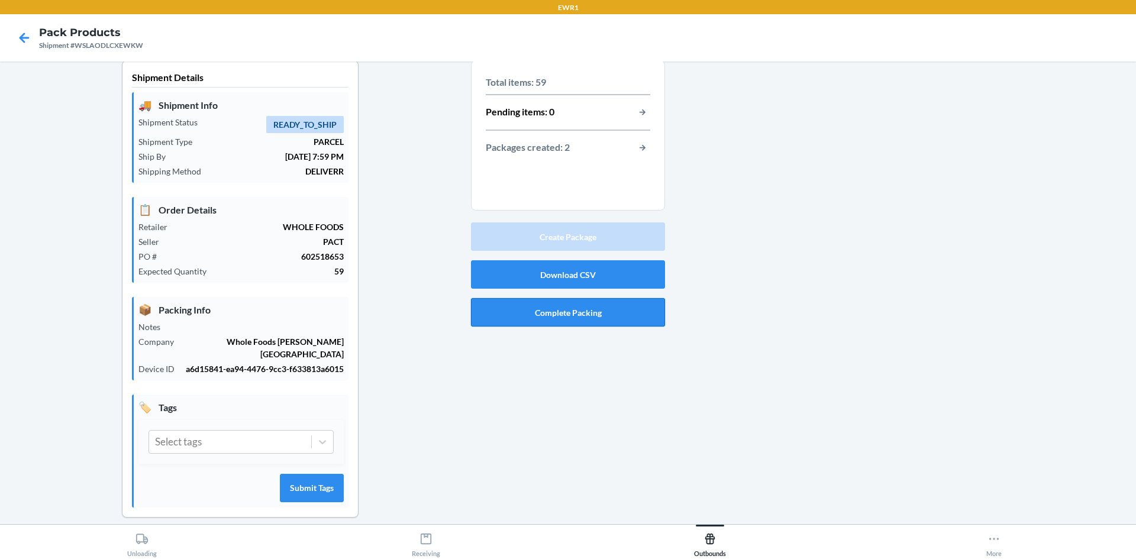
click at [614, 317] on button "Complete Packing" at bounding box center [568, 312] width 194 height 28
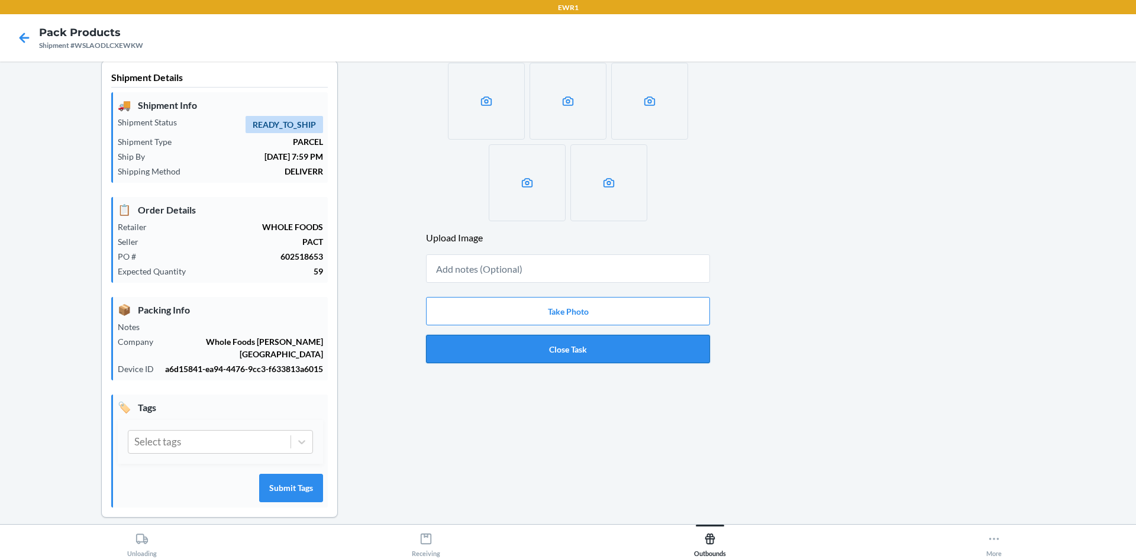
click at [554, 354] on button "Close Task" at bounding box center [568, 349] width 284 height 28
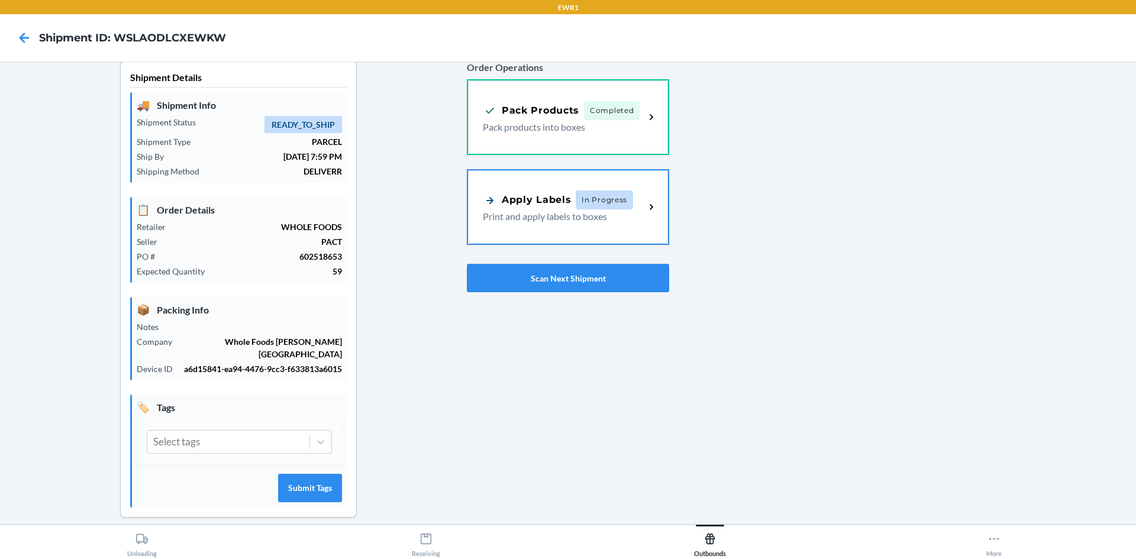
click at [644, 226] on div "Apply Labels In Progress Print and apply labels to boxes" at bounding box center [568, 206] width 200 height 73
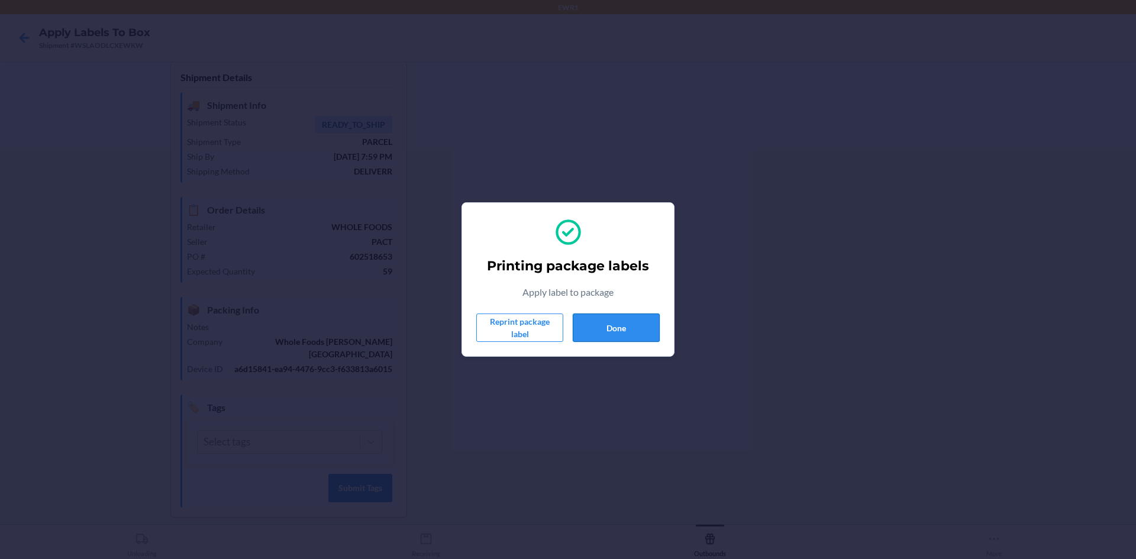
click at [635, 327] on button "Done" at bounding box center [616, 328] width 87 height 28
click at [632, 328] on button "Done" at bounding box center [616, 328] width 87 height 28
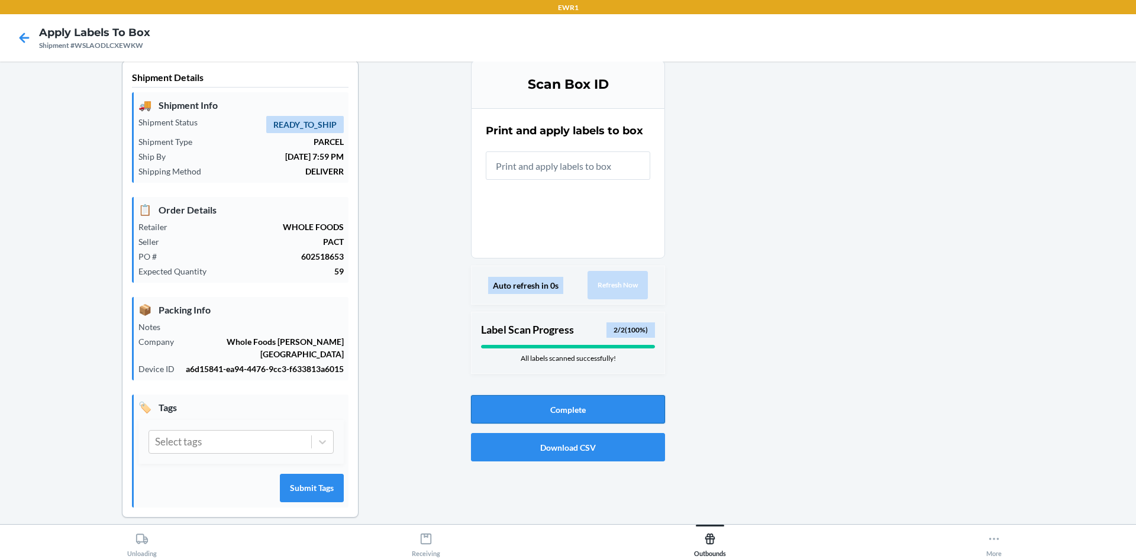
click at [573, 406] on button "Complete" at bounding box center [568, 409] width 194 height 28
